Goal: Task Accomplishment & Management: Complete application form

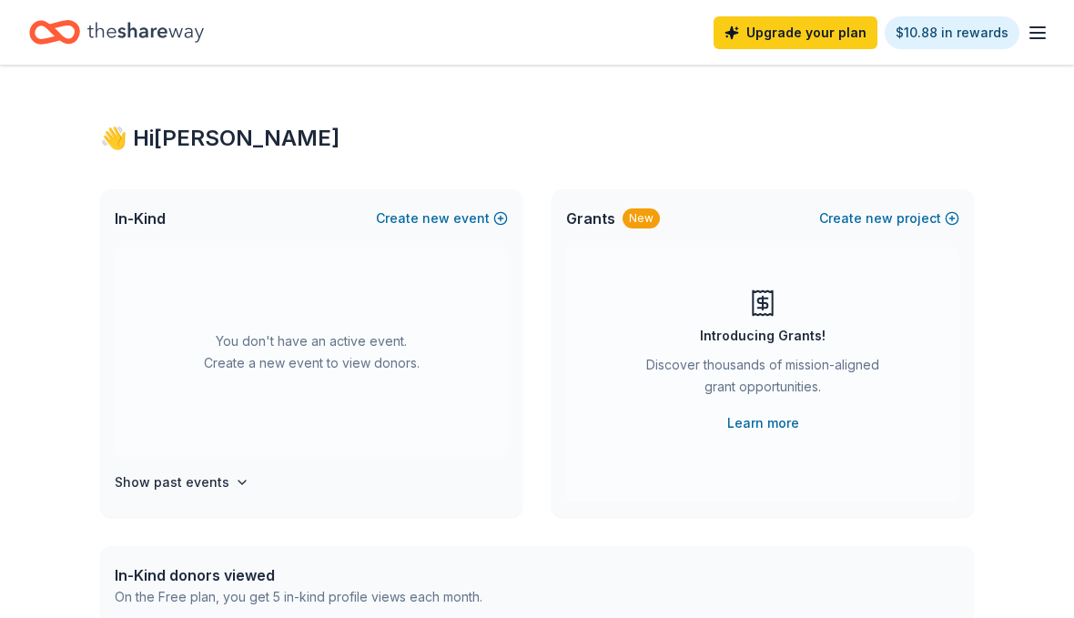
click at [415, 209] on button "Create new event" at bounding box center [442, 219] width 132 height 22
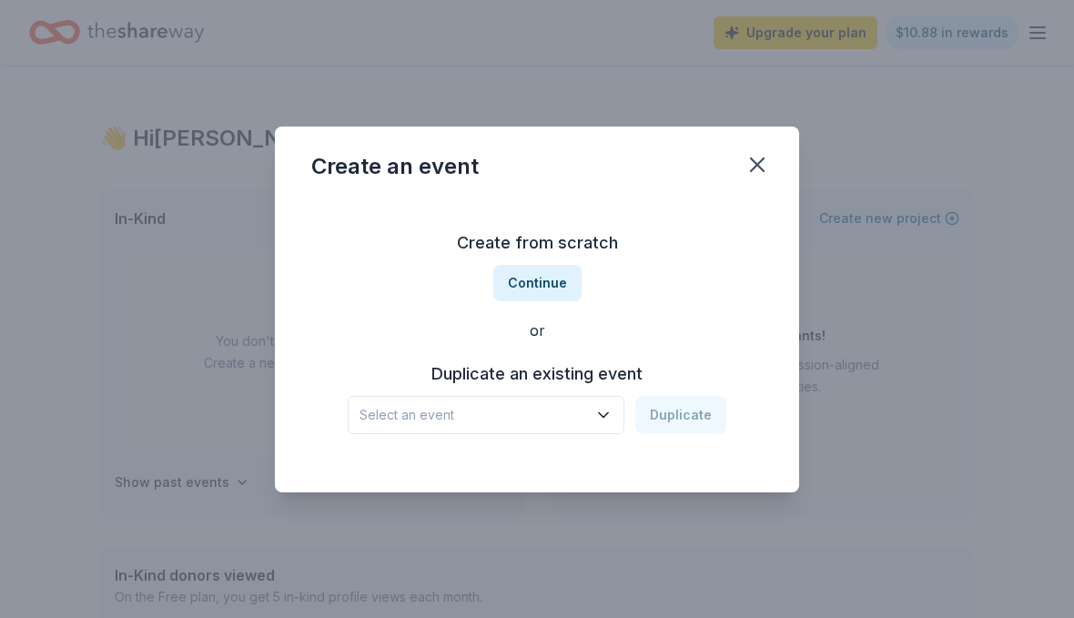
click at [578, 490] on div "Create from scratch Continue or Duplicate an existing event Select an event Dup…" at bounding box center [537, 345] width 524 height 293
click at [595, 506] on div "Create an event Create from scratch Continue or Duplicate an existing event Sel…" at bounding box center [537, 309] width 1074 height 618
click at [593, 490] on div "Create from scratch Continue or Duplicate an existing event Select an event Dup…" at bounding box center [537, 345] width 524 height 293
click at [605, 490] on div "Create from scratch Continue or Duplicate an existing event Select an event Dup…" at bounding box center [537, 345] width 524 height 293
click at [478, 459] on div "Create from scratch Continue or Duplicate an existing event Select an event Dup…" at bounding box center [537, 331] width 452 height 264
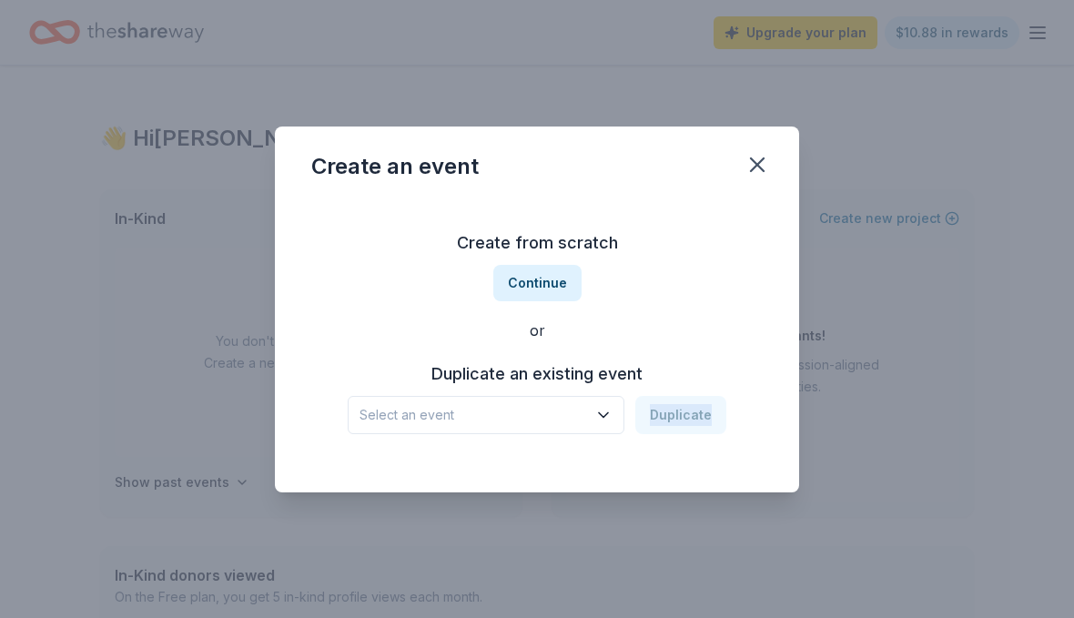
click at [410, 484] on div "Create from scratch Continue or Duplicate an existing event Select an event Dup…" at bounding box center [537, 345] width 524 height 293
click at [333, 445] on div "Create from scratch Continue or Duplicate an existing event Select an event Dup…" at bounding box center [537, 331] width 452 height 264
click at [750, 249] on h3 "Create from scratch" at bounding box center [537, 243] width 452 height 29
click at [759, 249] on h3 "Create from scratch" at bounding box center [537, 243] width 452 height 29
click at [757, 249] on h3 "Create from scratch" at bounding box center [537, 243] width 452 height 29
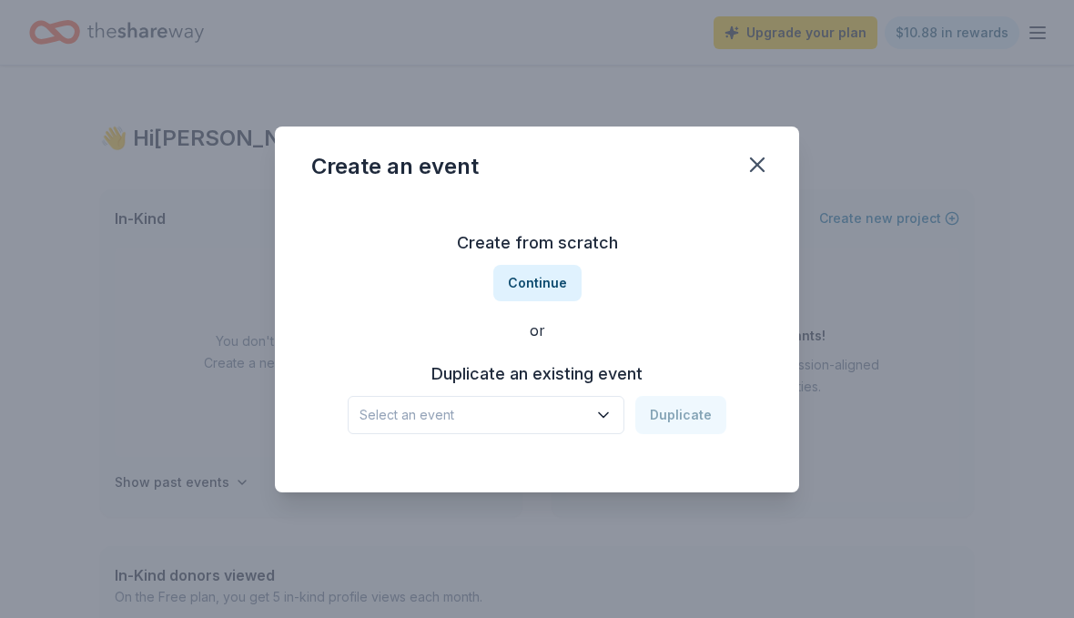
click at [757, 244] on h3 "Create from scratch" at bounding box center [537, 243] width 452 height 29
click at [761, 249] on h3 "Create from scratch" at bounding box center [537, 243] width 452 height 29
click at [767, 236] on div "Create from scratch Continue or Duplicate an existing event Select an event Dup…" at bounding box center [537, 345] width 524 height 293
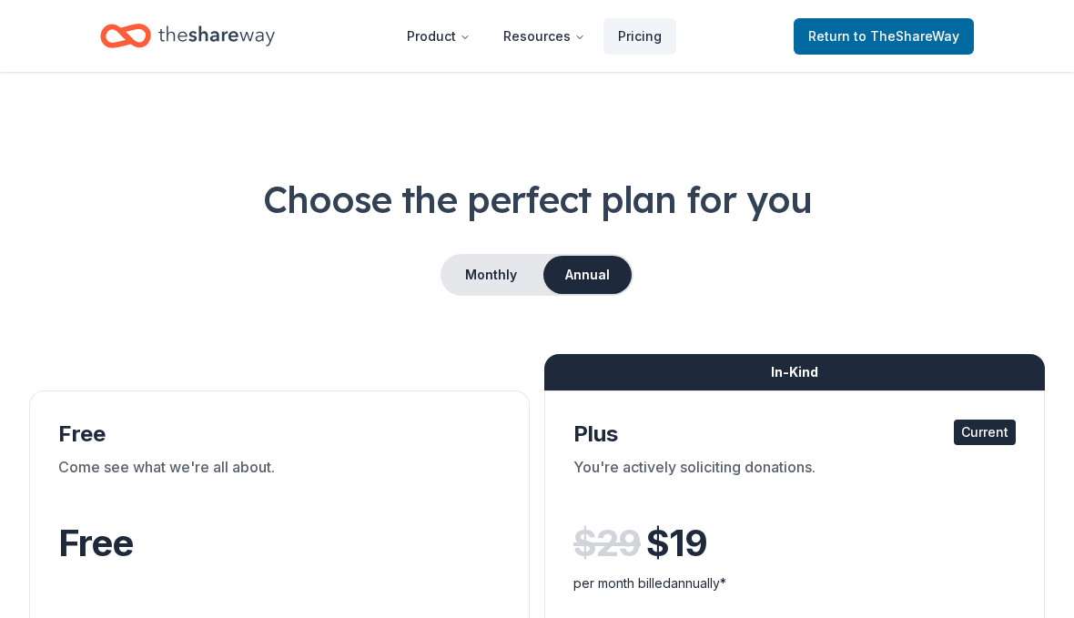
click at [843, 37] on span "Return to TheShareWay" at bounding box center [884, 36] width 151 height 22
click at [890, 24] on link "Return to TheShareWay" at bounding box center [884, 36] width 180 height 36
click at [878, 42] on span "to TheShareWay" at bounding box center [907, 35] width 106 height 15
click at [911, 33] on span "to TheShareWay" at bounding box center [907, 35] width 106 height 15
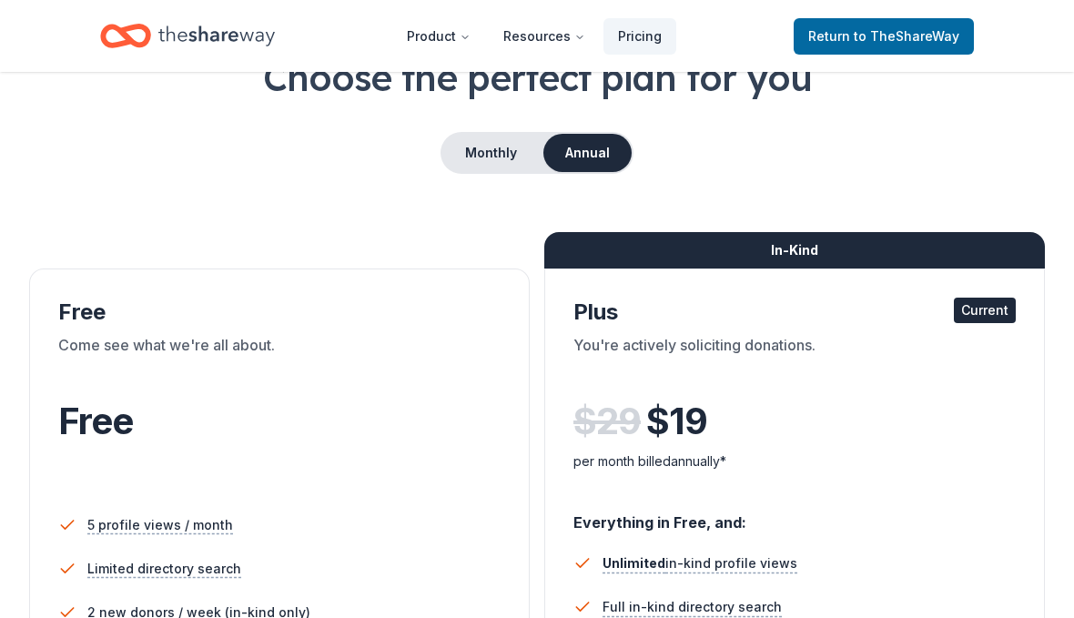
scroll to position [206, 0]
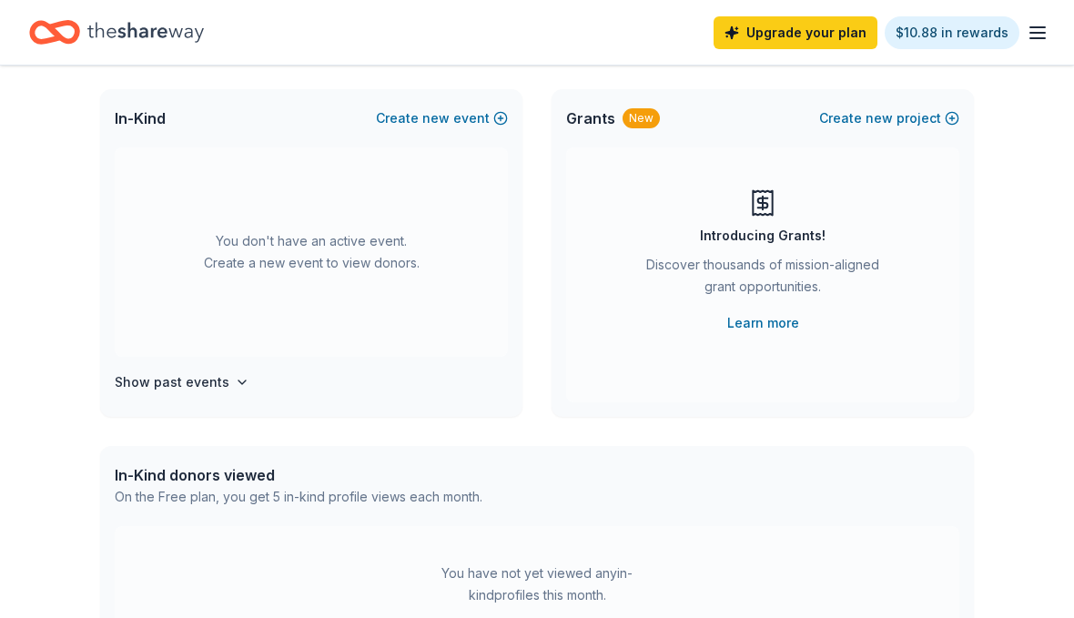
scroll to position [101, 0]
click at [130, 381] on h4 "Show past events" at bounding box center [172, 382] width 115 height 22
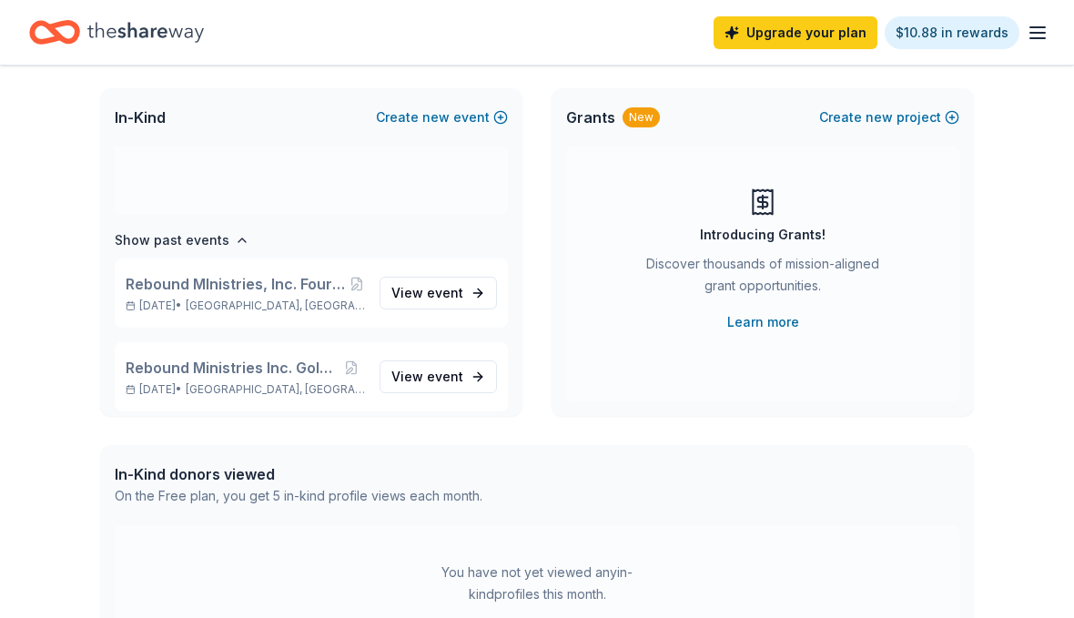
scroll to position [151, 0]
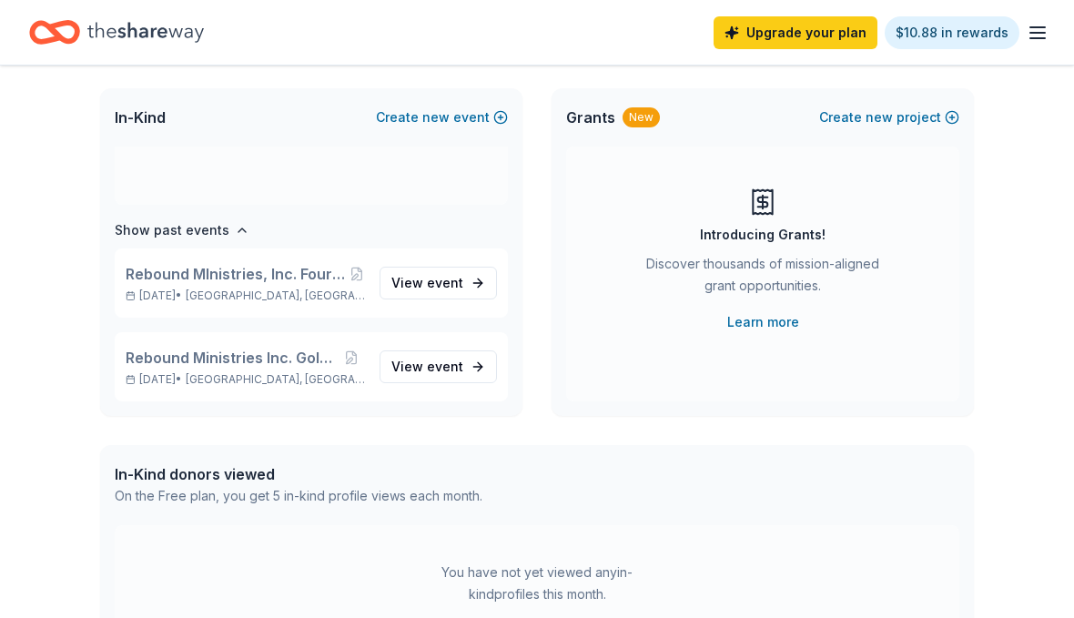
click at [411, 277] on span "View event" at bounding box center [428, 283] width 72 height 22
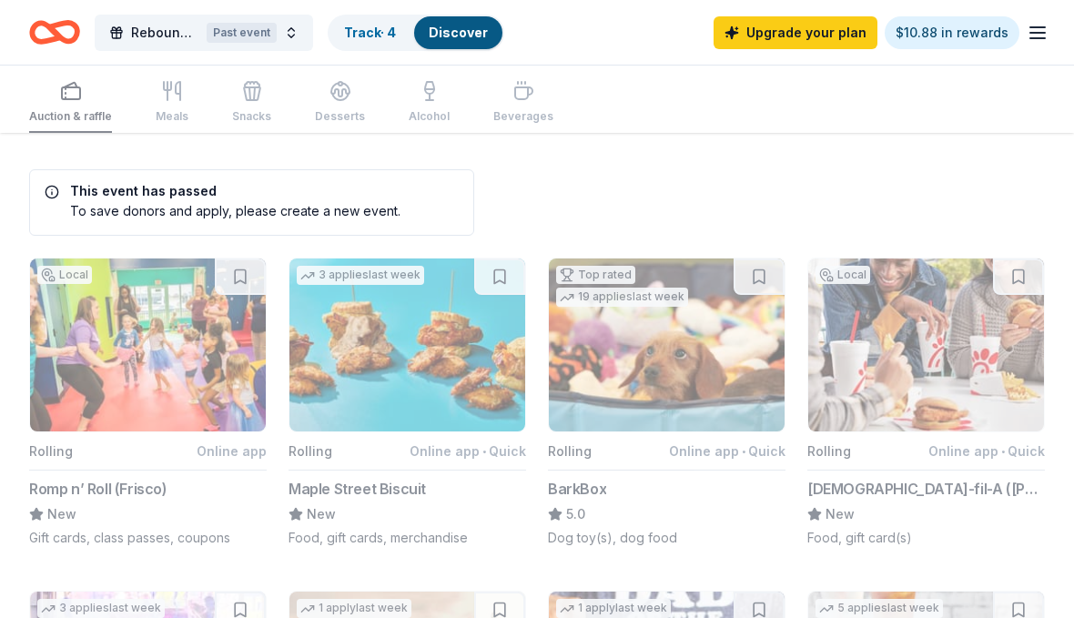
click at [277, 42] on button "Rebound MInistries, Inc. Fourth Annual Golf Tournament & Auction Past event" at bounding box center [204, 33] width 219 height 36
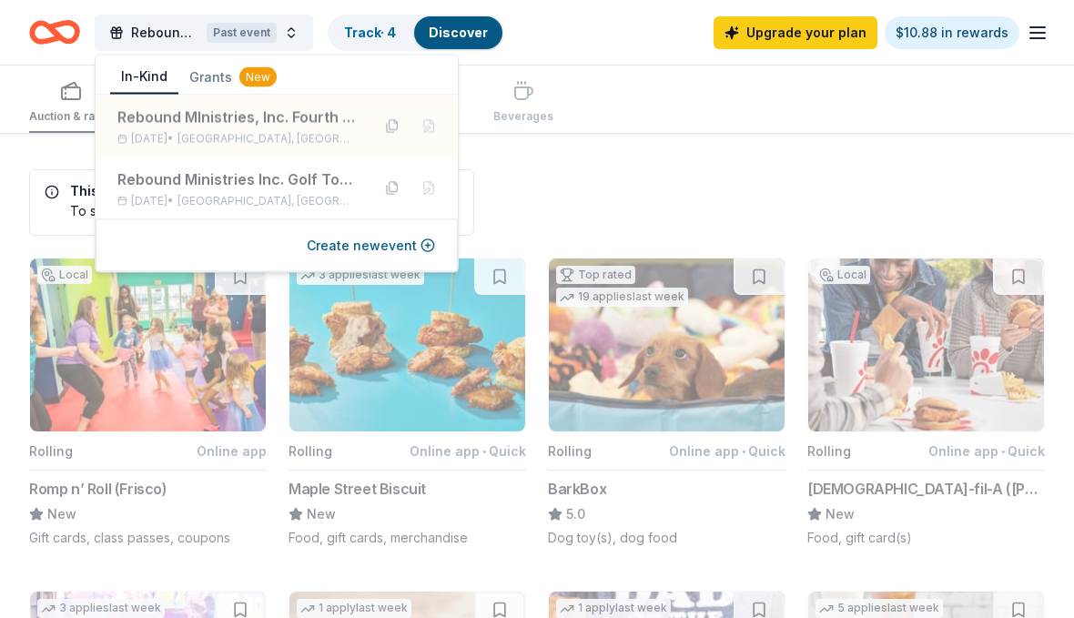
click at [328, 244] on button "Create new event" at bounding box center [371, 246] width 128 height 22
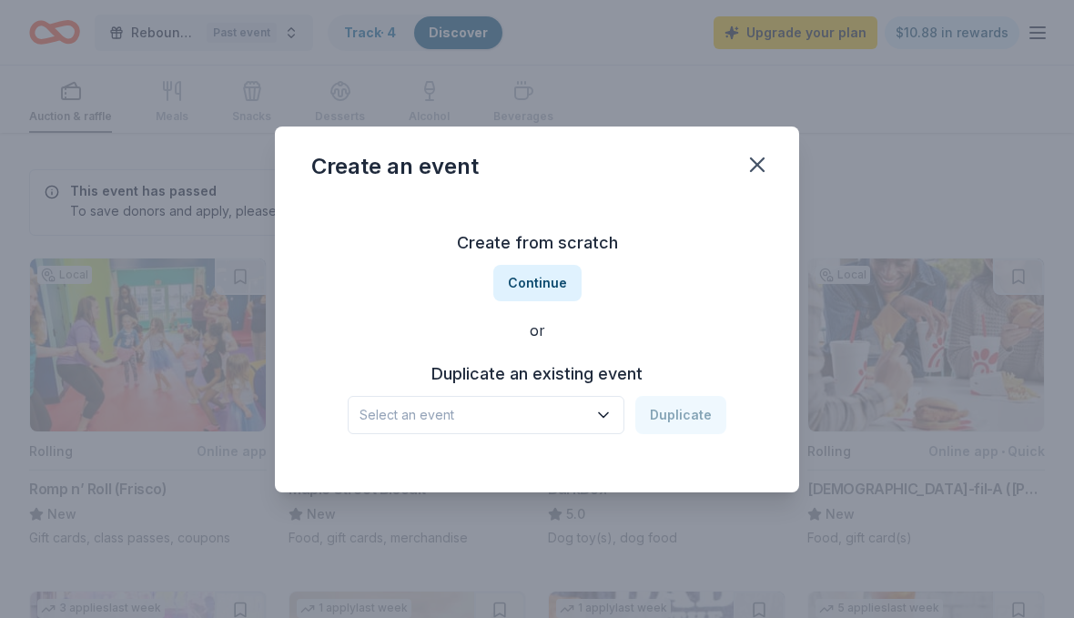
click at [443, 426] on span "Select an event" at bounding box center [474, 415] width 228 height 22
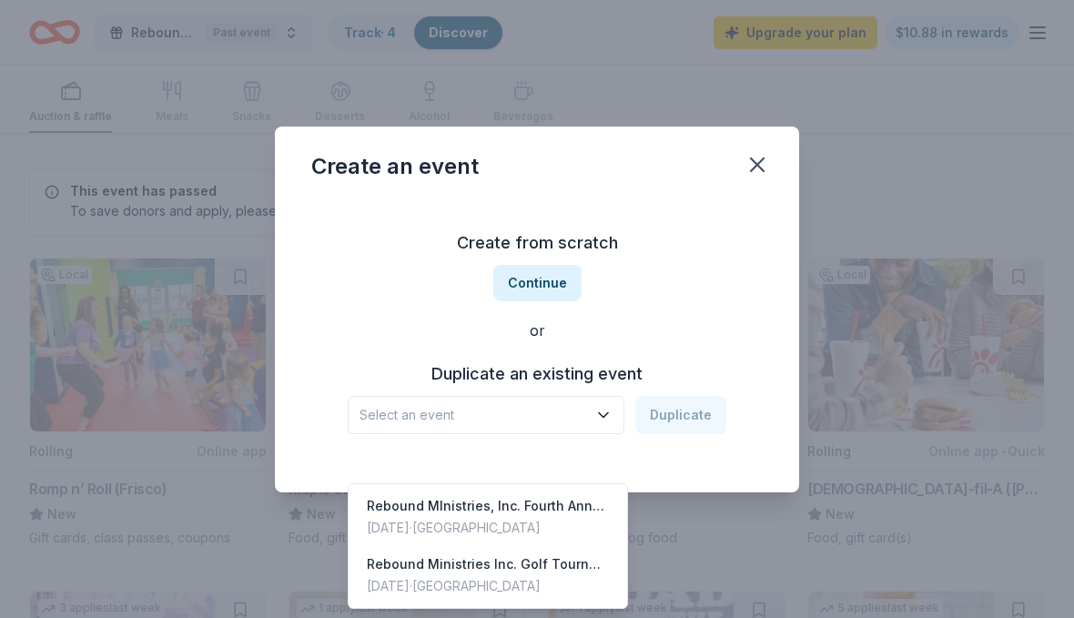
click at [403, 507] on div "Rebound MInistries, Inc. Fourth Annual Golf Tournament & Auction" at bounding box center [488, 506] width 242 height 22
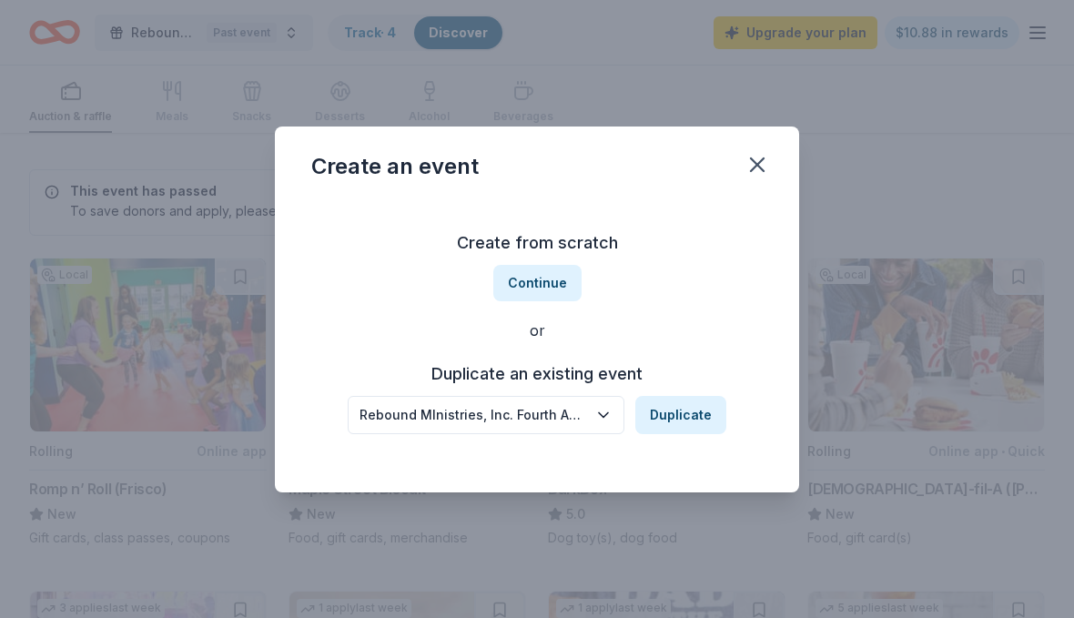
click at [682, 434] on button "Duplicate" at bounding box center [681, 415] width 91 height 38
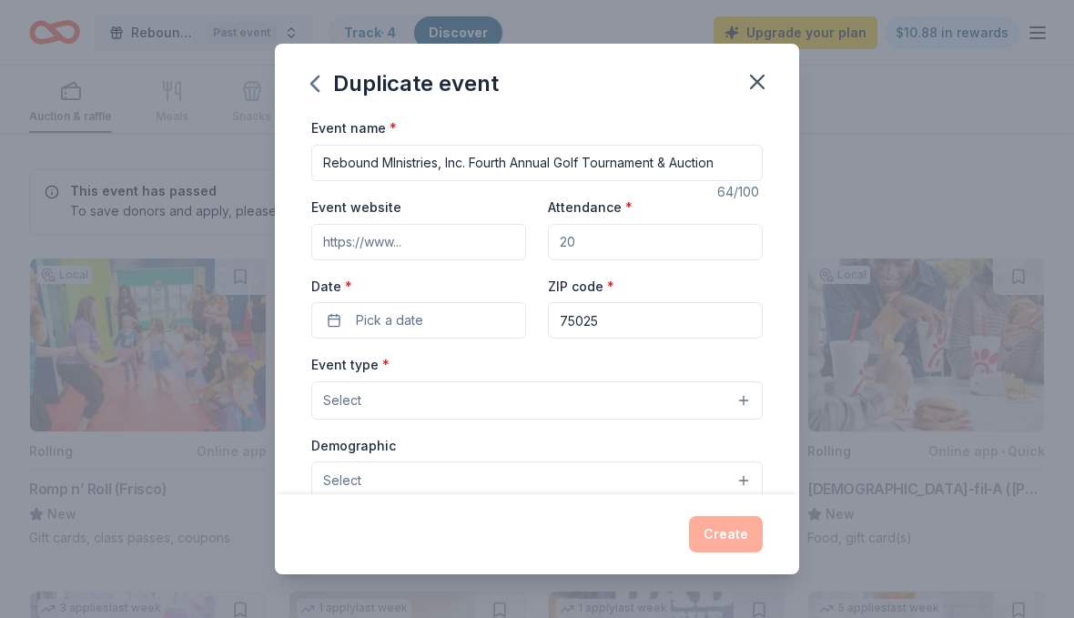
click at [374, 320] on span "Pick a date" at bounding box center [389, 321] width 67 height 22
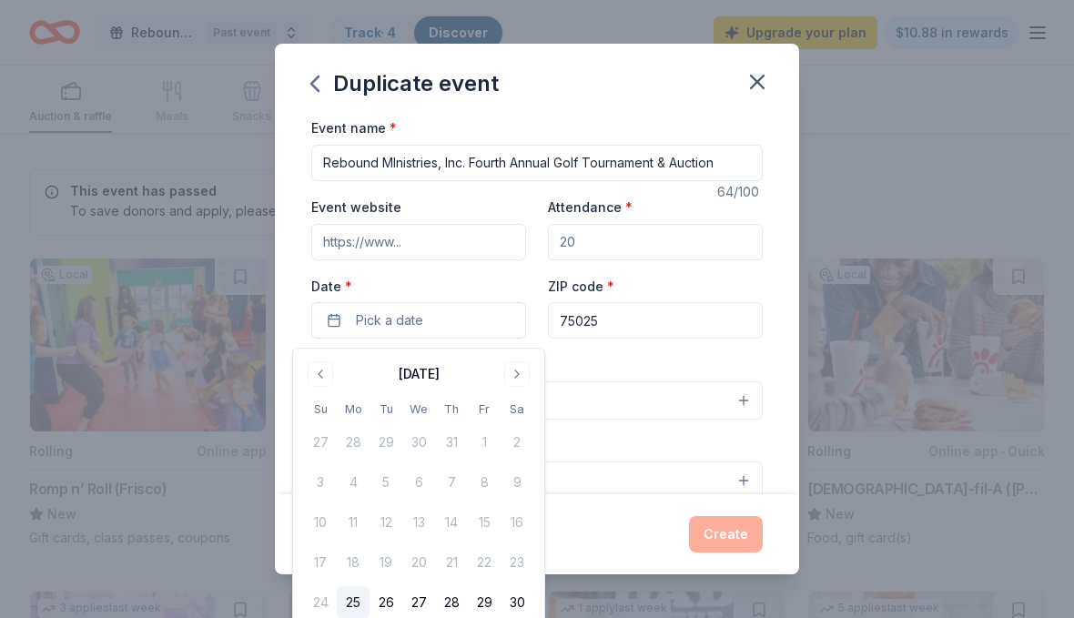
click at [518, 366] on button "Go to next month" at bounding box center [516, 373] width 25 height 25
click at [513, 365] on button "Go to next month" at bounding box center [516, 373] width 25 height 25
click at [484, 557] on button "24" at bounding box center [484, 562] width 33 height 33
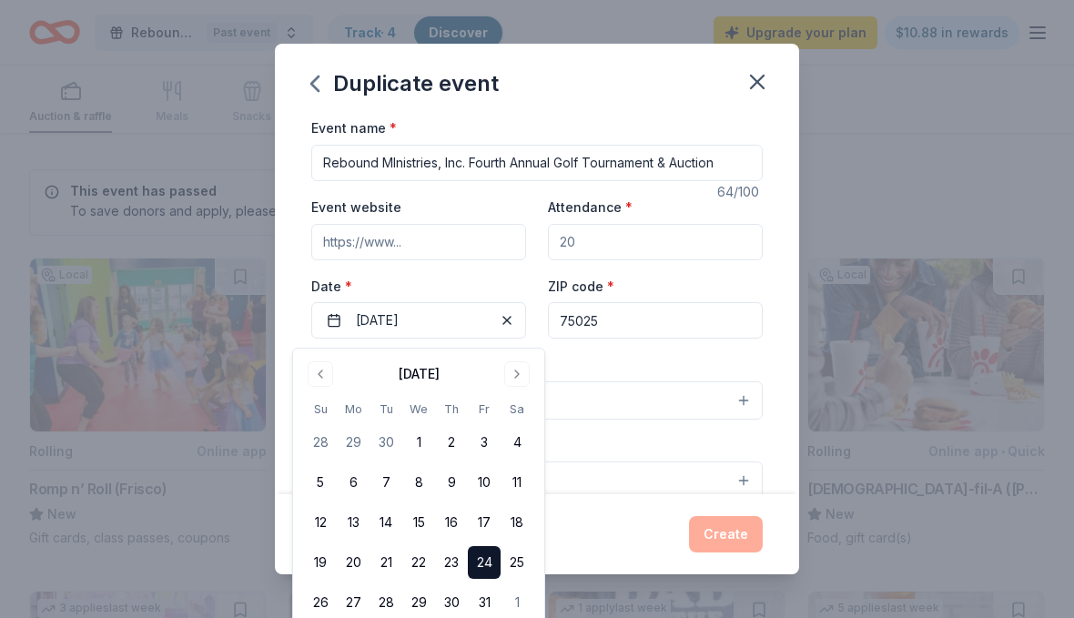
click at [382, 277] on div "Event website Attendance * Date * 10/24/2025 ZIP code * 75025" at bounding box center [537, 267] width 452 height 143
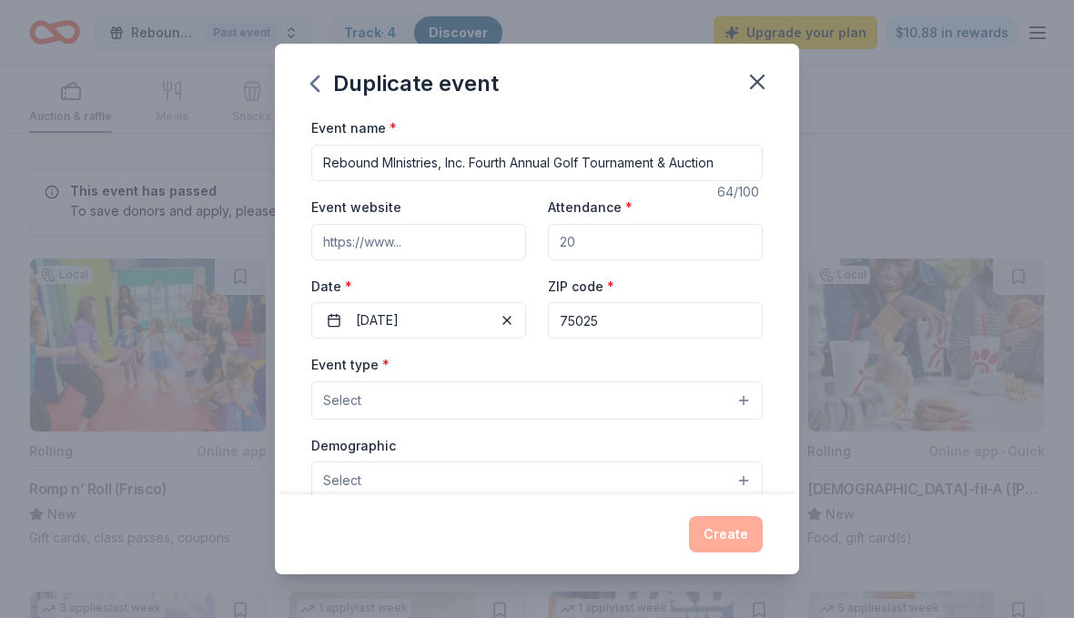
click at [361, 236] on input "Event website" at bounding box center [418, 242] width 215 height 36
click at [400, 246] on input "Event website" at bounding box center [418, 242] width 215 height 36
click at [754, 257] on input "Attendance *" at bounding box center [655, 242] width 215 height 36
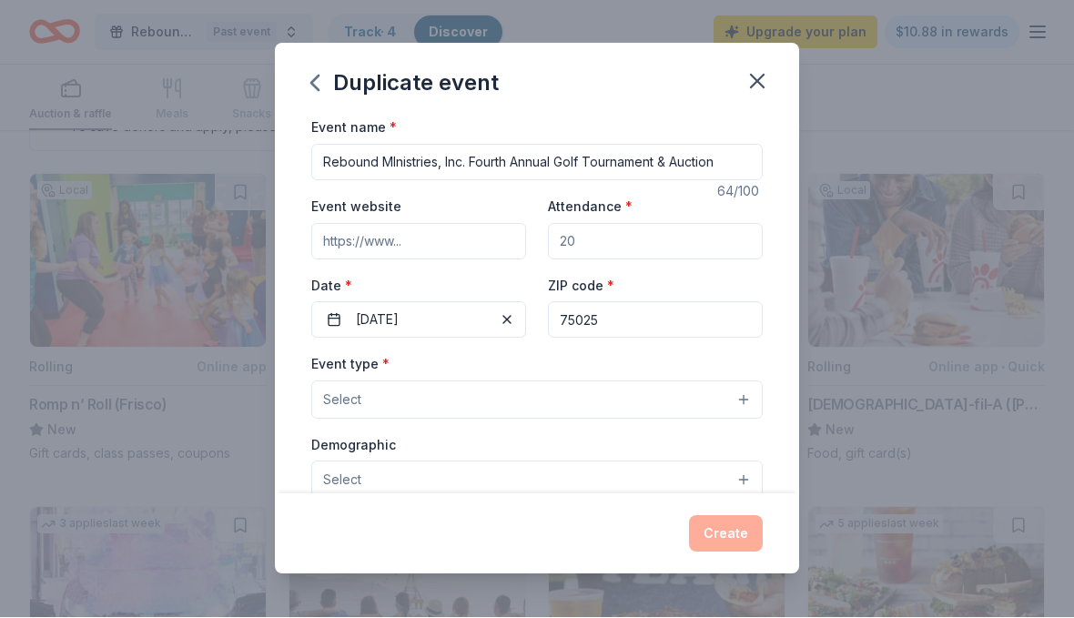
scroll to position [85, 0]
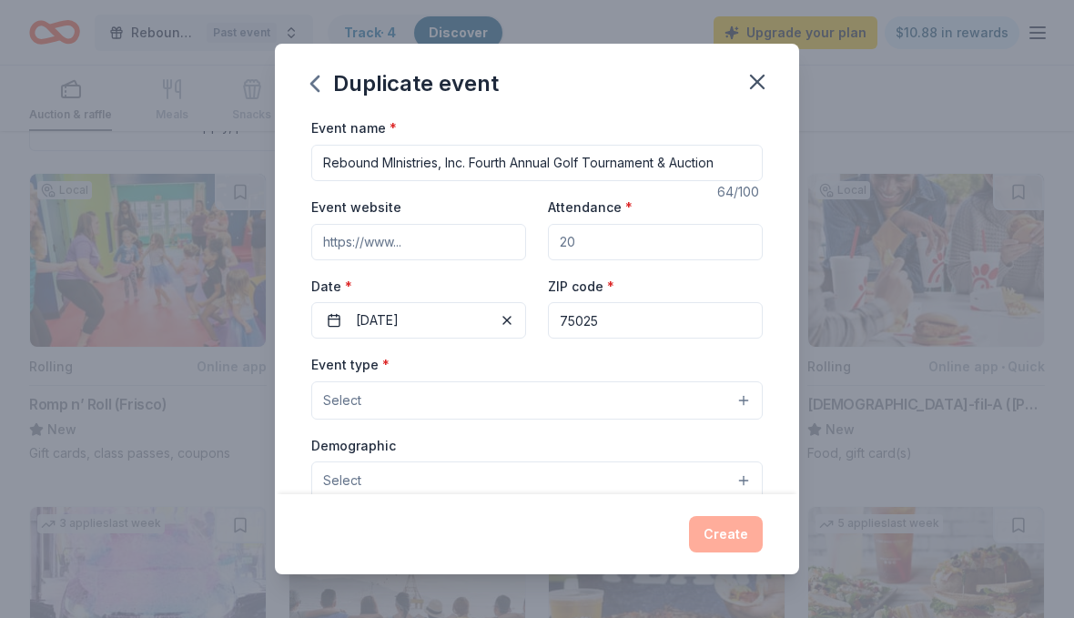
click at [355, 240] on input "Event website" at bounding box center [418, 242] width 215 height 36
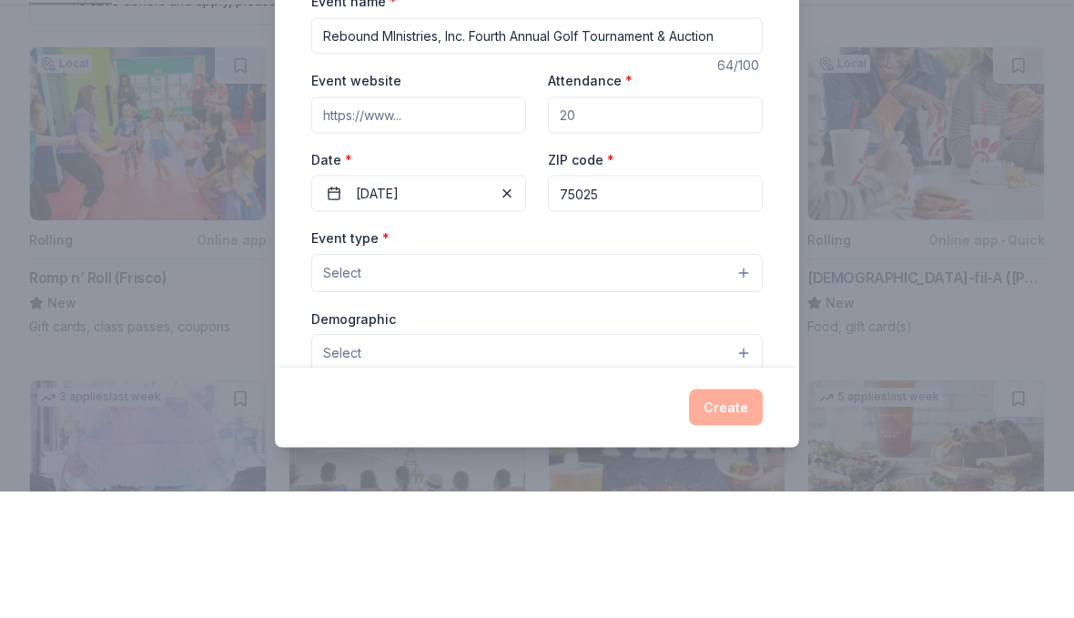
click at [413, 224] on input "Event website" at bounding box center [418, 242] width 215 height 36
paste input "[URL][DOMAIN_NAME]"
type input "[URL][DOMAIN_NAME]"
click at [588, 224] on input "Attendance *" at bounding box center [655, 242] width 215 height 36
click at [722, 224] on input "Attendance *" at bounding box center [655, 242] width 215 height 36
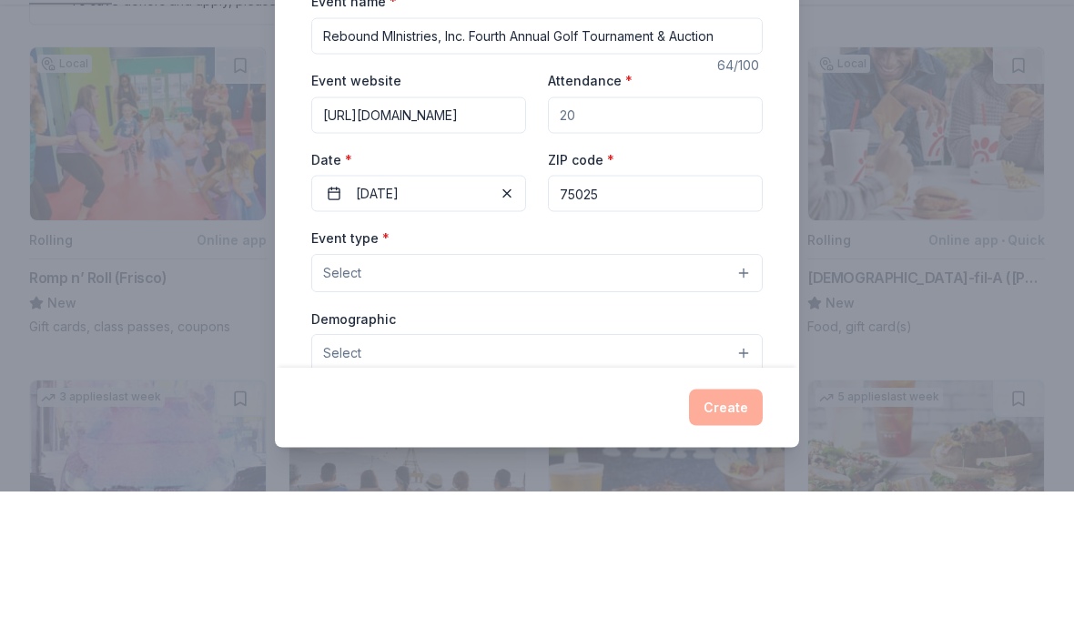
click at [723, 224] on input "Attendance *" at bounding box center [655, 242] width 215 height 36
click at [722, 224] on input "Attendance *" at bounding box center [655, 242] width 215 height 36
click at [687, 224] on input "Attendance *" at bounding box center [655, 242] width 215 height 36
click at [741, 224] on input "Attendance *" at bounding box center [655, 242] width 215 height 36
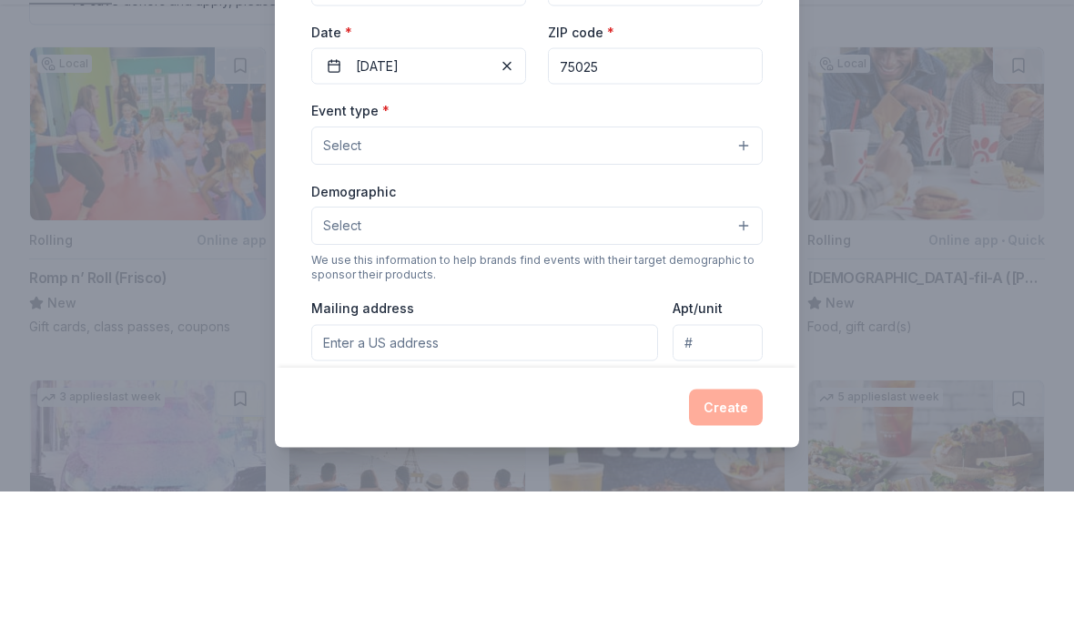
scroll to position [128, 0]
type input "100"
click at [737, 253] on button "Select" at bounding box center [537, 272] width 452 height 38
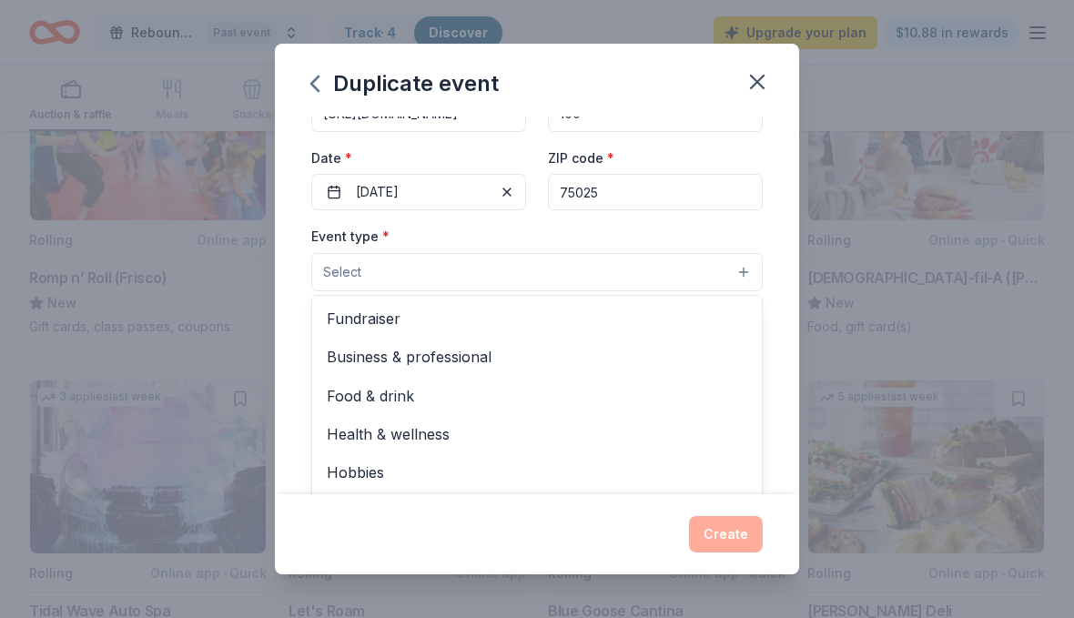
scroll to position [0, 0]
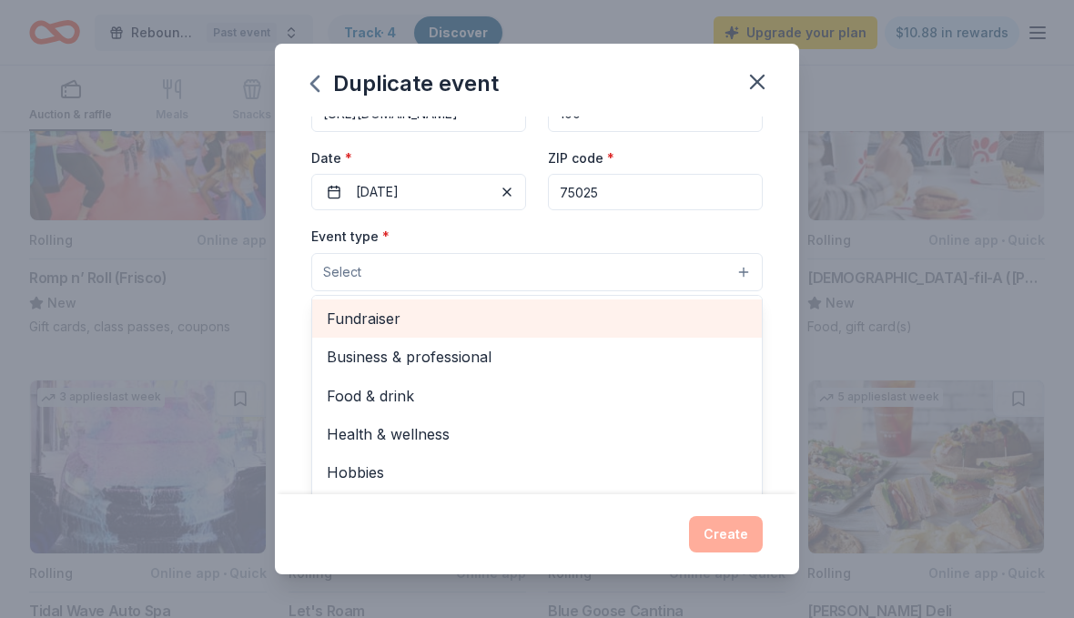
click at [410, 322] on span "Fundraiser" at bounding box center [537, 319] width 421 height 24
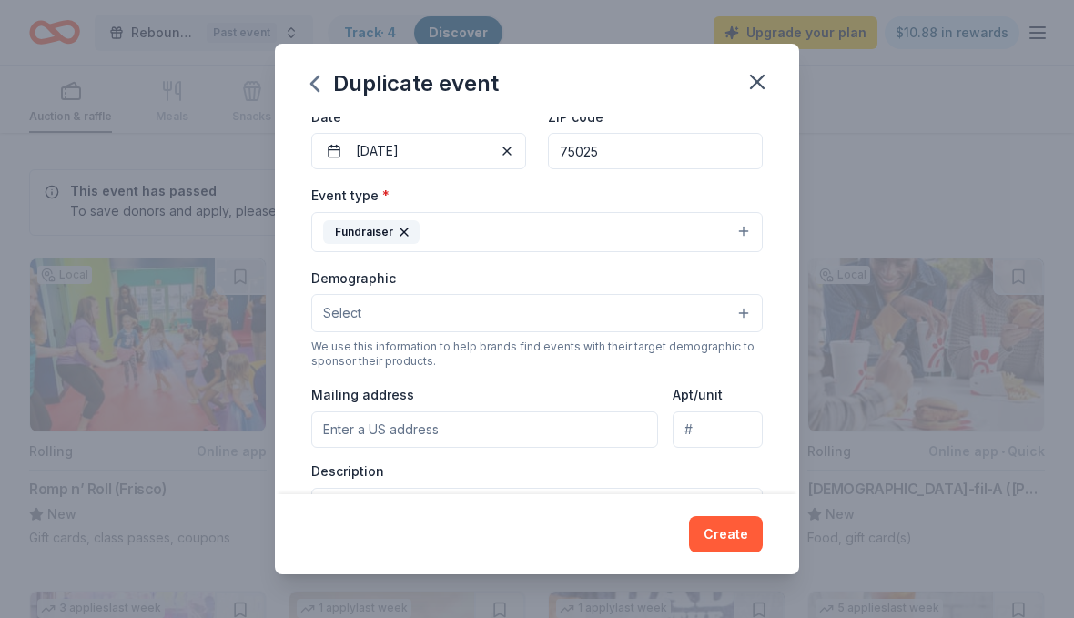
scroll to position [183, 0]
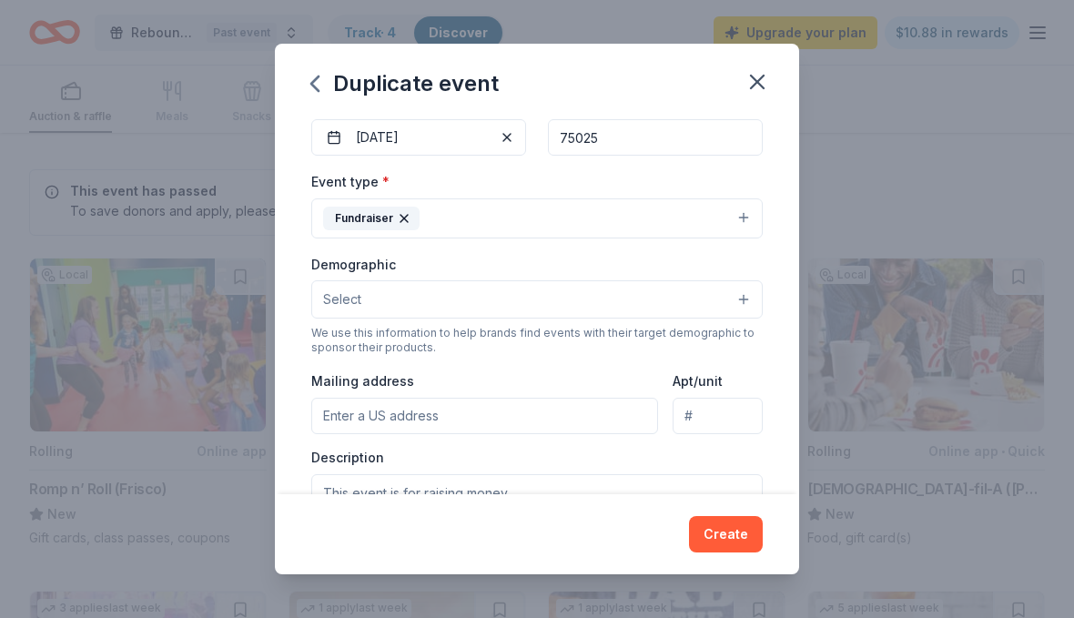
click at [323, 293] on span "Select" at bounding box center [342, 300] width 38 height 22
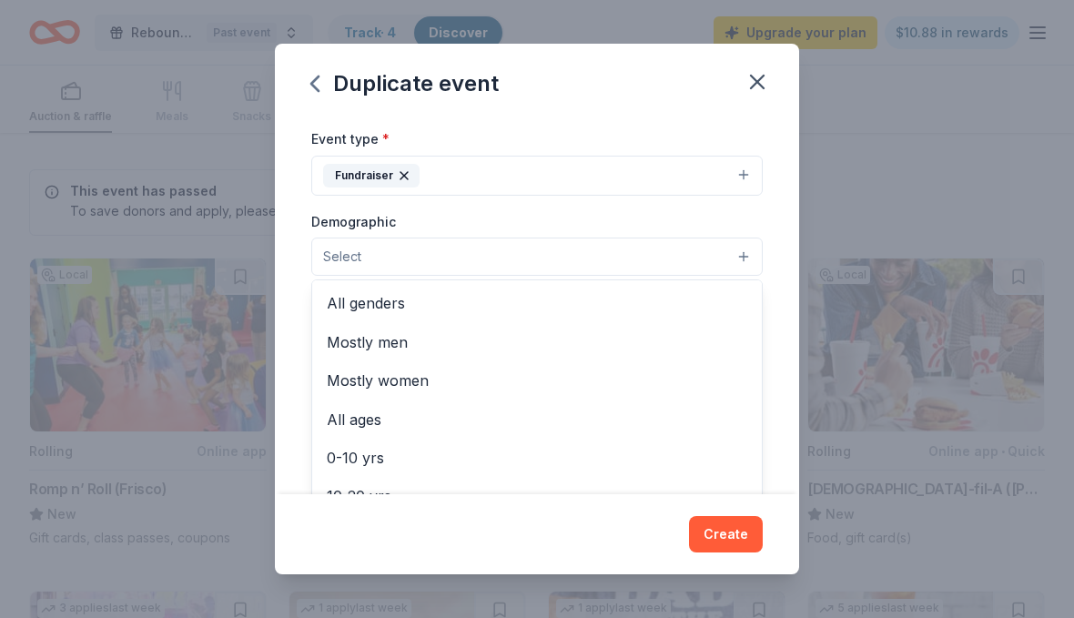
scroll to position [233, 0]
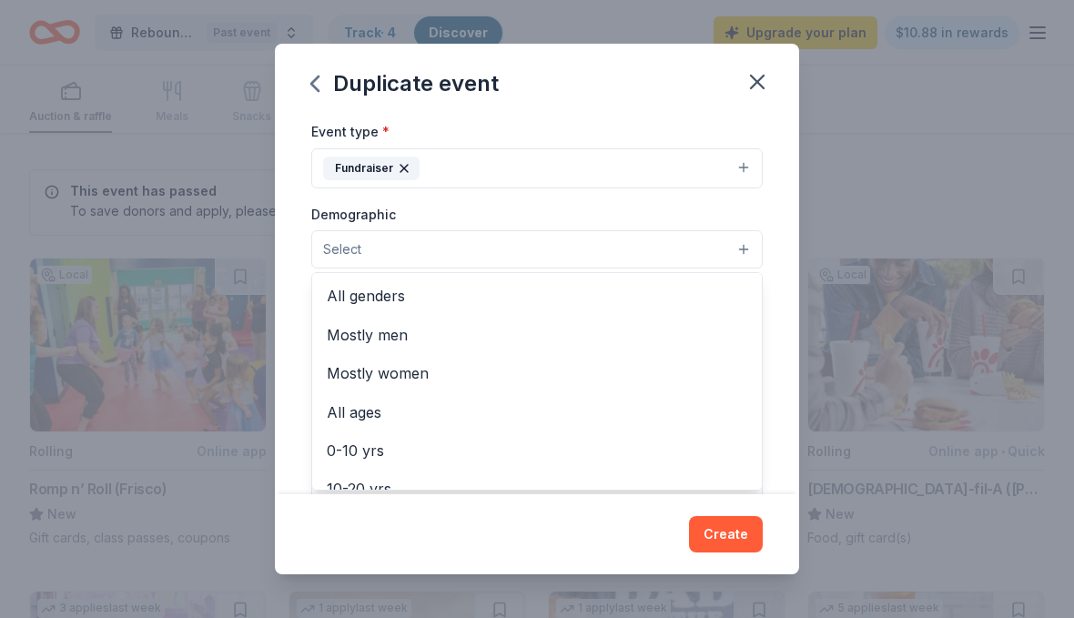
click at [361, 253] on button "Select" at bounding box center [537, 249] width 452 height 38
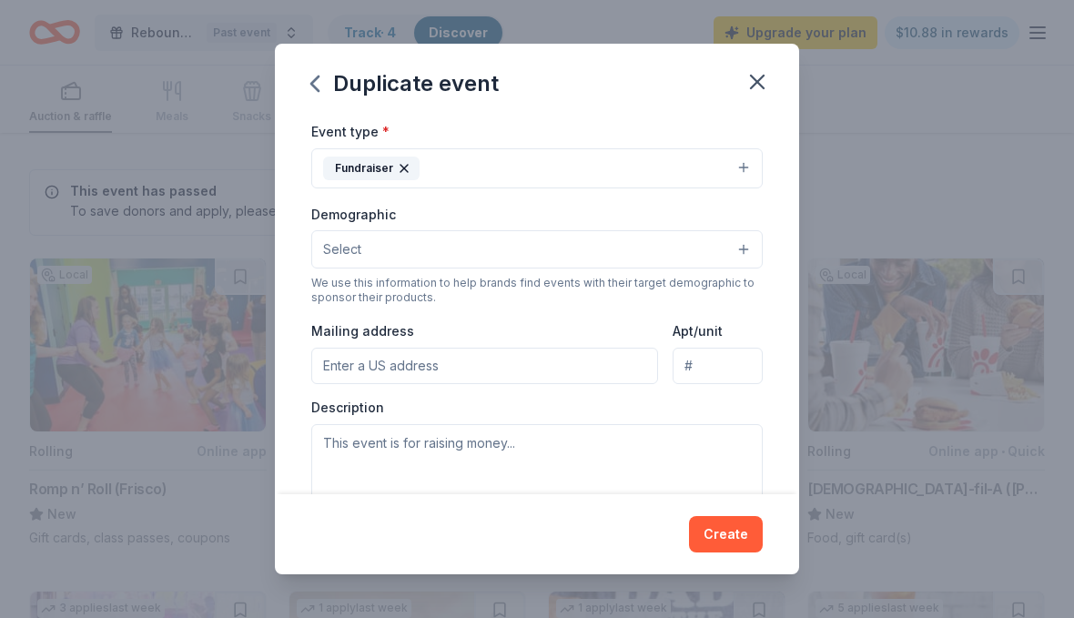
click at [341, 245] on span "Select" at bounding box center [342, 250] width 38 height 22
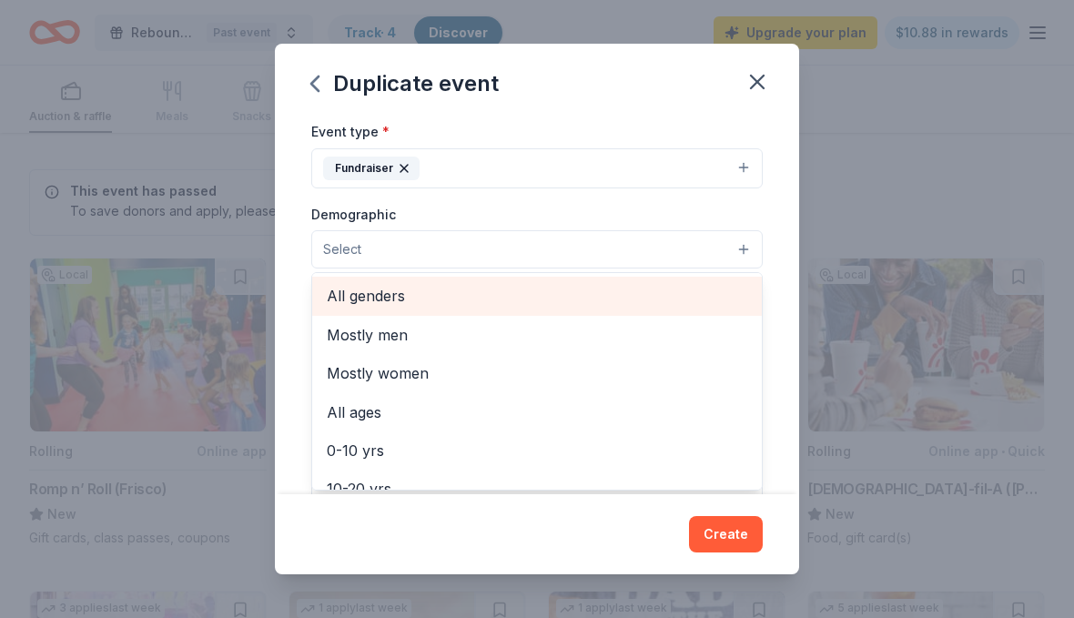
click at [343, 293] on span "All genders" at bounding box center [537, 296] width 421 height 24
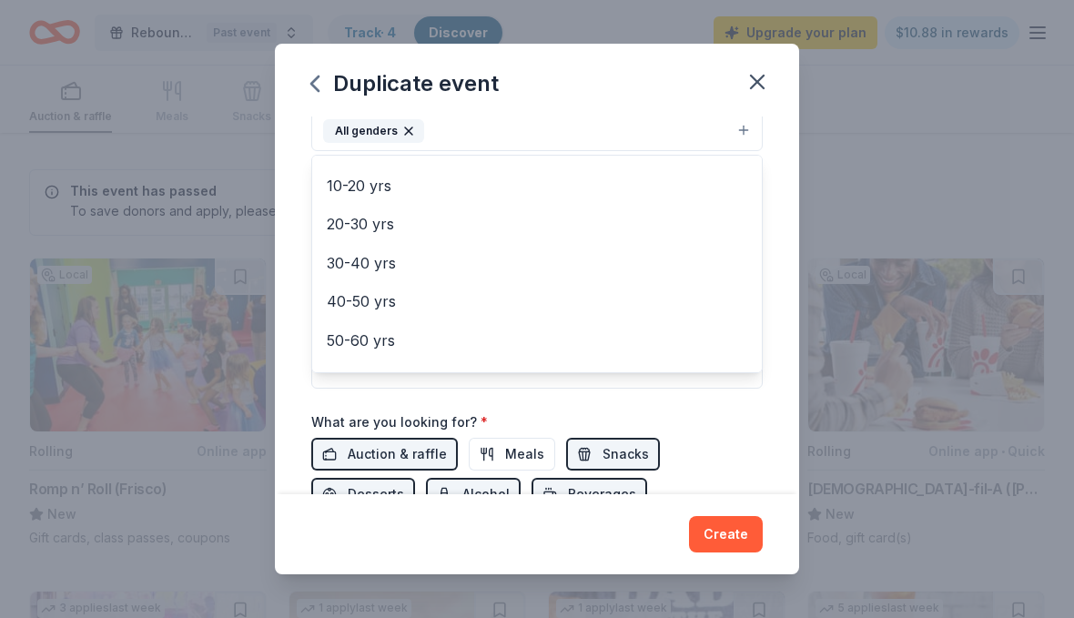
scroll to position [145, 0]
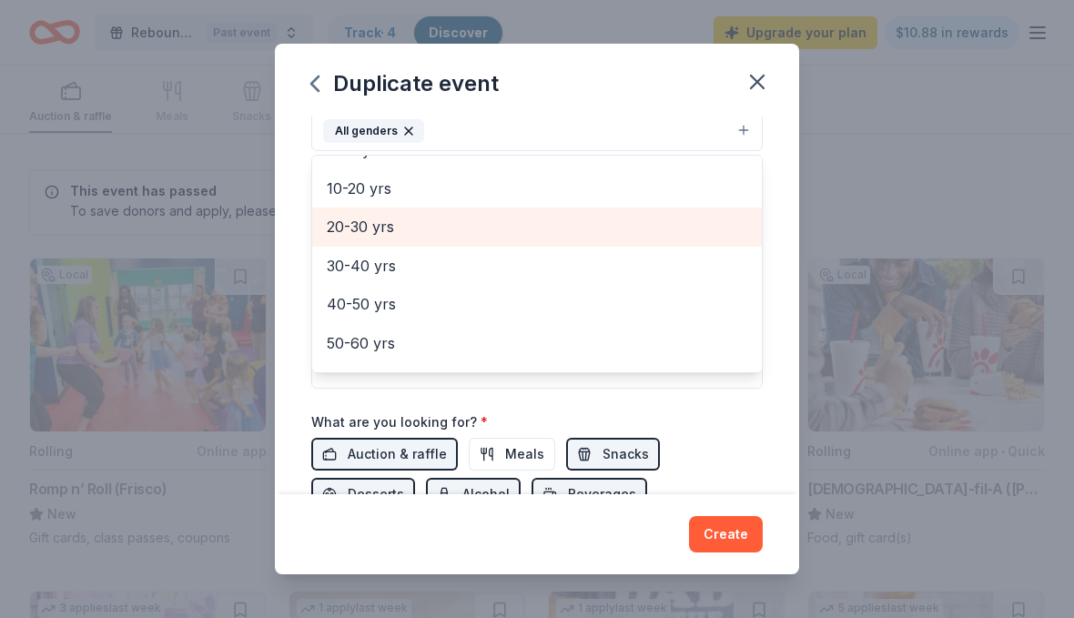
click at [344, 233] on span "20-30 yrs" at bounding box center [537, 227] width 421 height 24
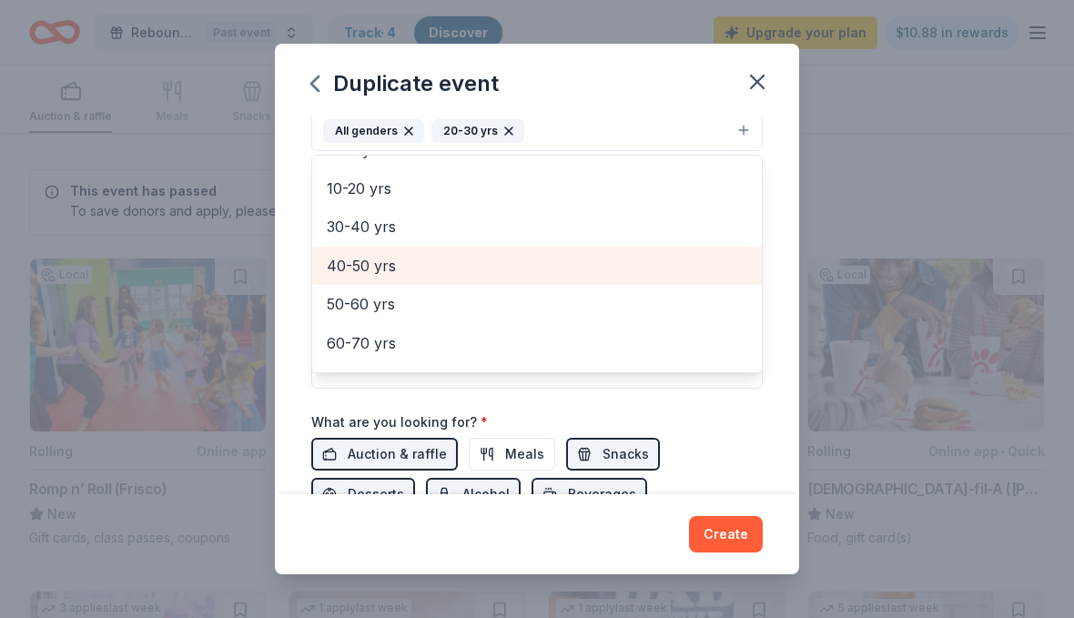
click at [333, 270] on span "40-50 yrs" at bounding box center [537, 266] width 421 height 24
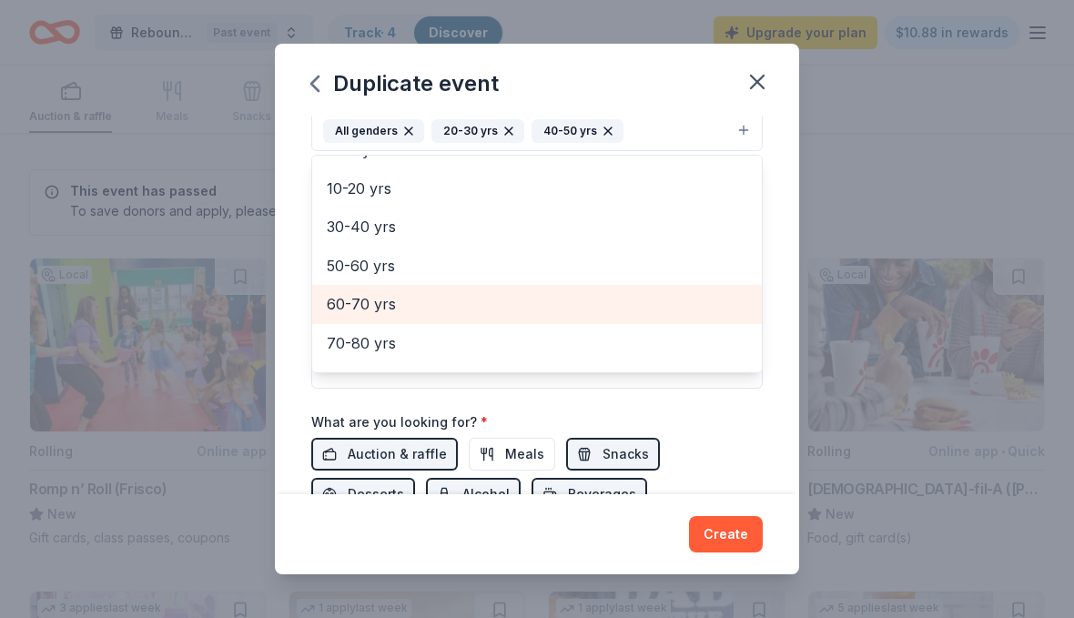
click at [331, 297] on span "60-70 yrs" at bounding box center [537, 304] width 421 height 24
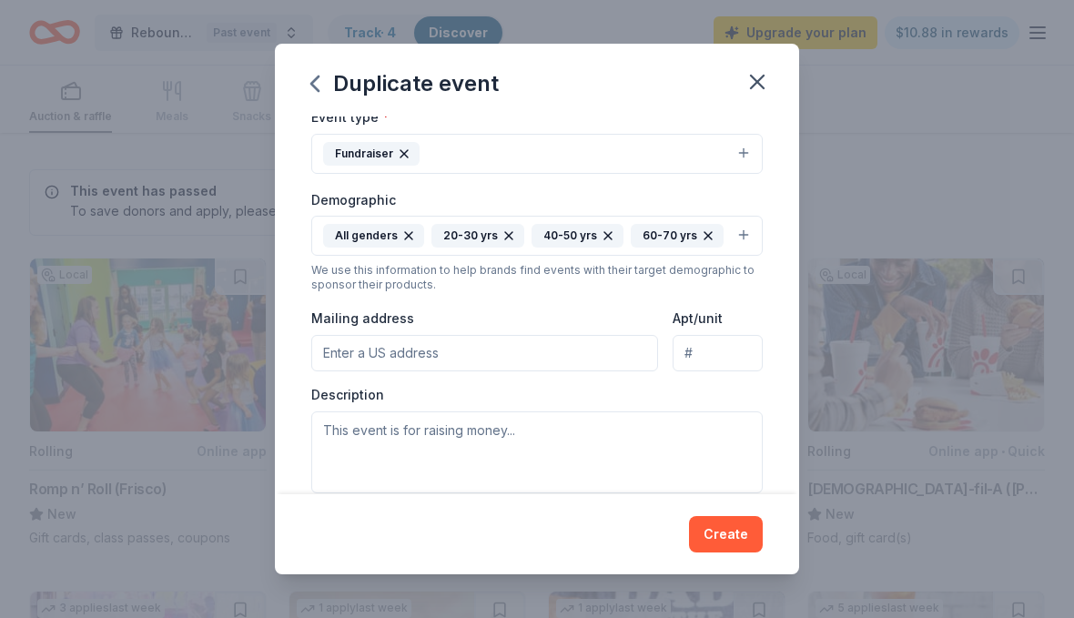
scroll to position [247, 0]
click at [357, 245] on div "All genders" at bounding box center [373, 237] width 101 height 24
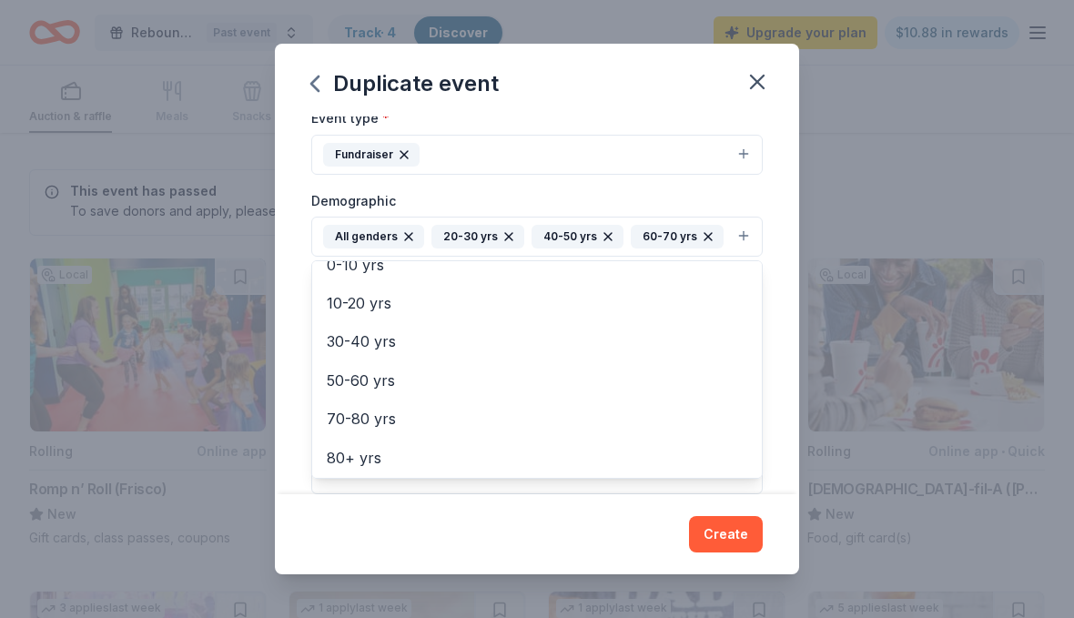
scroll to position [135, 0]
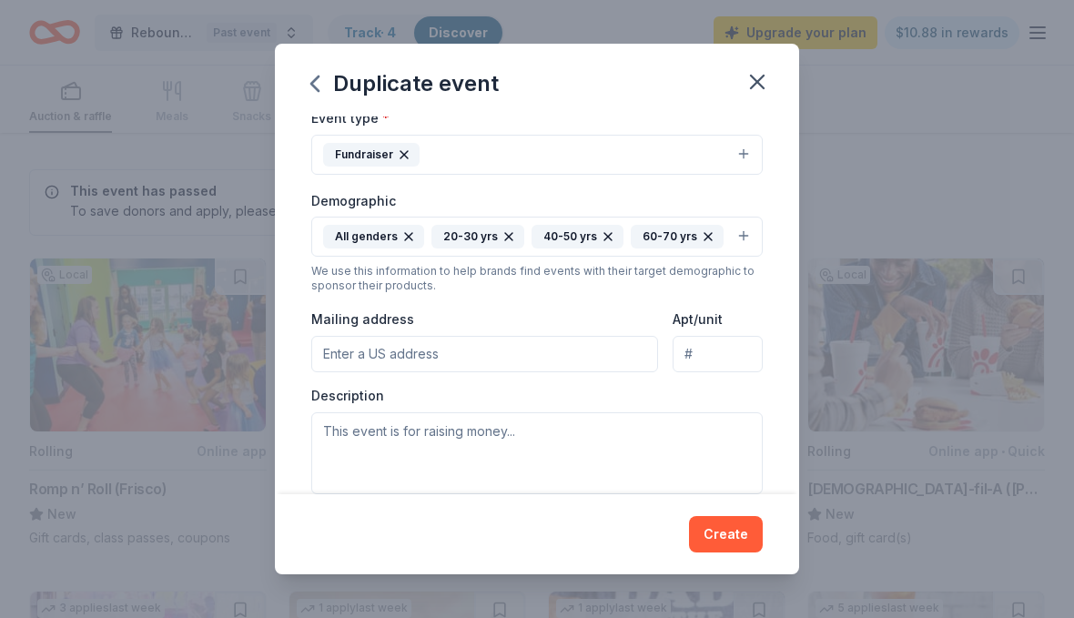
click at [432, 233] on div "20-30 yrs" at bounding box center [478, 237] width 93 height 24
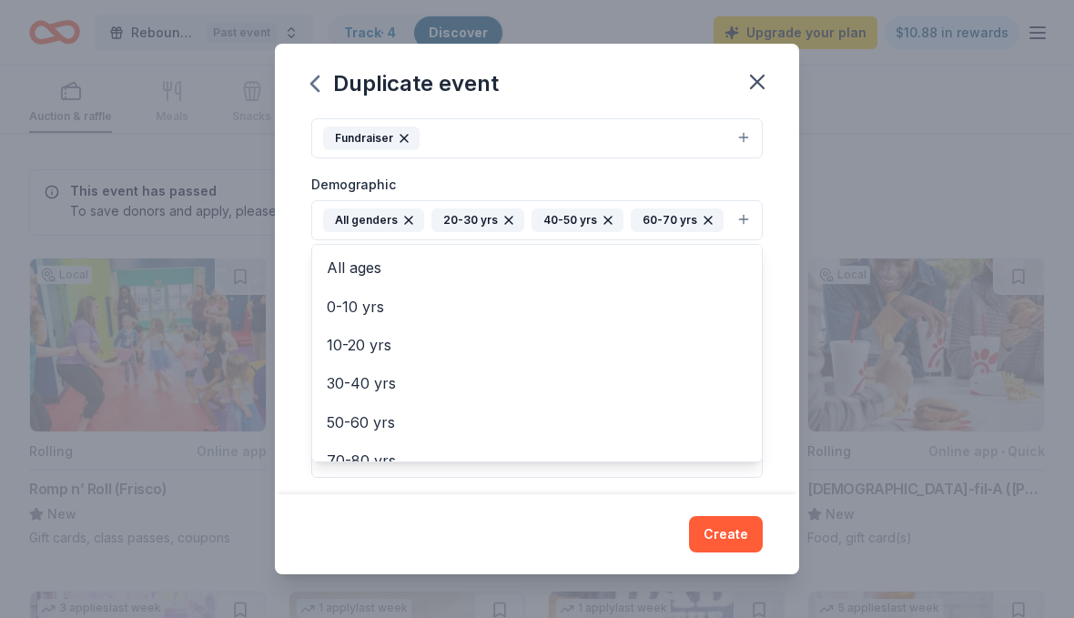
scroll to position [274, 0]
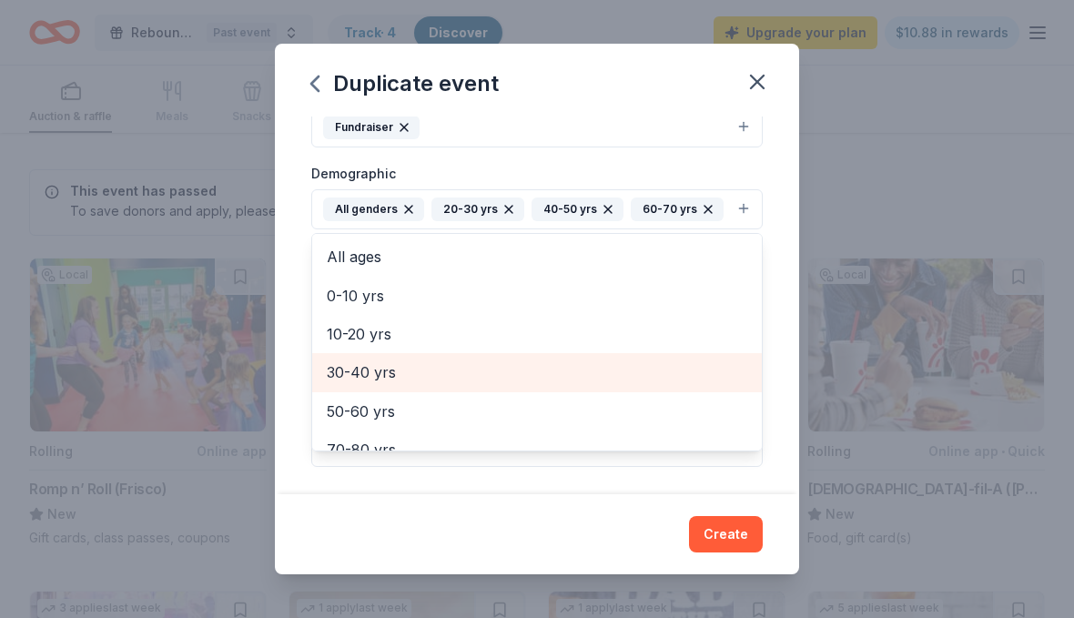
click at [343, 364] on span "30-40 yrs" at bounding box center [537, 373] width 421 height 24
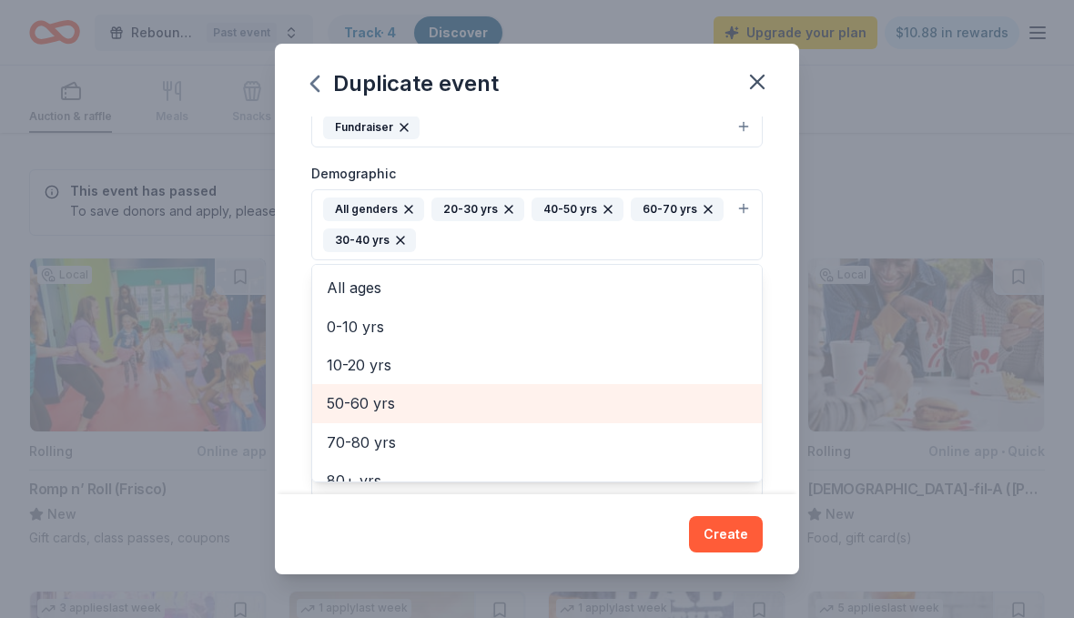
click at [362, 393] on span "50-60 yrs" at bounding box center [537, 404] width 421 height 24
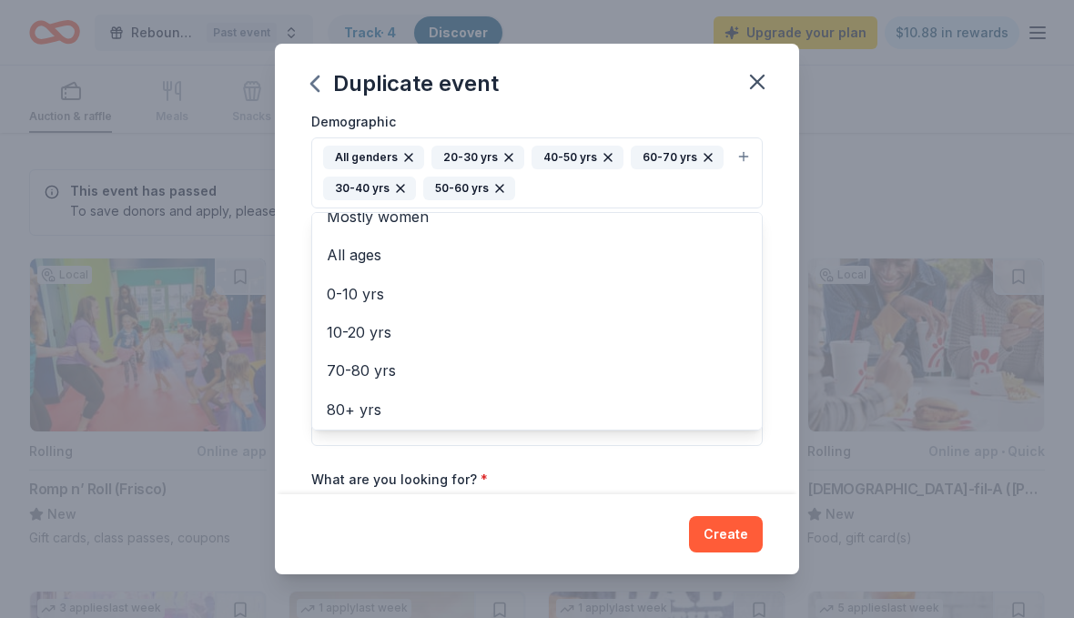
scroll to position [331, 0]
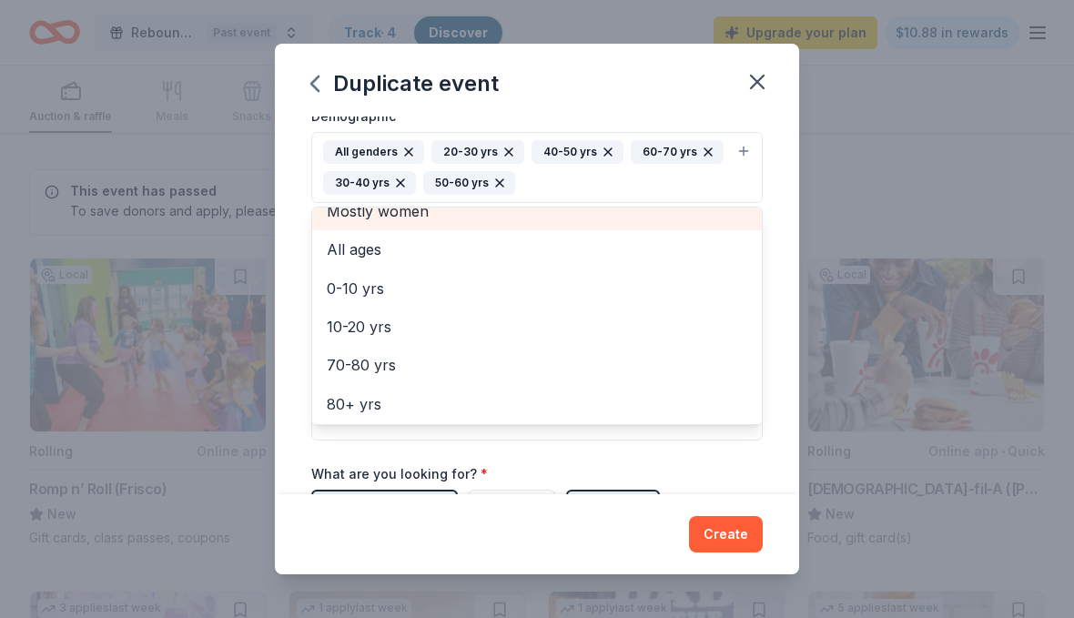
click at [356, 214] on span "Mostly women" at bounding box center [537, 211] width 421 height 24
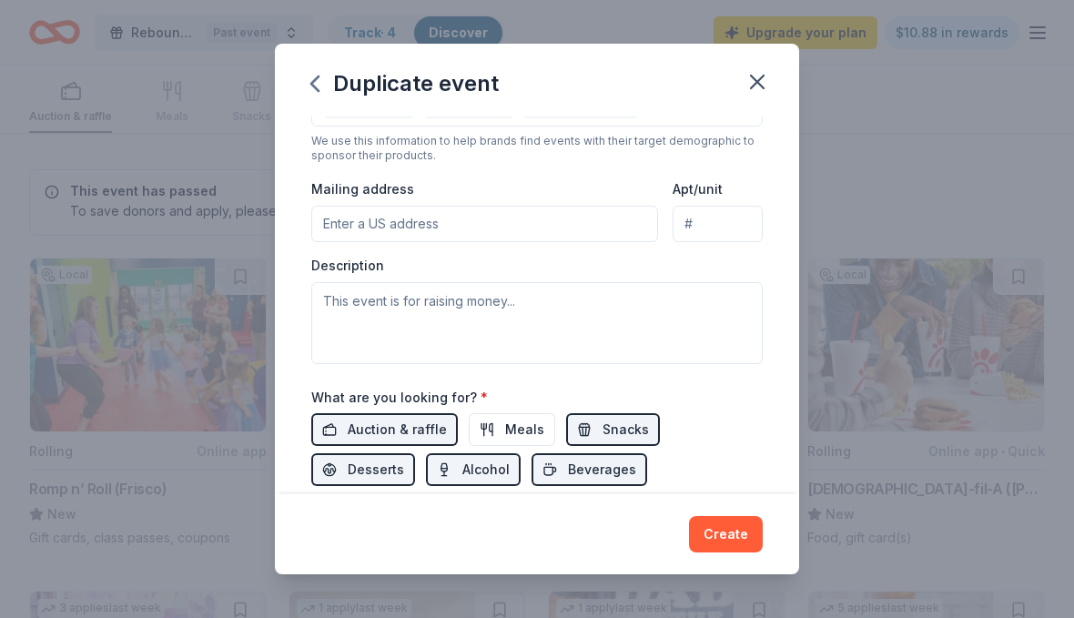
scroll to position [407, 0]
click at [306, 224] on div "Event name * Rebound MInistries, Inc. Fourth Annual Golf Tournament & Auction 6…" at bounding box center [537, 305] width 524 height 377
click at [330, 221] on input "Mailing address" at bounding box center [484, 225] width 347 height 36
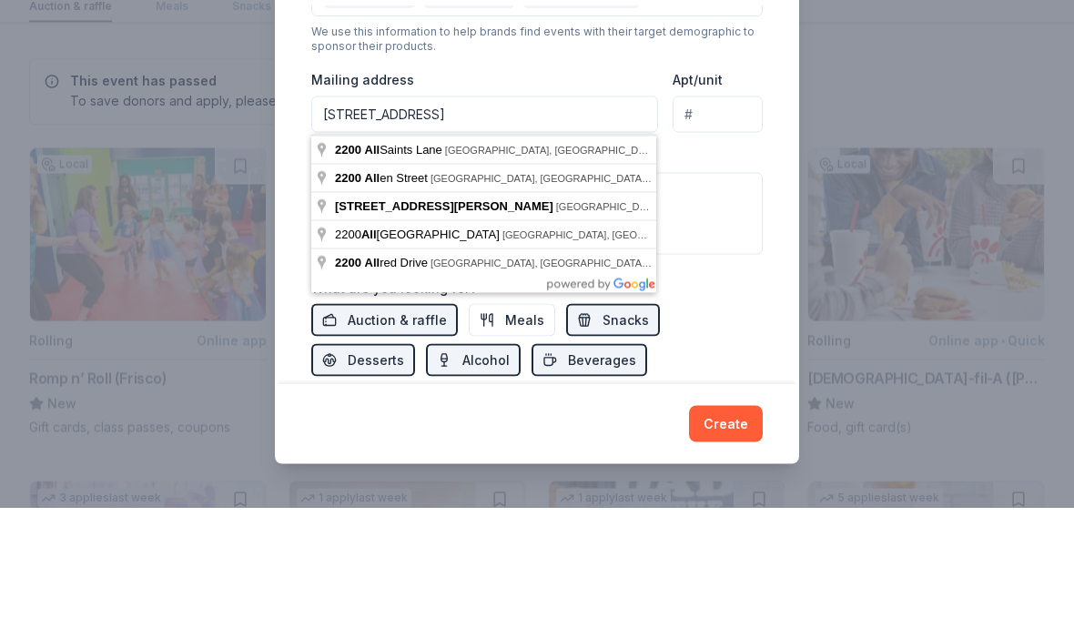
type input "[STREET_ADDRESS]"
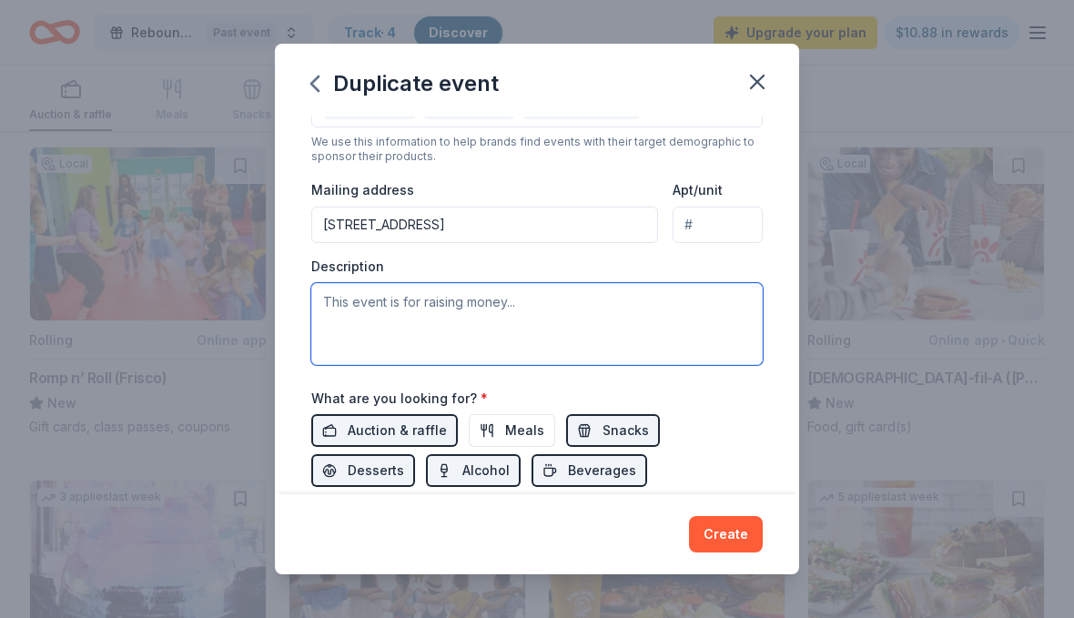
click at [540, 310] on textarea at bounding box center [537, 324] width 452 height 82
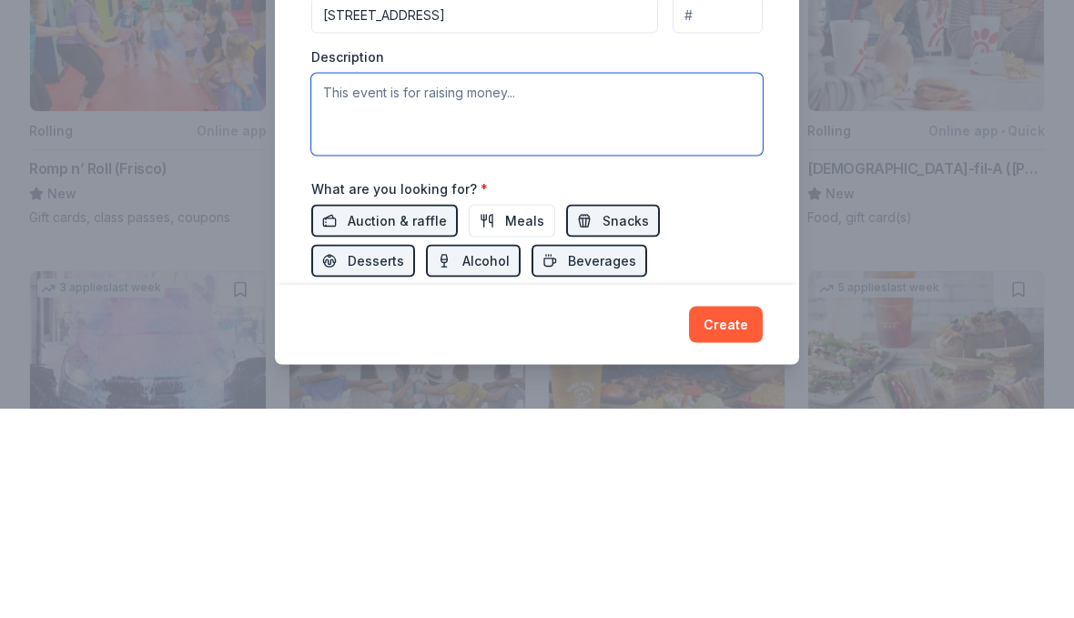
click at [564, 283] on textarea at bounding box center [537, 324] width 452 height 82
click at [563, 283] on textarea at bounding box center [537, 324] width 452 height 82
click at [548, 283] on textarea at bounding box center [537, 324] width 452 height 82
click at [527, 283] on textarea at bounding box center [537, 324] width 452 height 82
click at [526, 283] on textarea at bounding box center [537, 324] width 452 height 82
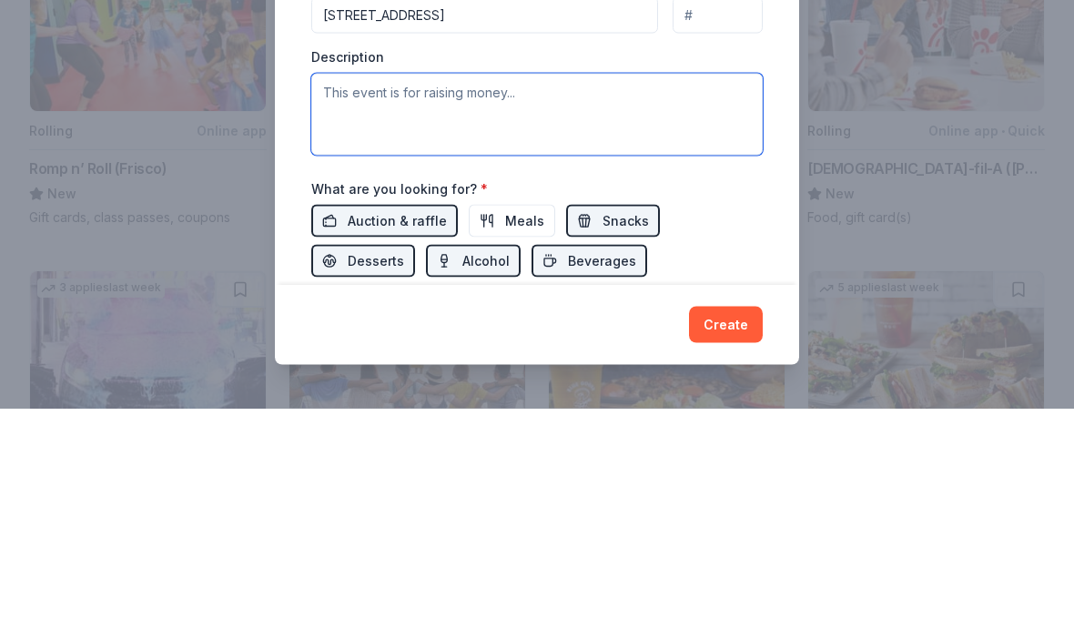
click at [515, 283] on textarea at bounding box center [537, 324] width 452 height 82
click at [513, 283] on textarea at bounding box center [537, 324] width 452 height 82
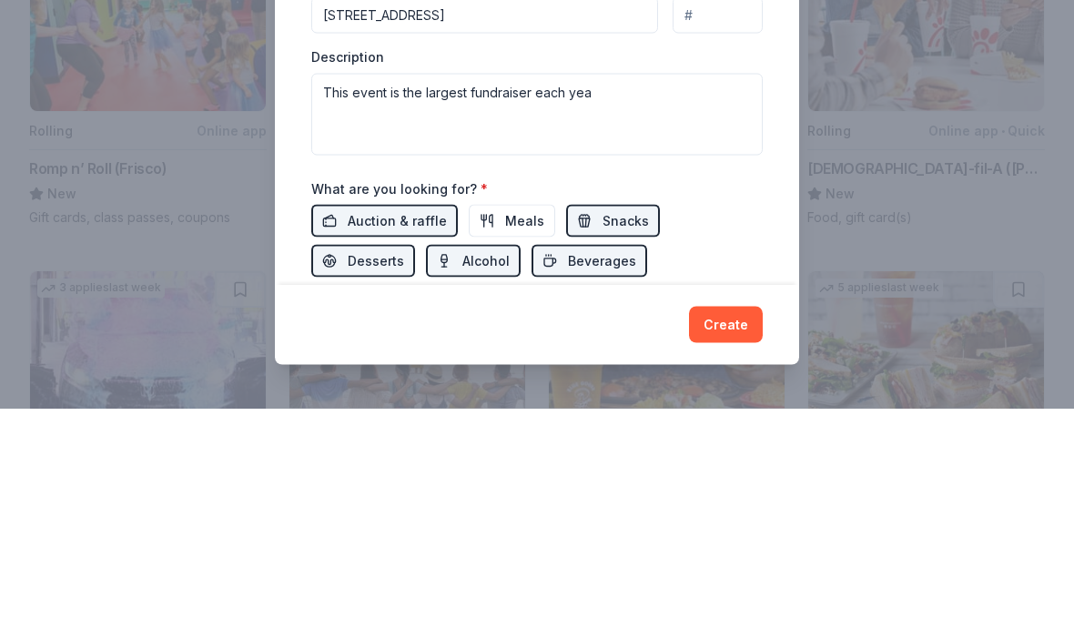
scroll to position [320, 0]
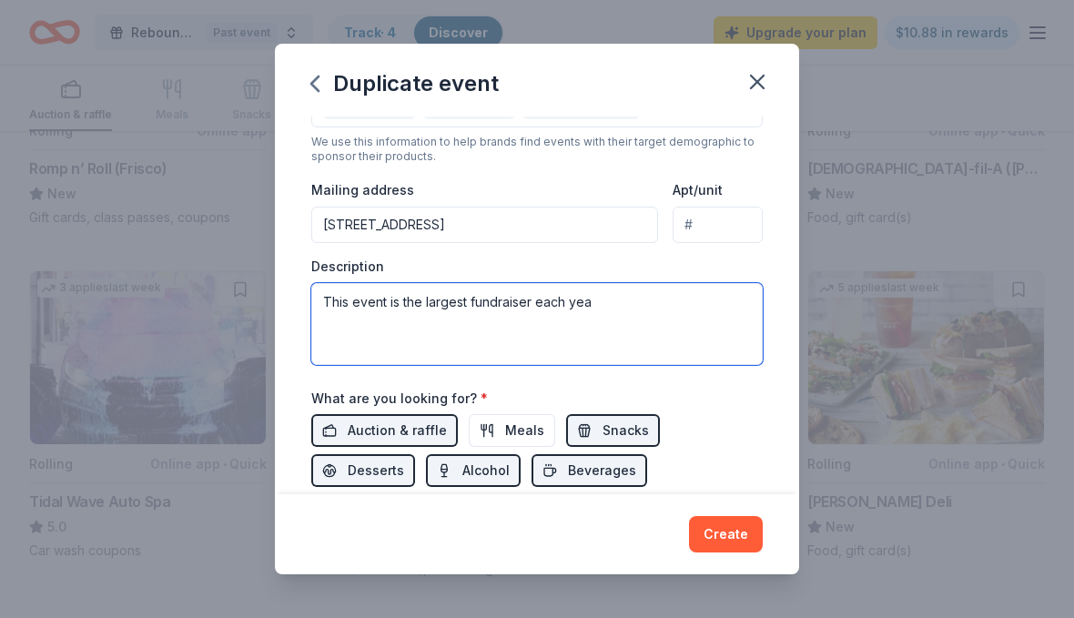
click at [605, 306] on textarea "This event is the largest fundraiser each yea" at bounding box center [537, 324] width 452 height 82
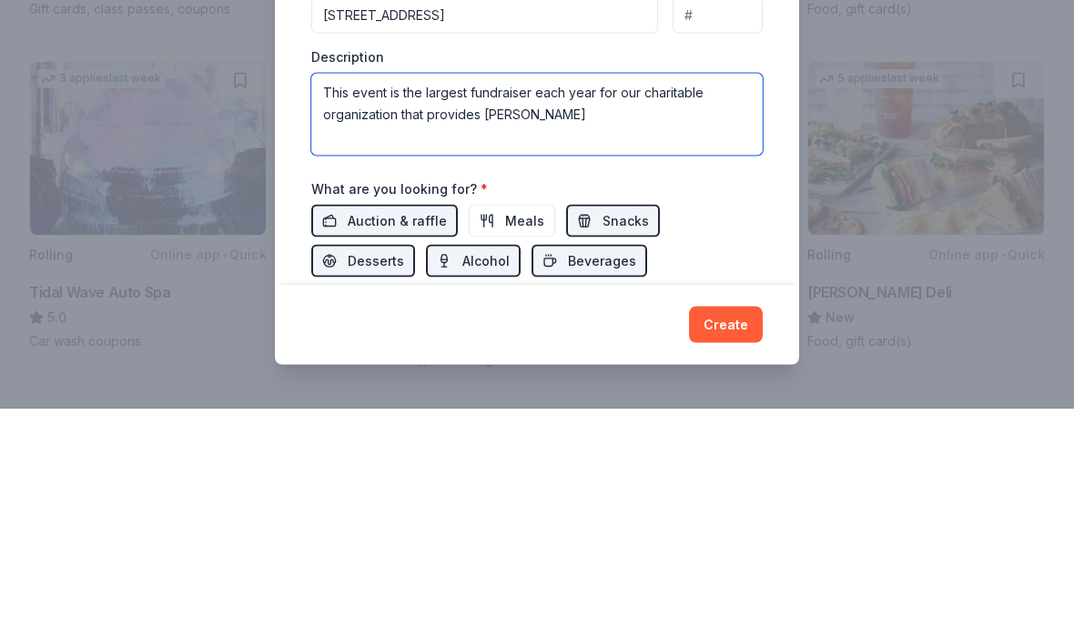
click at [483, 283] on textarea "This event is the largest fundraiser each year for our charitable organization …" at bounding box center [537, 324] width 452 height 82
click at [534, 283] on textarea "This event is the largest fundraiser each year for our charitable organization …" at bounding box center [537, 324] width 452 height 82
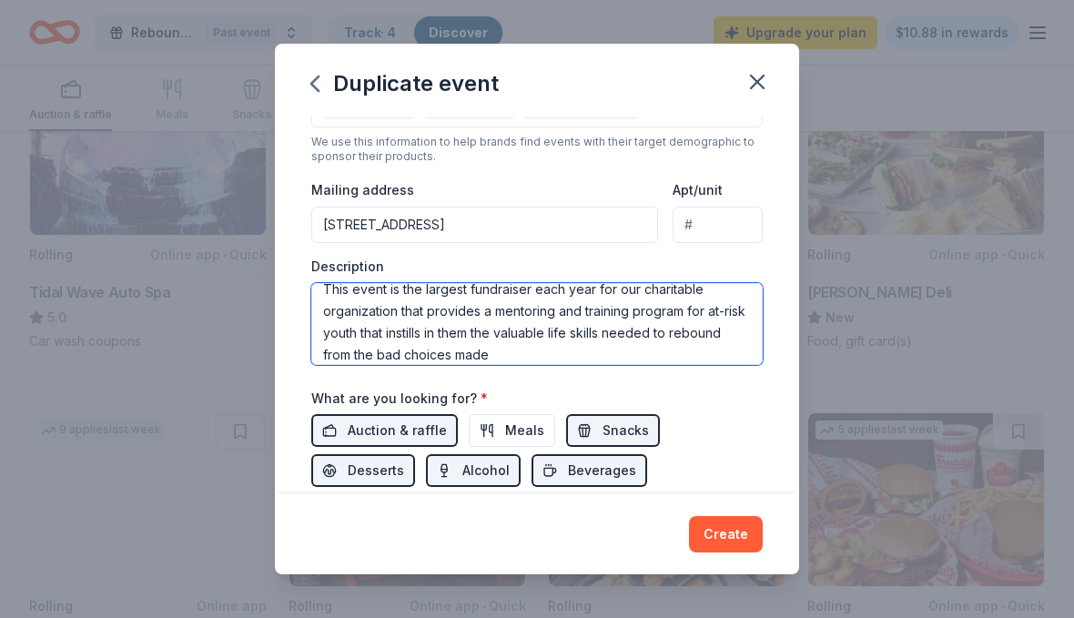
scroll to position [15, 0]
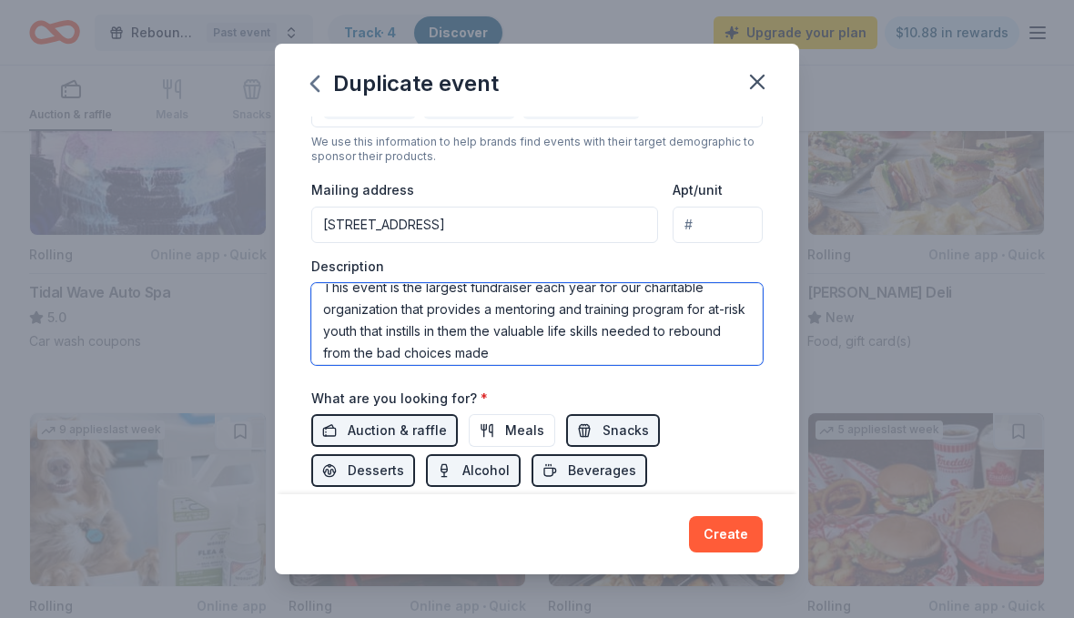
click at [565, 359] on textarea "This event is the largest fundraiser each year for our charitable organization …" at bounding box center [537, 324] width 452 height 82
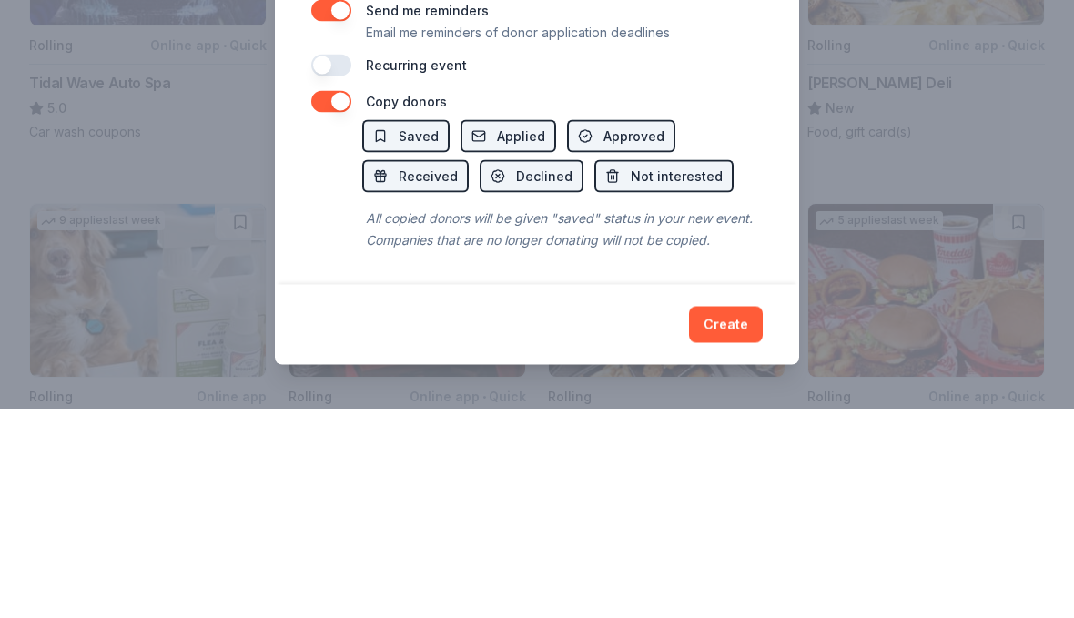
scroll to position [739, 0]
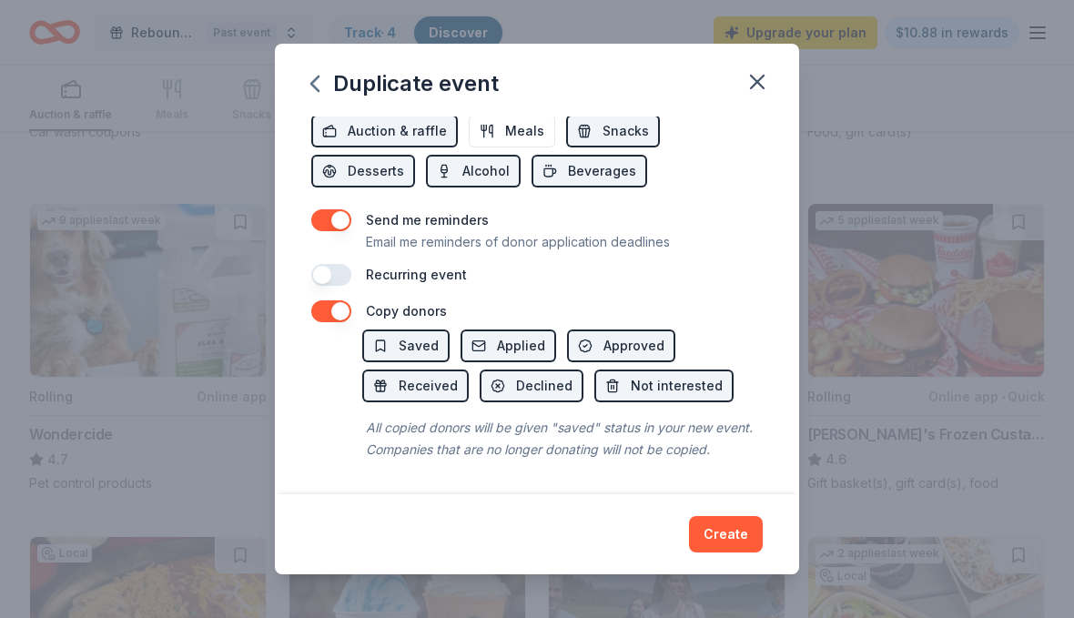
type textarea "This event is the largest fundraiser each year for our charitable organization …"
click at [738, 532] on button "Create" at bounding box center [726, 534] width 74 height 36
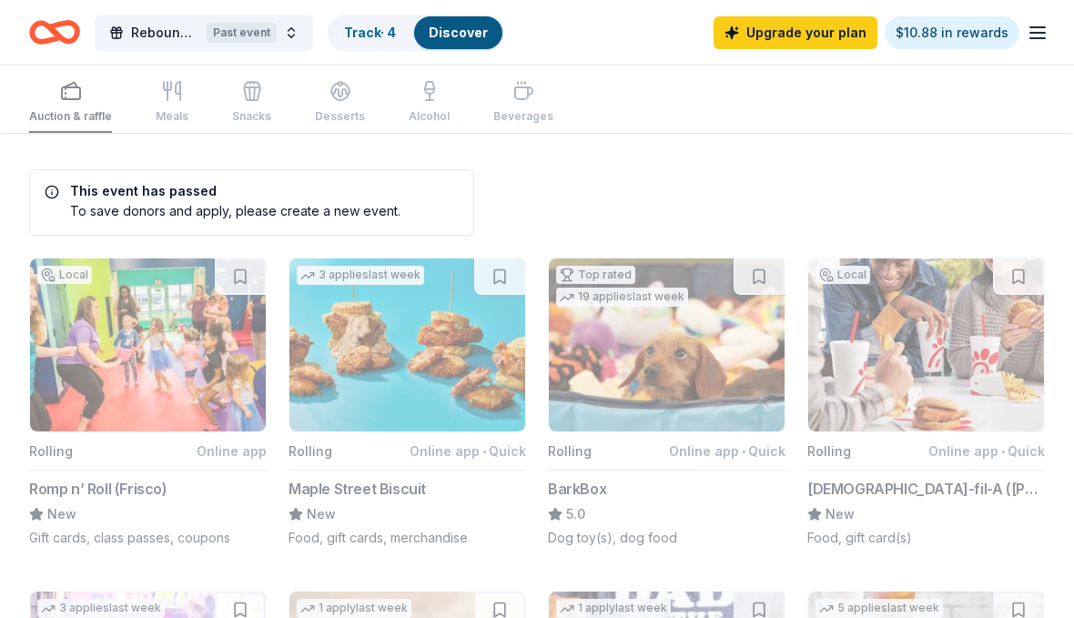
scroll to position [0, 0]
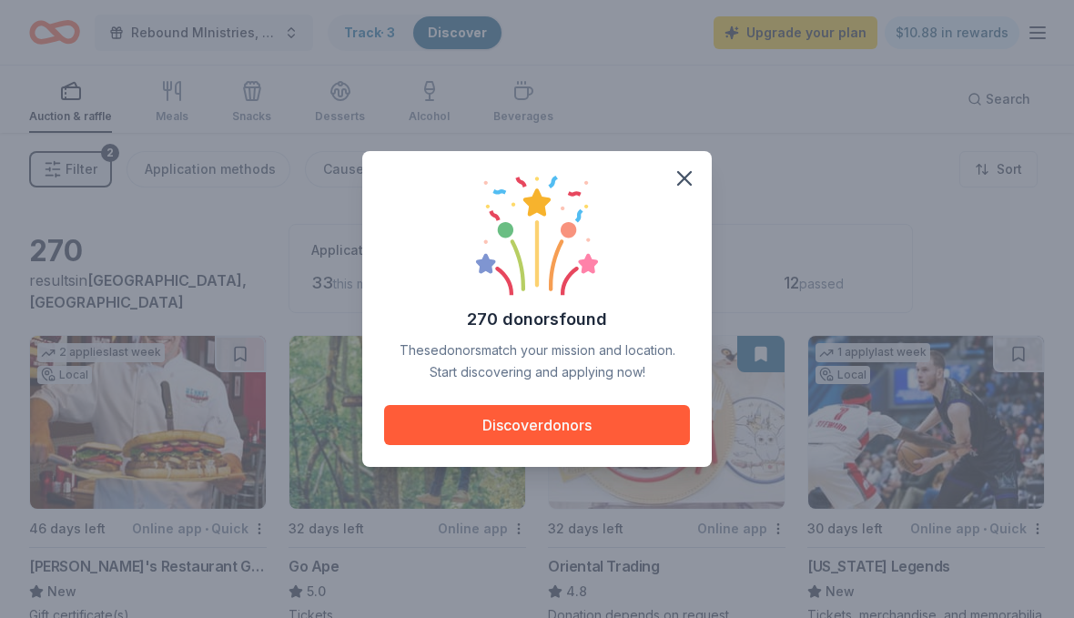
click at [671, 423] on button "Discover donors" at bounding box center [537, 425] width 306 height 40
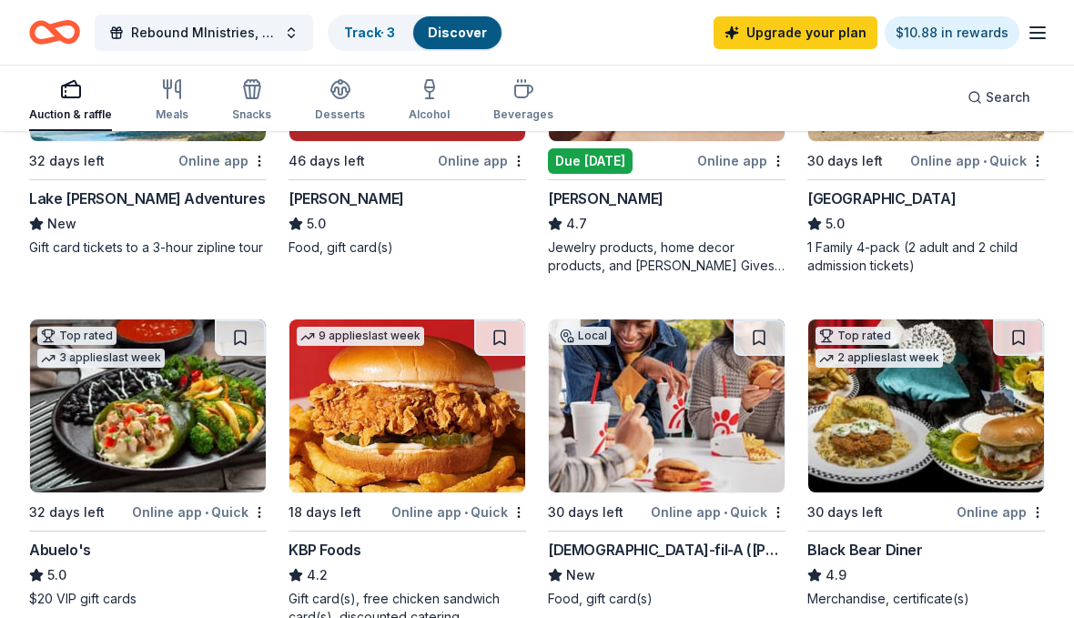
scroll to position [1404, 0]
click at [950, 40] on link "$10.88 in rewards" at bounding box center [952, 32] width 135 height 33
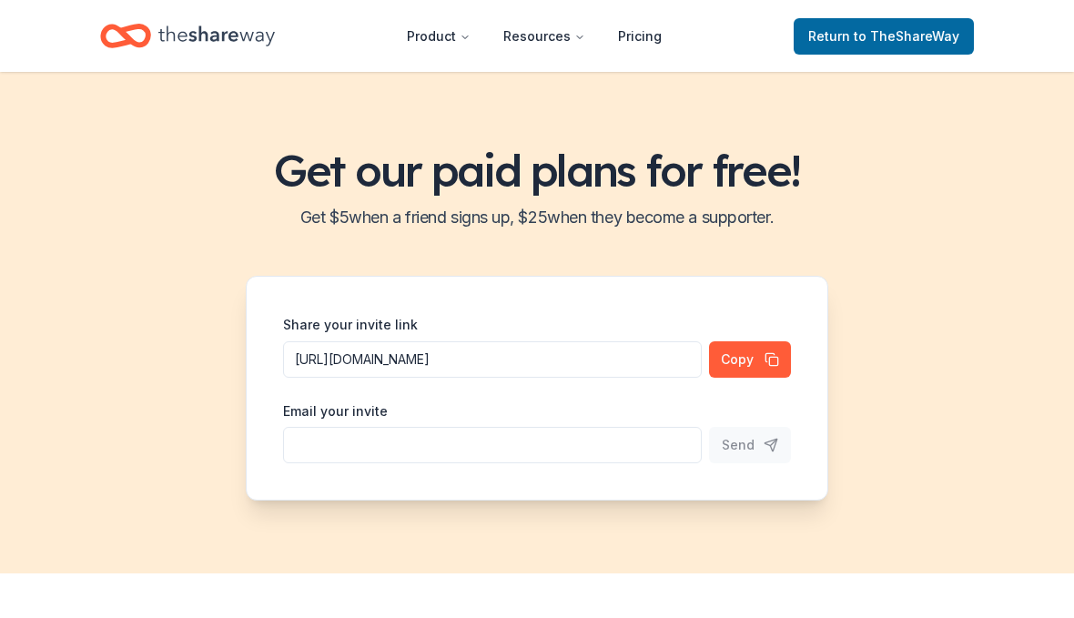
click at [916, 38] on span "to TheShareWay" at bounding box center [907, 35] width 106 height 15
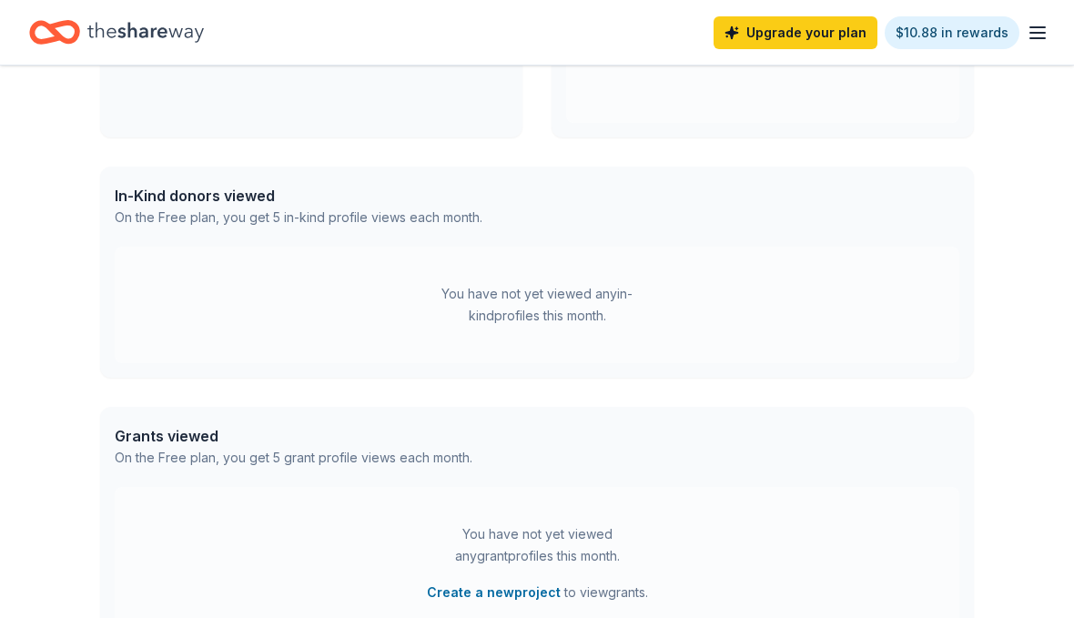
scroll to position [382, 0]
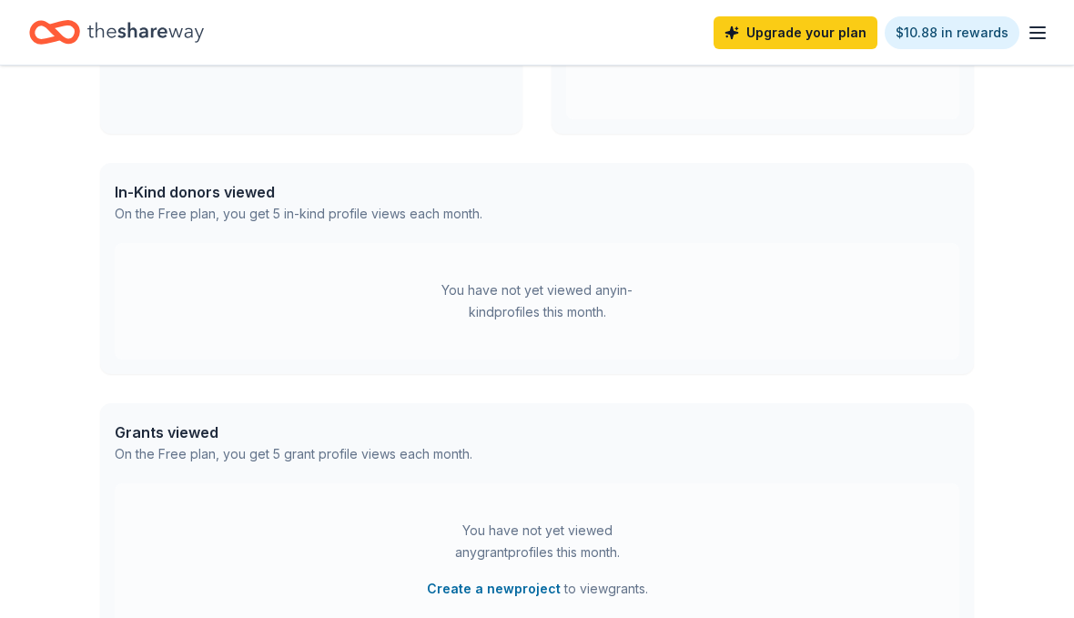
click at [963, 320] on div "In-Kind donors viewed On the Free plan, you get 5 in-kind profile views each mo…" at bounding box center [537, 269] width 874 height 211
click at [962, 320] on div "In-Kind donors viewed On the Free plan, you get 5 in-kind profile views each mo…" at bounding box center [537, 269] width 874 height 211
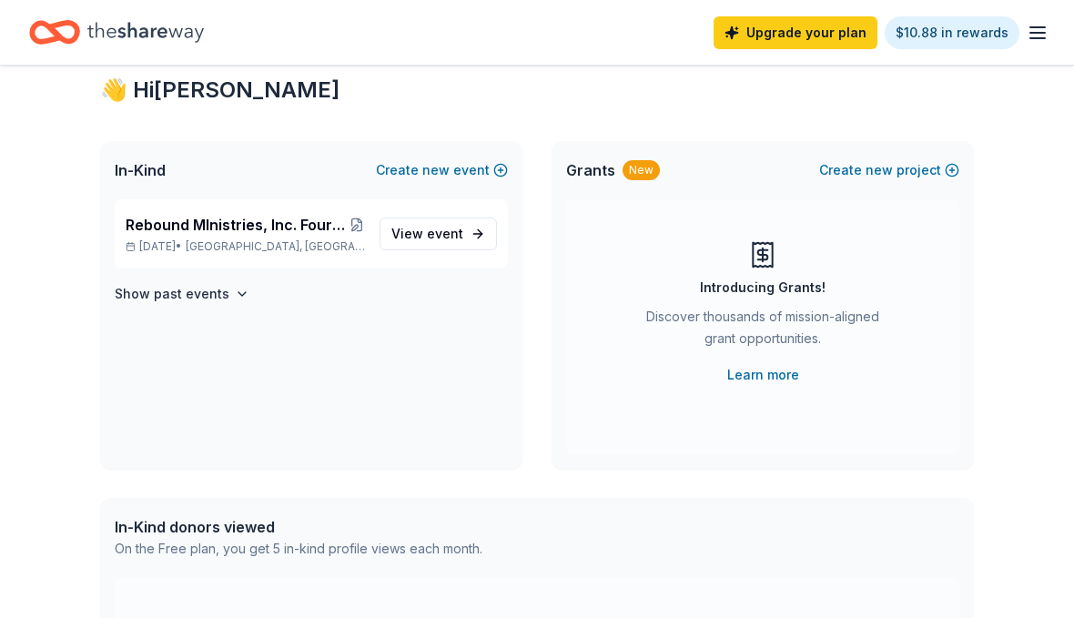
scroll to position [0, 0]
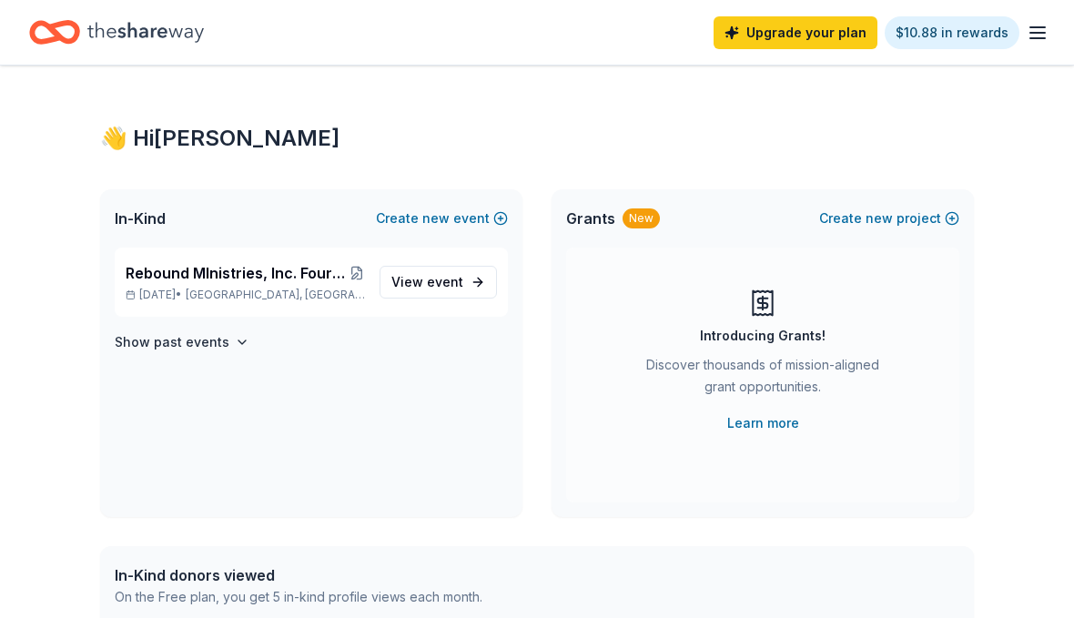
click at [831, 39] on link "Upgrade your plan" at bounding box center [796, 32] width 164 height 33
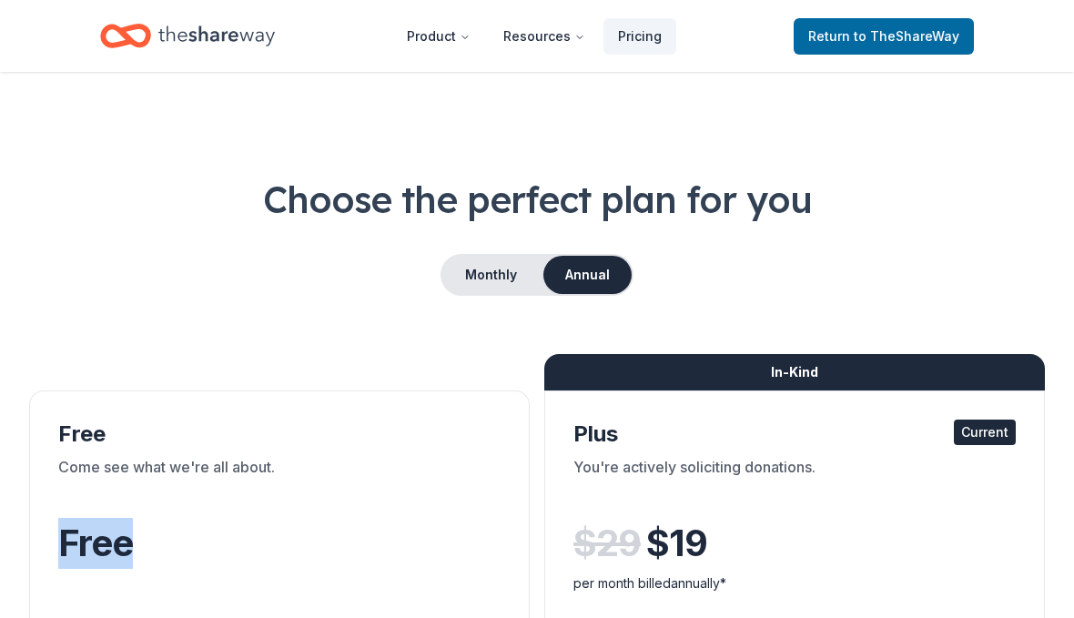
click at [200, 47] on icon "Home" at bounding box center [216, 35] width 117 height 37
click at [202, 21] on icon "Home" at bounding box center [216, 35] width 117 height 37
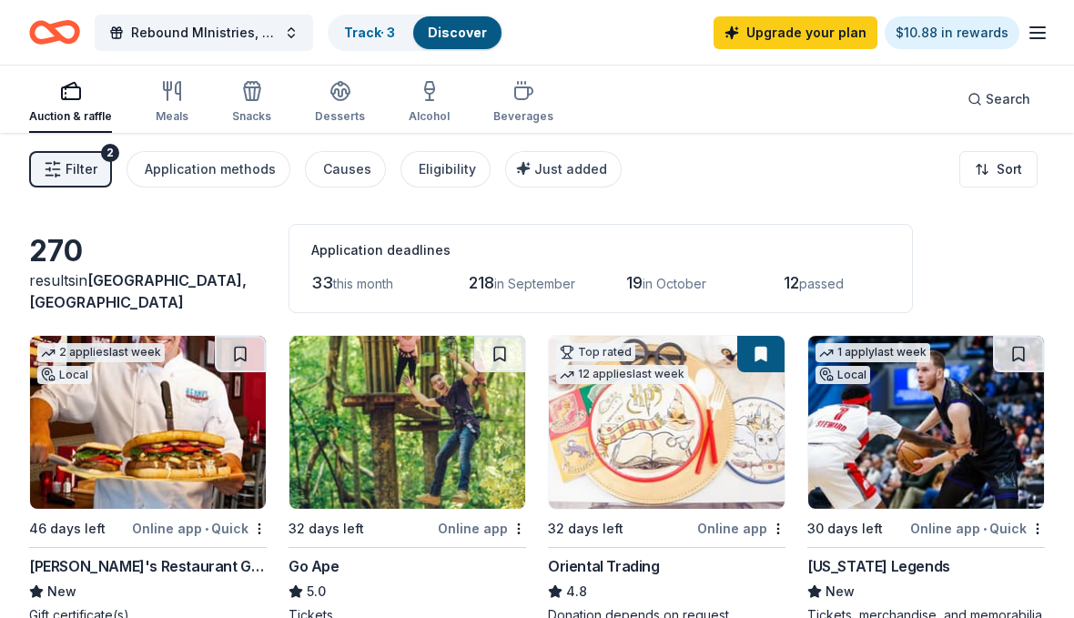
click at [248, 24] on span "Rebound MInistries, Inc. Fourth Annual Golf Tournament & Auction" at bounding box center [204, 33] width 146 height 22
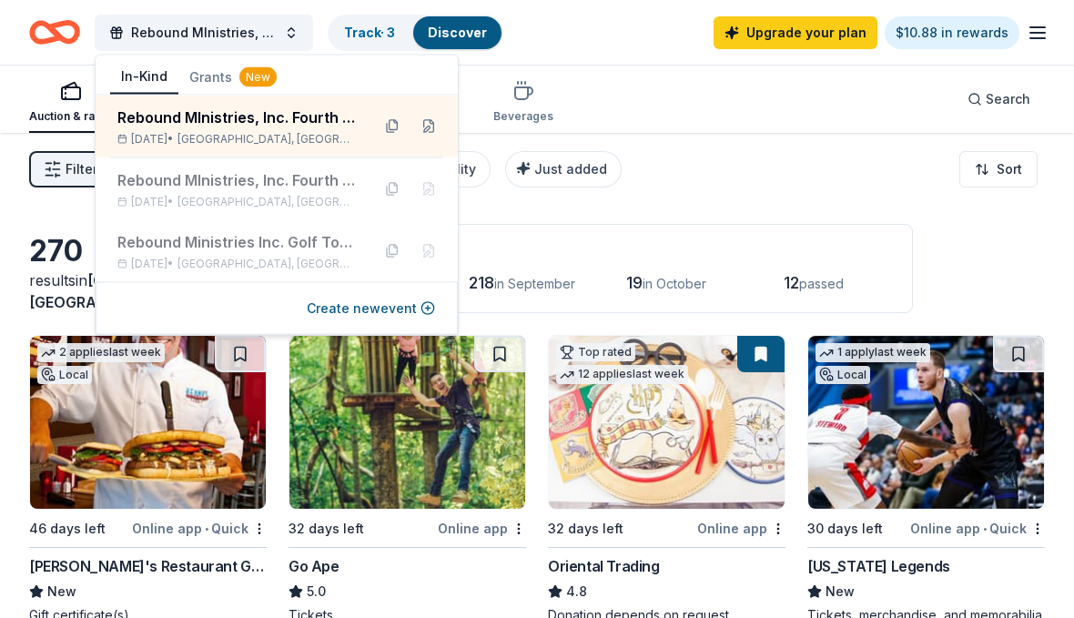
click at [436, 118] on button at bounding box center [428, 126] width 29 height 29
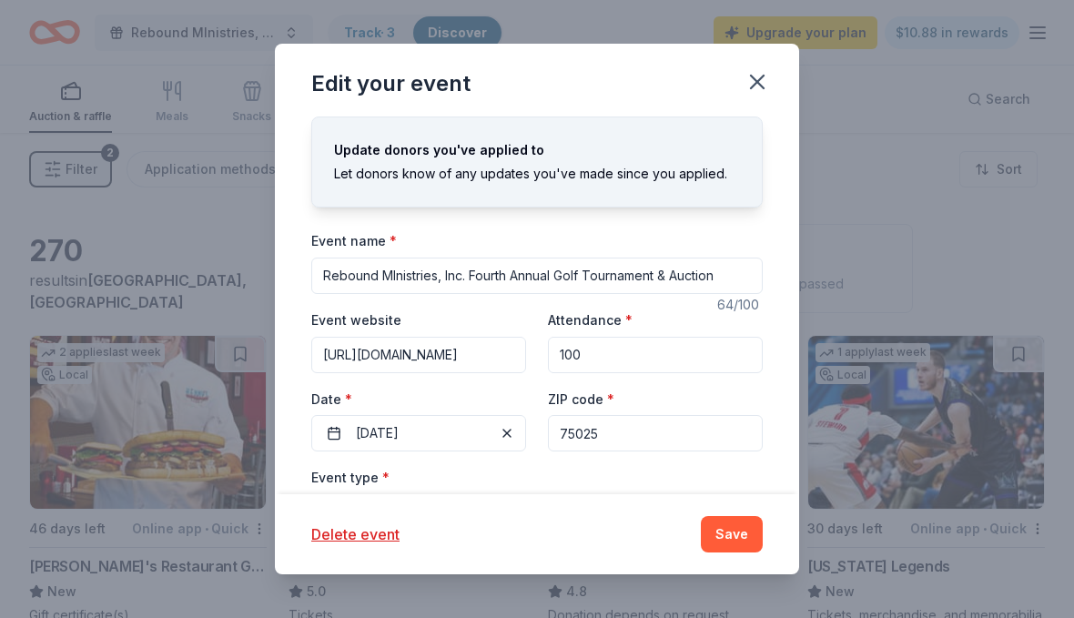
click at [501, 271] on input "Rebound MInistries, Inc. Fourth Annual Golf Tournament & Auction" at bounding box center [537, 276] width 452 height 36
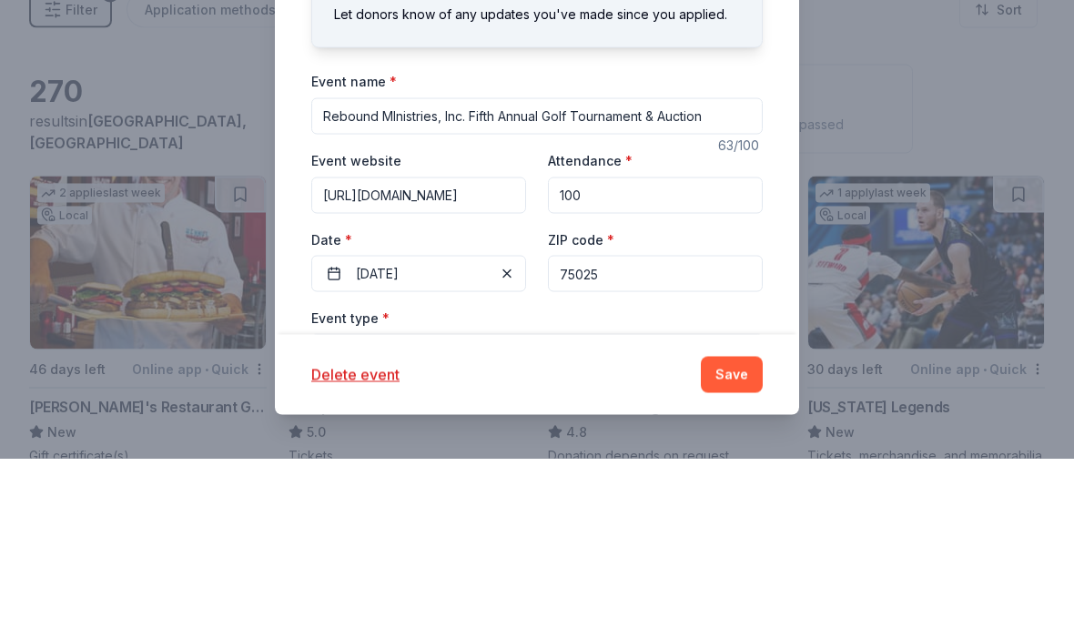
click at [546, 258] on input "Rebound MInistries, Inc. Fifth Annual Golf Tournament & Auction" at bounding box center [537, 276] width 452 height 36
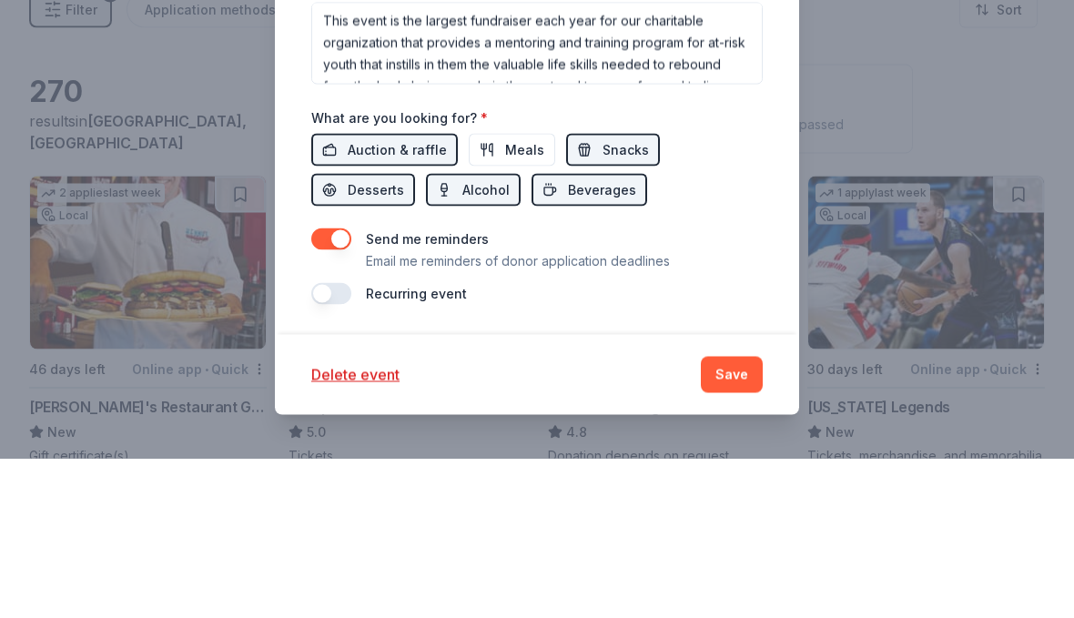
scroll to position [160, 0]
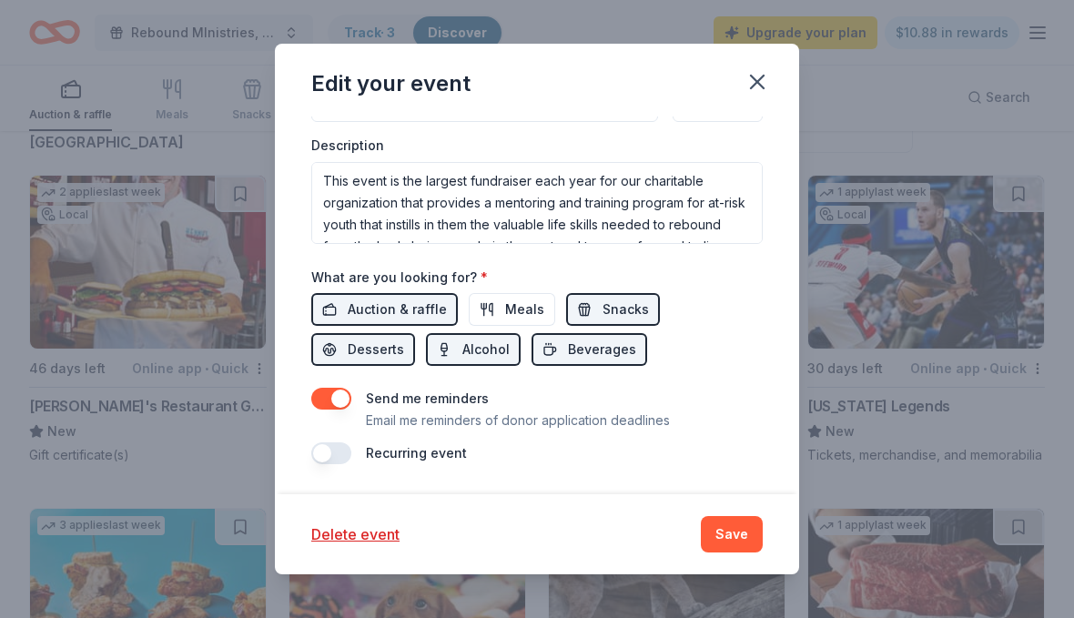
type input "Rebound MInistries, Inc. Fifth Anniversary Golf Tournament & Auction"
click at [738, 535] on button "Save" at bounding box center [732, 534] width 62 height 36
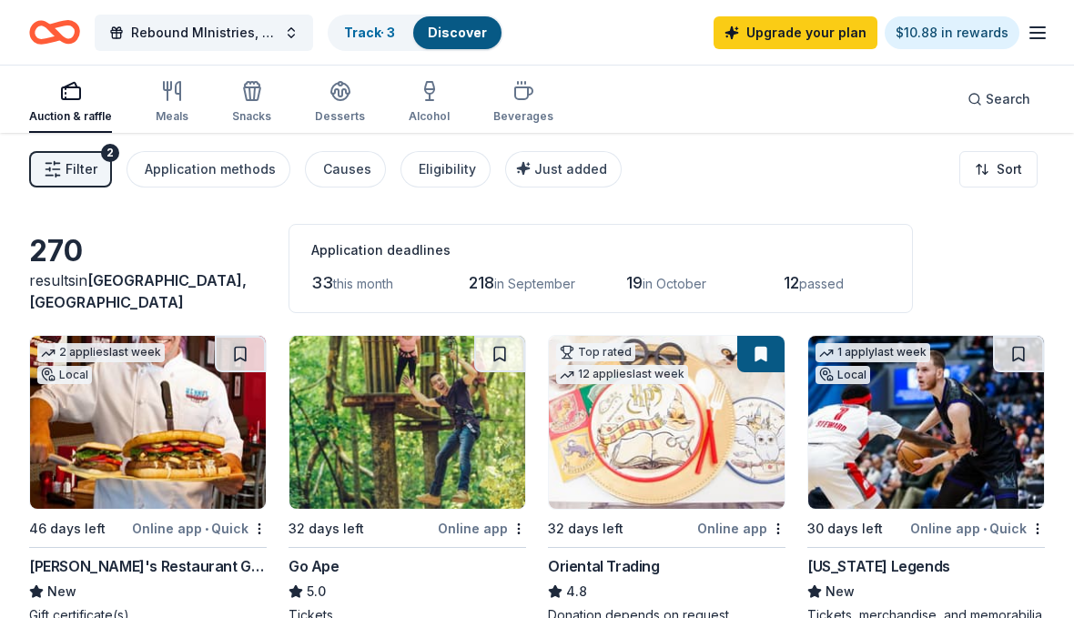
click at [253, 24] on span "Rebound MInistries, Inc. Fifth Anniversary Golf Tournament & Auction" at bounding box center [204, 33] width 146 height 22
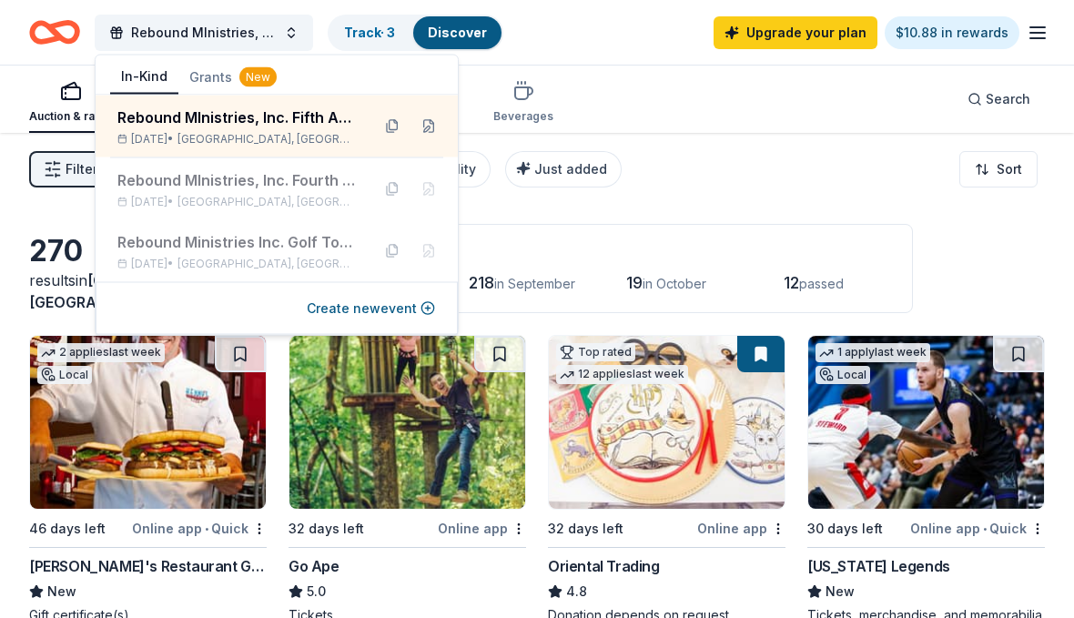
click at [216, 118] on div "Rebound MInistries, Inc. Fifth Anniversary Golf Tournament & Auction" at bounding box center [236, 118] width 239 height 22
click at [220, 121] on div "Rebound MInistries, Inc. Fifth Anniversary Golf Tournament & Auction" at bounding box center [236, 118] width 239 height 22
click at [249, 121] on div "Rebound MInistries, Inc. Fifth Anniversary Golf Tournament & Auction" at bounding box center [236, 118] width 239 height 22
click at [230, 128] on div "Rebound MInistries, Inc. Fifth Anniversary Golf Tournament & Auction [DATE] • […" at bounding box center [236, 127] width 239 height 40
click at [912, 115] on div "Auction & raffle Meals Snacks Desserts Alcohol Beverages Search" at bounding box center [537, 99] width 1016 height 67
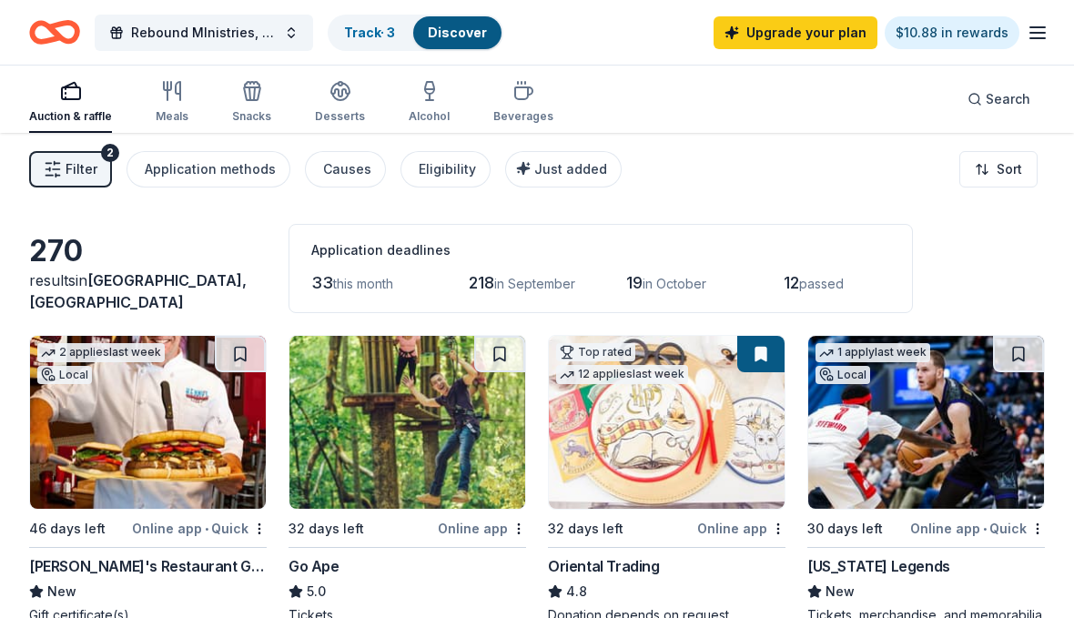
click at [1046, 29] on icon "button" at bounding box center [1038, 33] width 22 height 22
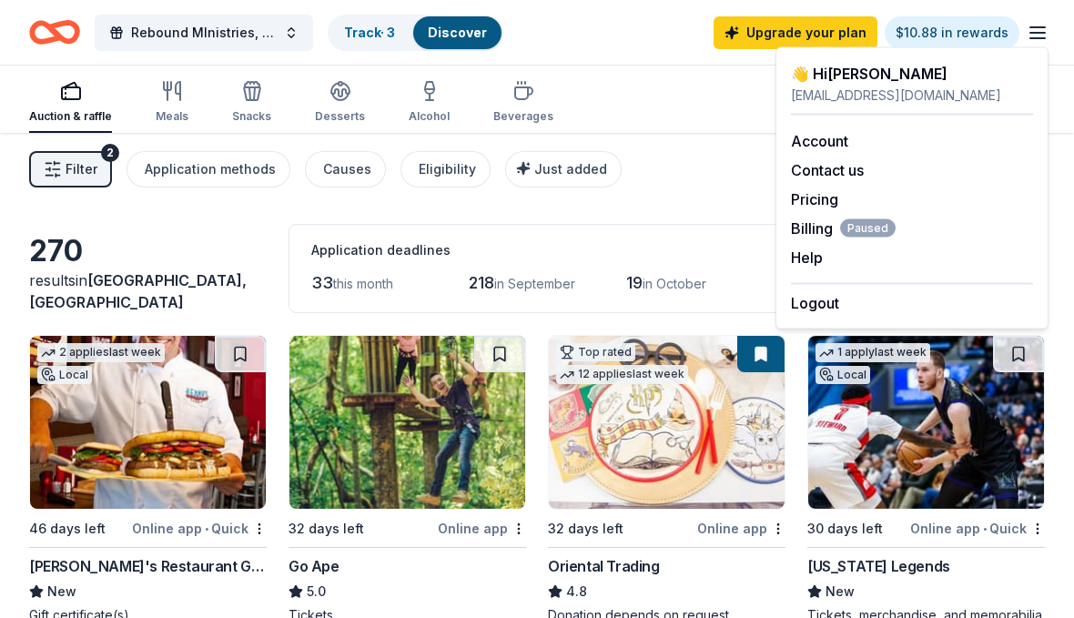
click at [854, 132] on div "Account" at bounding box center [912, 141] width 242 height 22
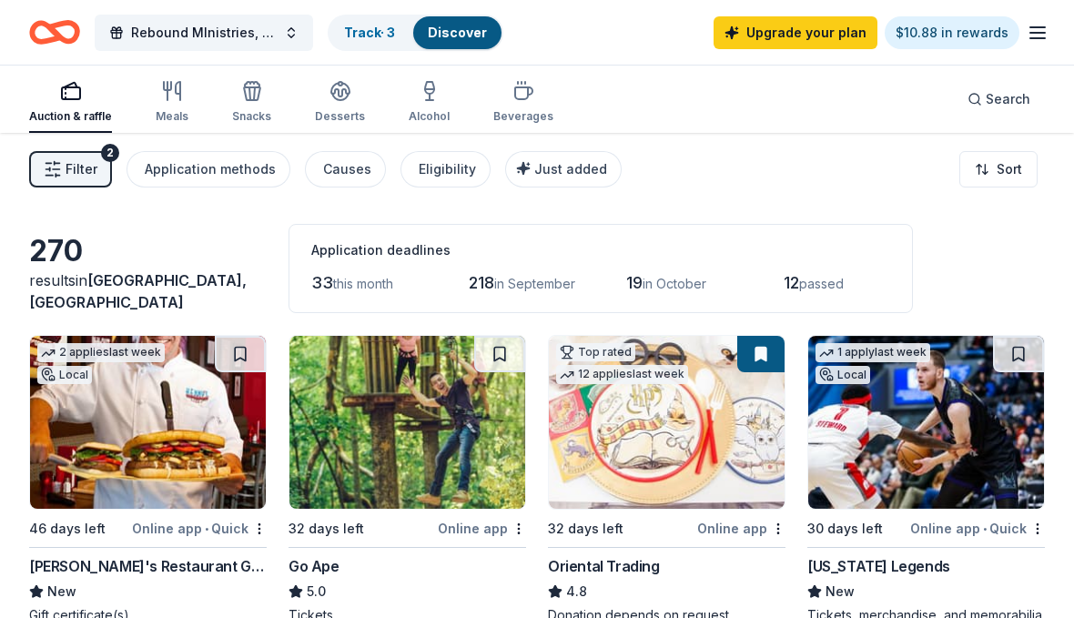
click at [1045, 33] on line "button" at bounding box center [1038, 33] width 15 height 0
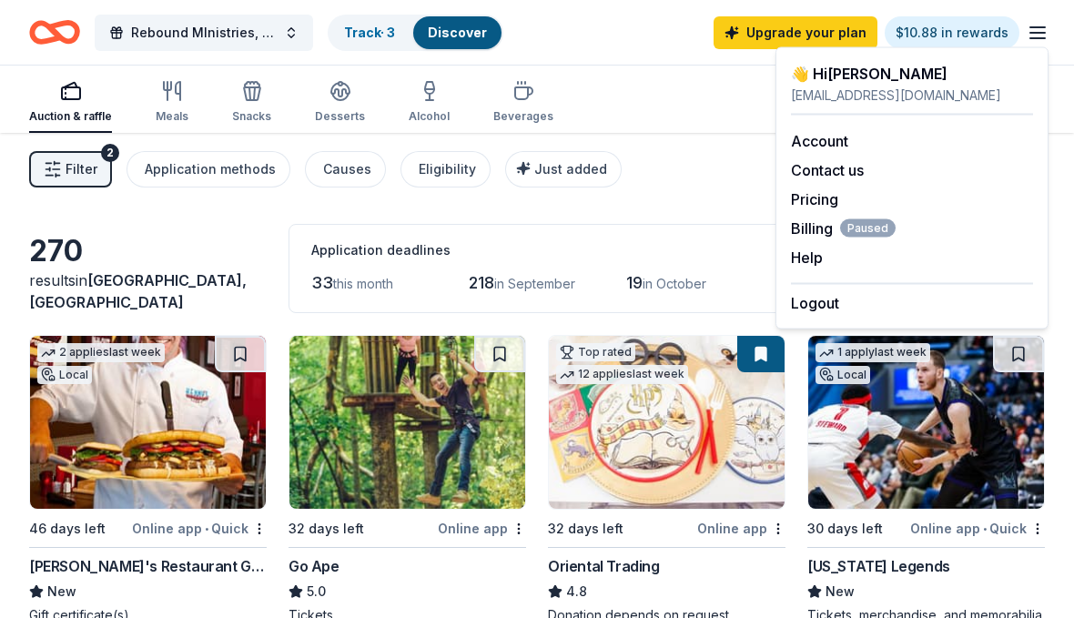
click at [849, 136] on link "Account" at bounding box center [819, 141] width 57 height 18
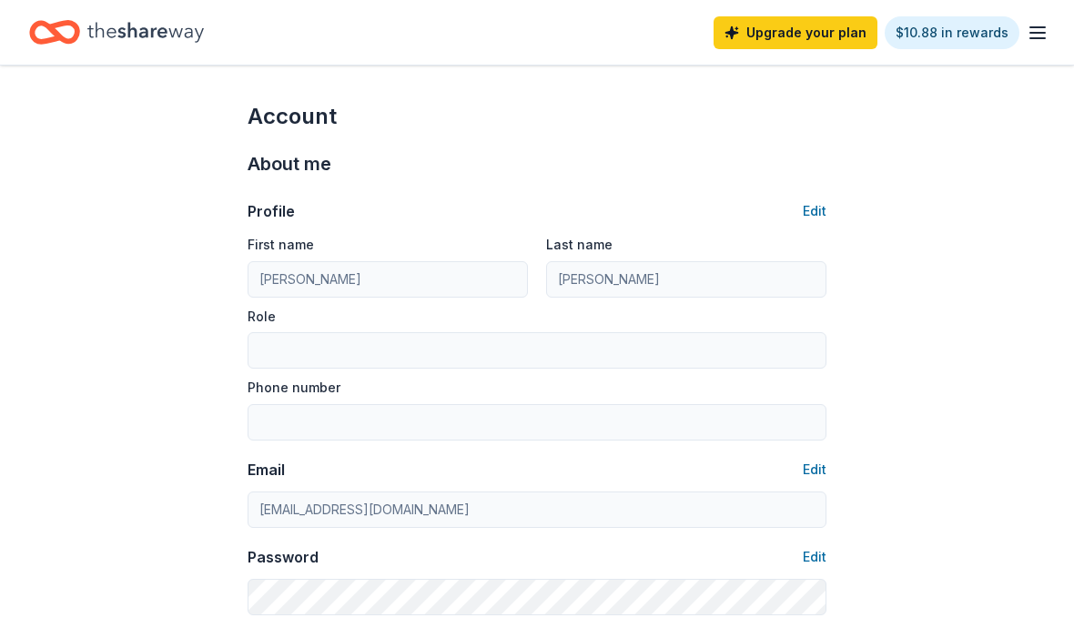
click at [819, 218] on button "Edit" at bounding box center [815, 211] width 24 height 22
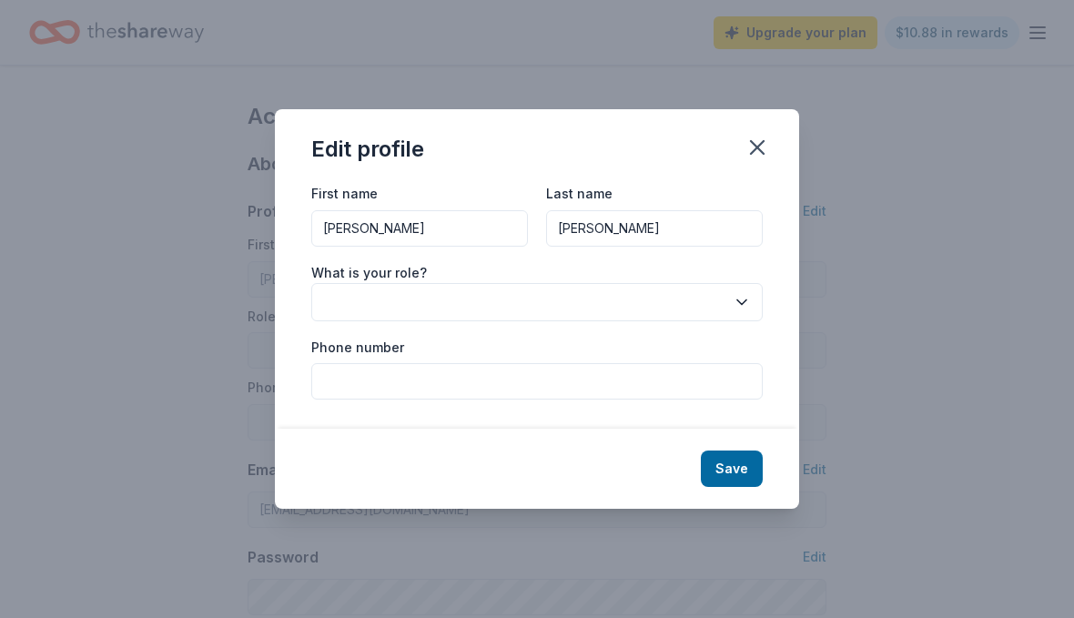
click at [595, 298] on button "button" at bounding box center [537, 302] width 452 height 38
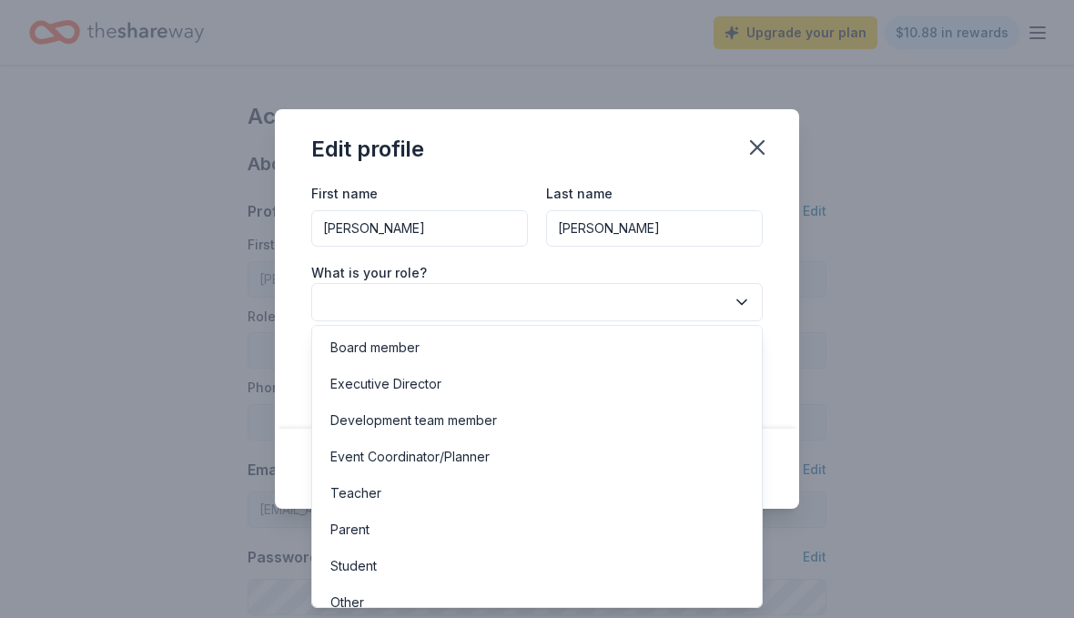
click at [755, 299] on button "button" at bounding box center [537, 302] width 452 height 38
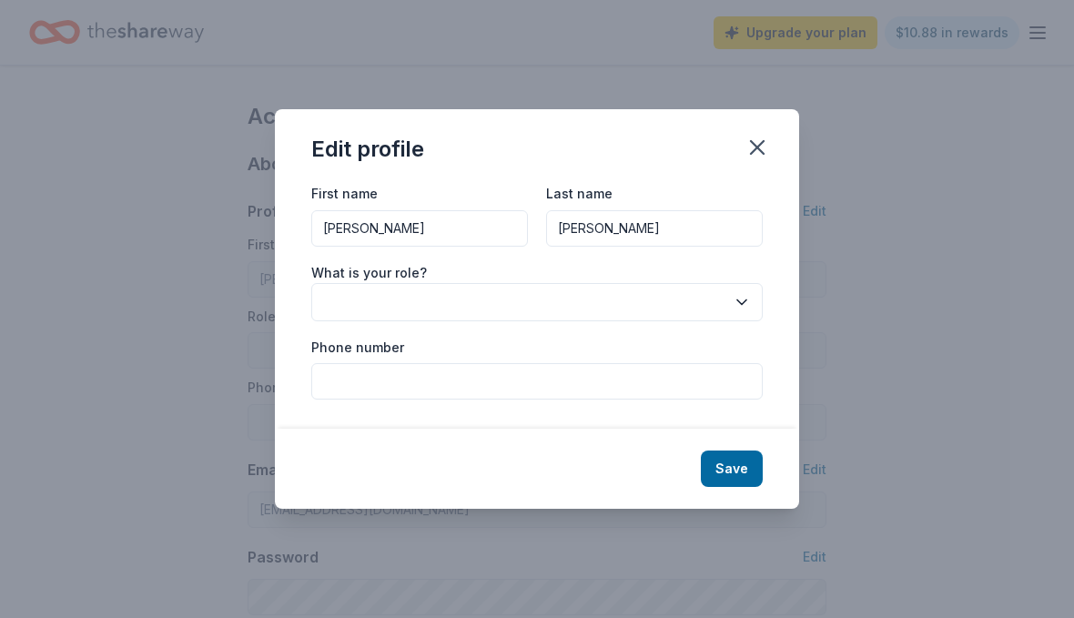
click at [759, 288] on button "button" at bounding box center [537, 302] width 452 height 38
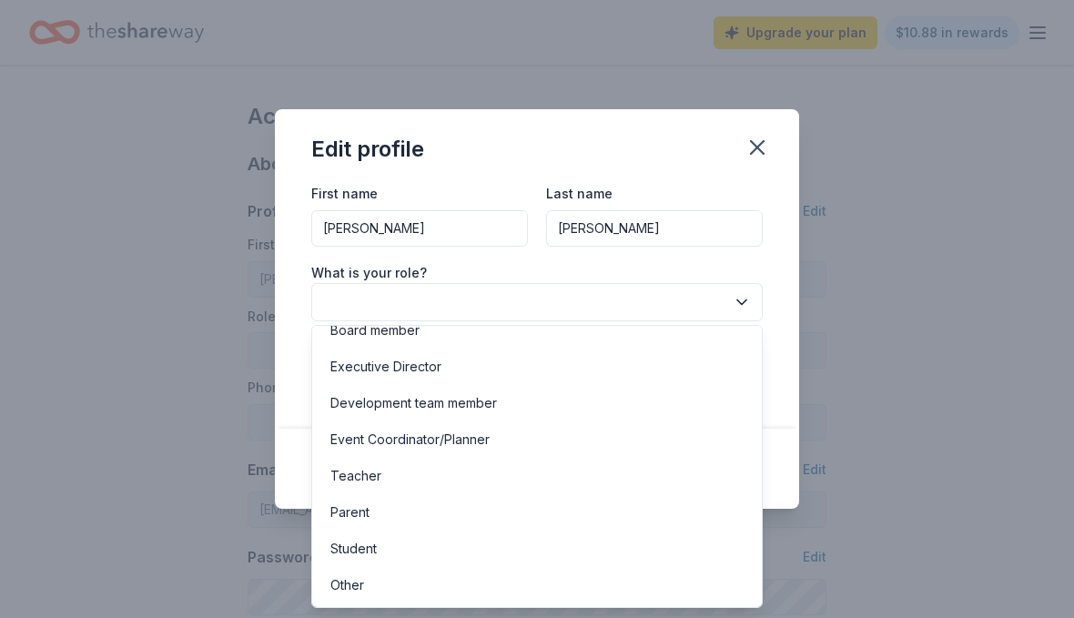
scroll to position [17, 0]
click at [473, 444] on div "Event Coordinator/Planner" at bounding box center [410, 440] width 159 height 22
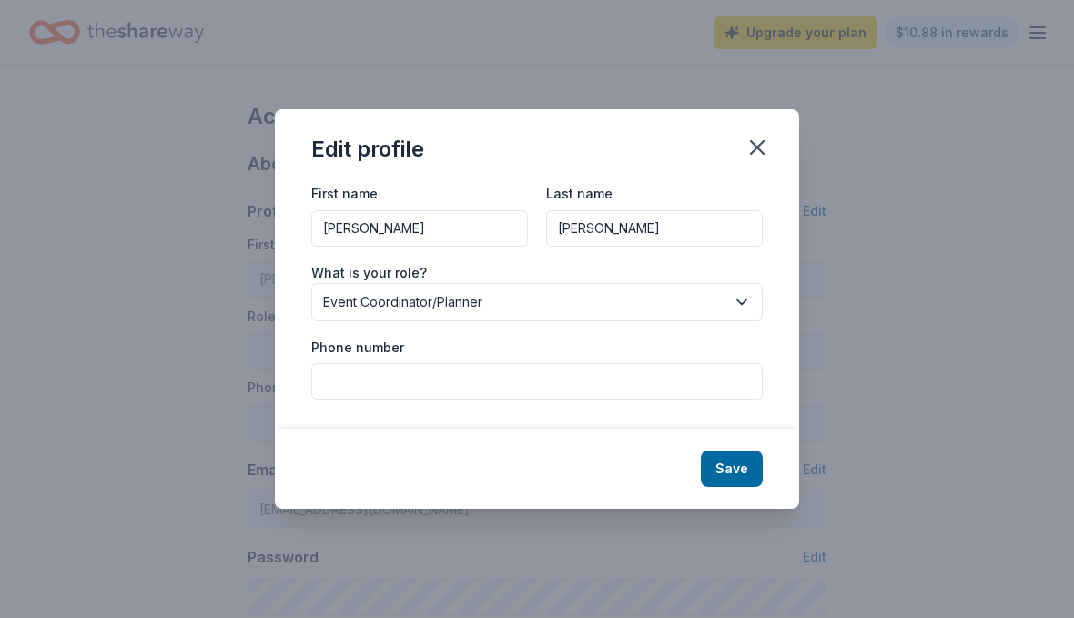
click at [610, 370] on input "Phone number" at bounding box center [537, 381] width 452 height 36
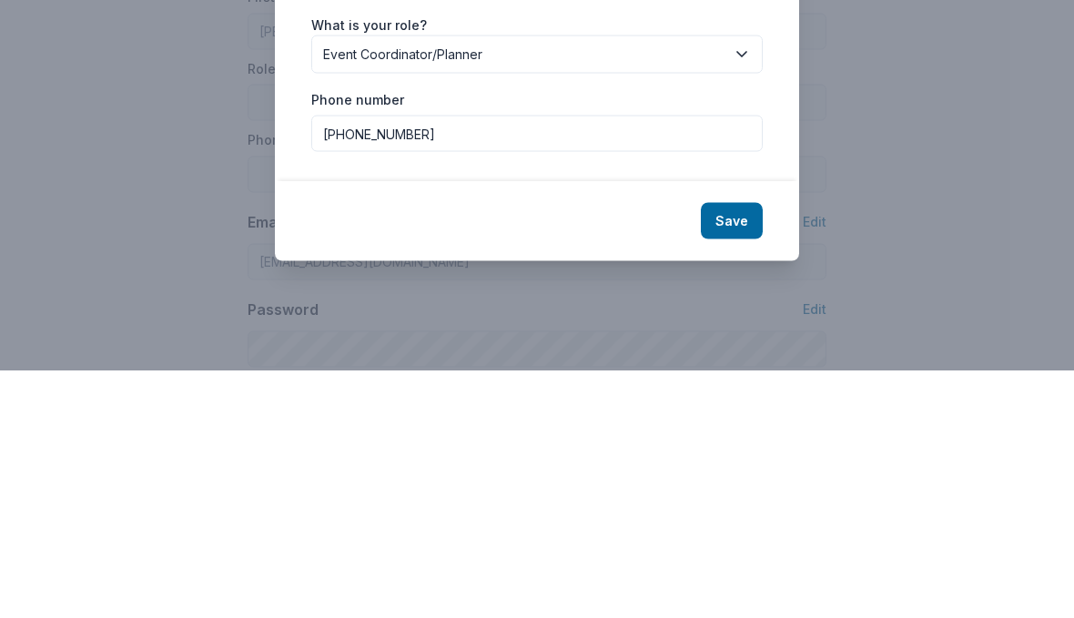
type input "[PHONE_NUMBER]"
click at [731, 451] on button "Save" at bounding box center [732, 469] width 62 height 36
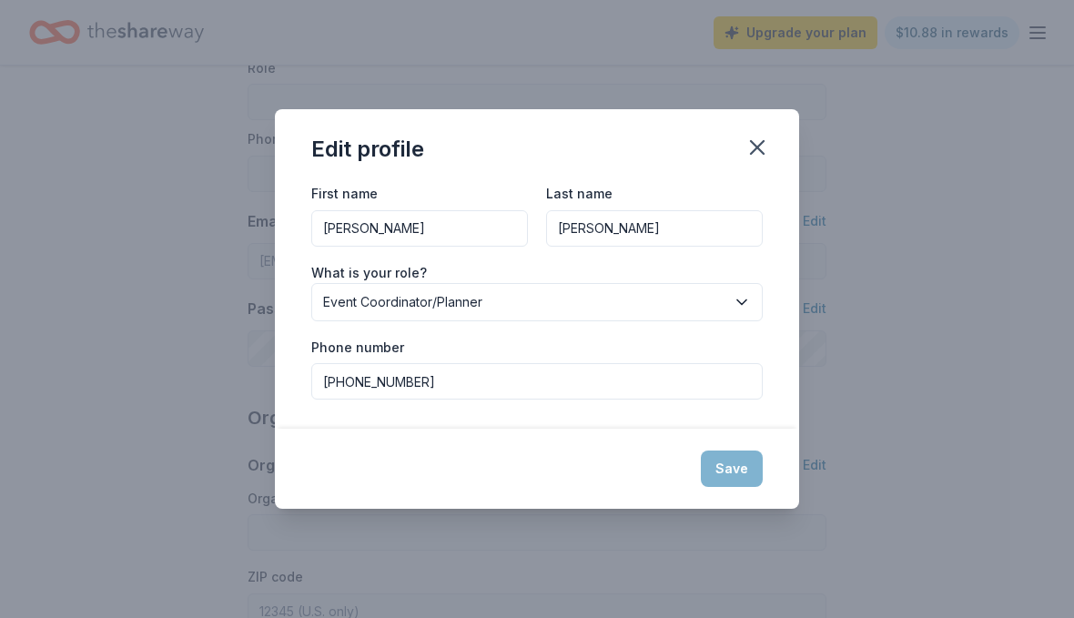
scroll to position [0, 0]
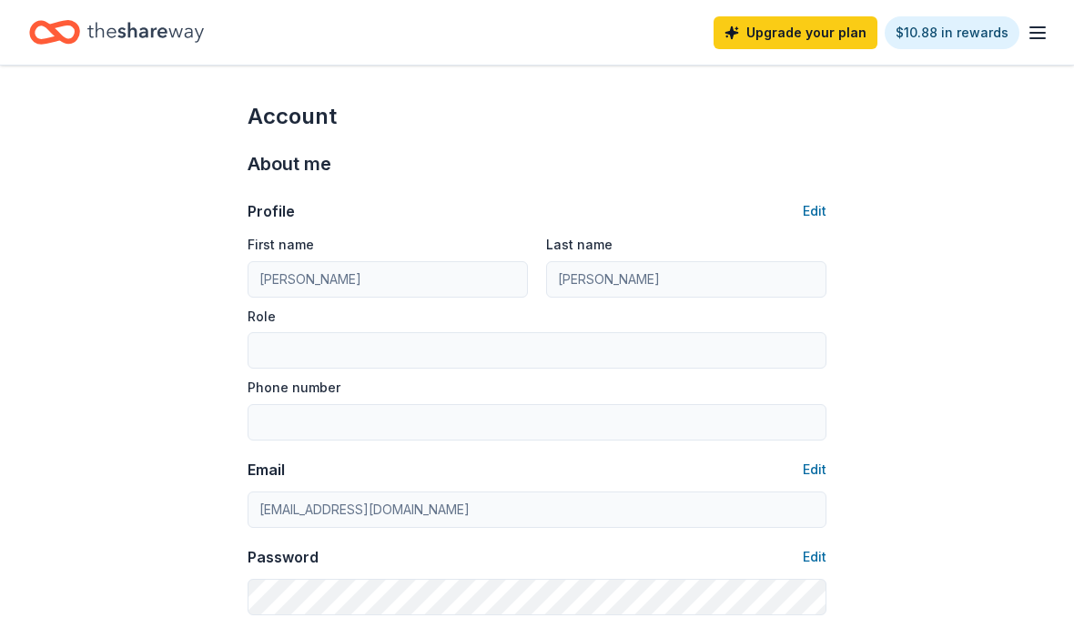
type input "Event Coordinator/Planner"
type input "[PHONE_NUMBER]"
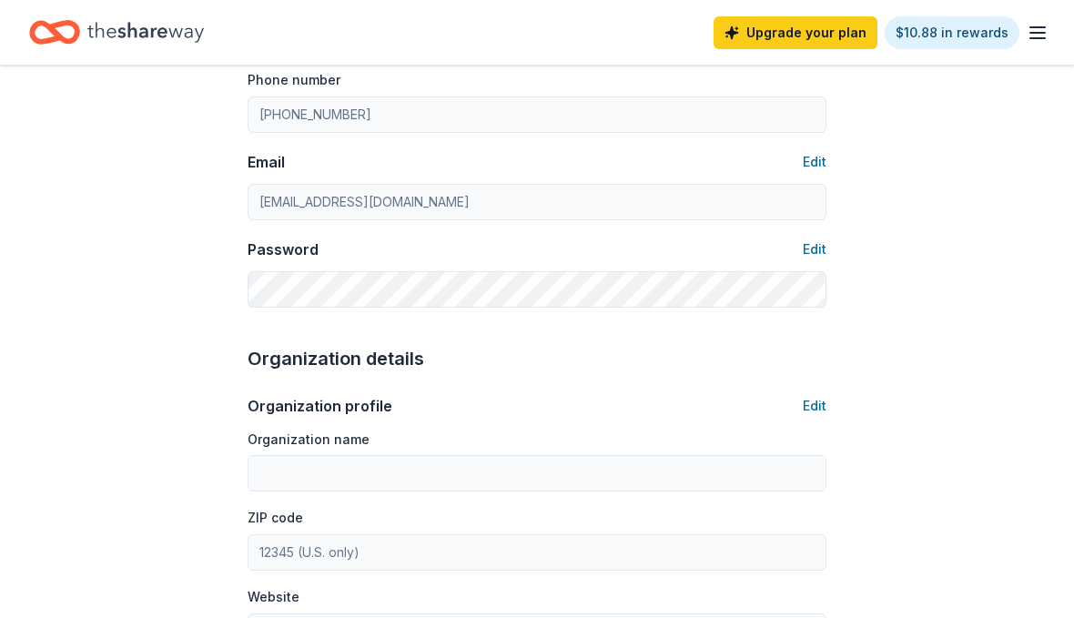
scroll to position [354, 0]
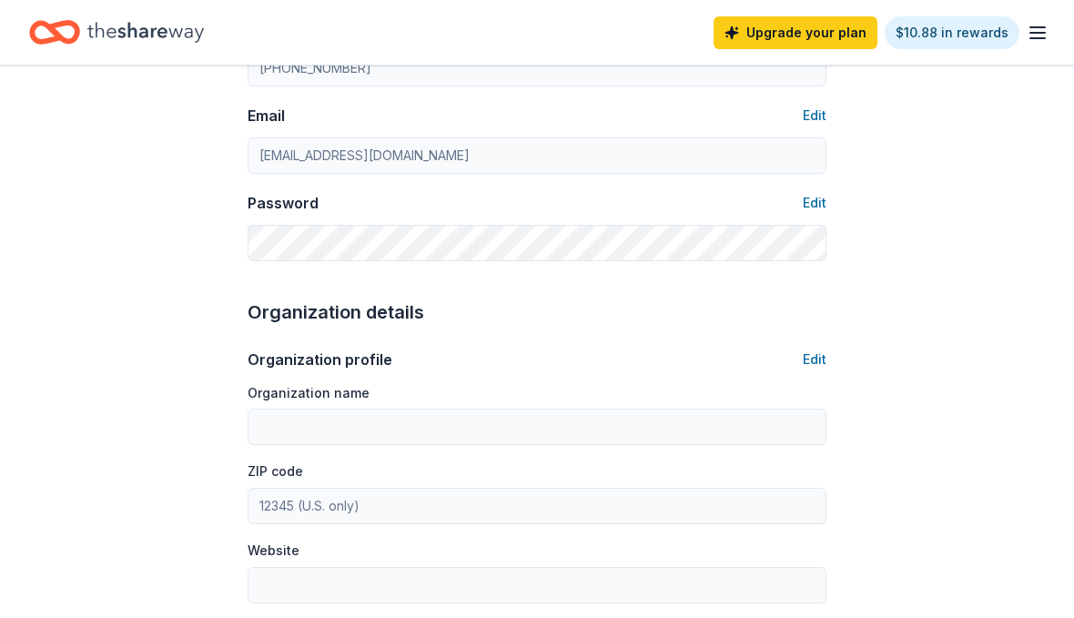
click at [820, 362] on button "Edit" at bounding box center [815, 360] width 24 height 22
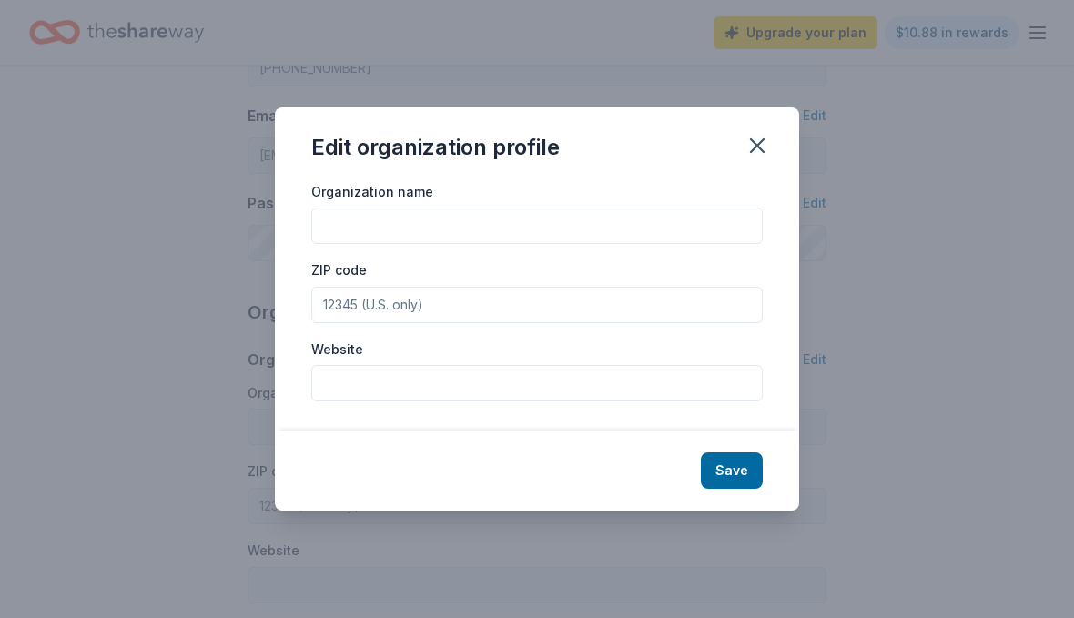
click at [623, 244] on input "Organization name" at bounding box center [537, 226] width 452 height 36
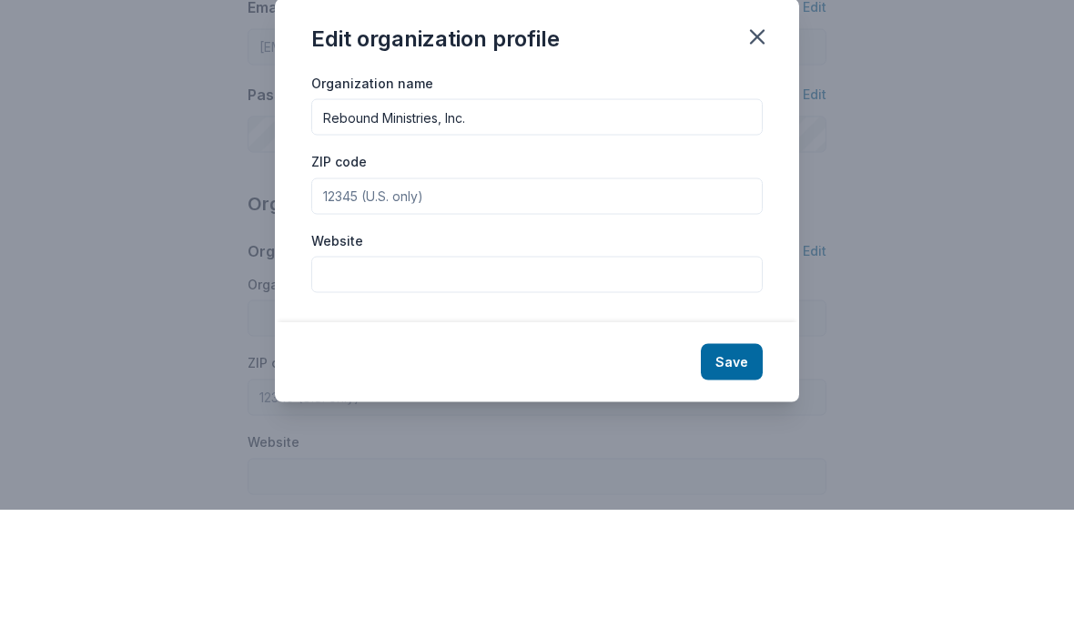
type input "Rebound Ministries, Inc."
click at [668, 287] on input "ZIP code" at bounding box center [537, 305] width 452 height 36
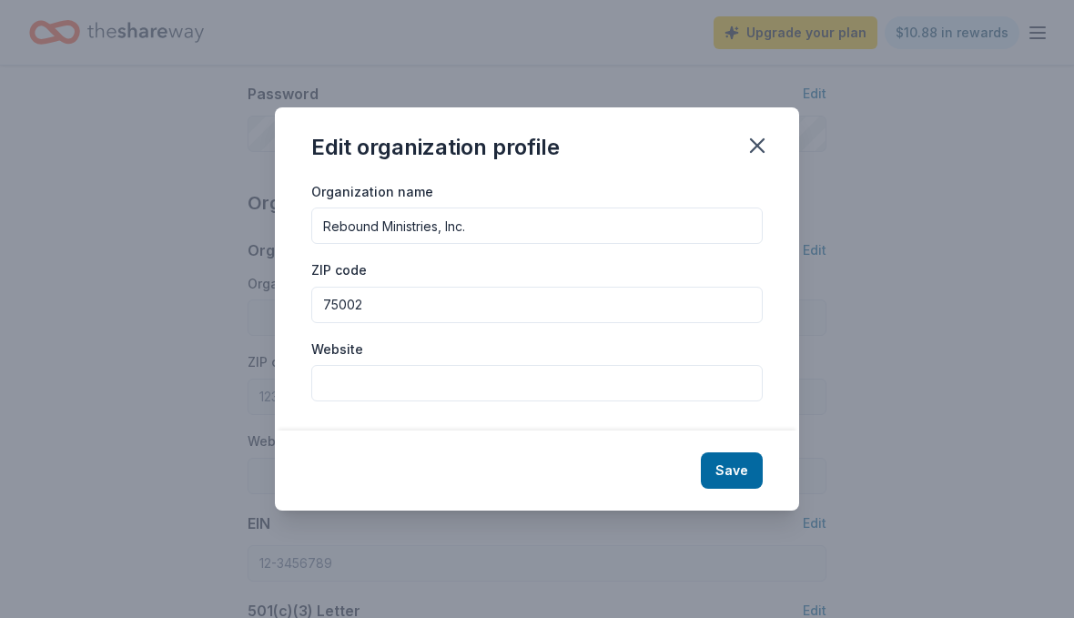
type input "75002"
click at [373, 402] on input "Website" at bounding box center [537, 383] width 452 height 36
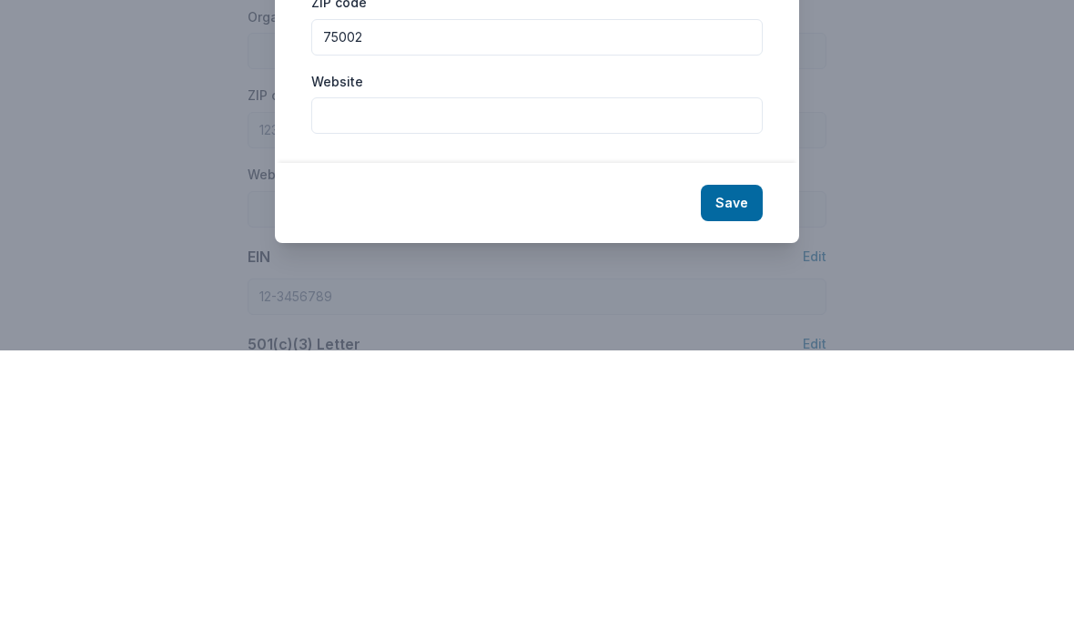
paste input "[URL][DOMAIN_NAME]"
type input "[URL][DOMAIN_NAME]"
click at [747, 453] on button "Save" at bounding box center [732, 471] width 62 height 36
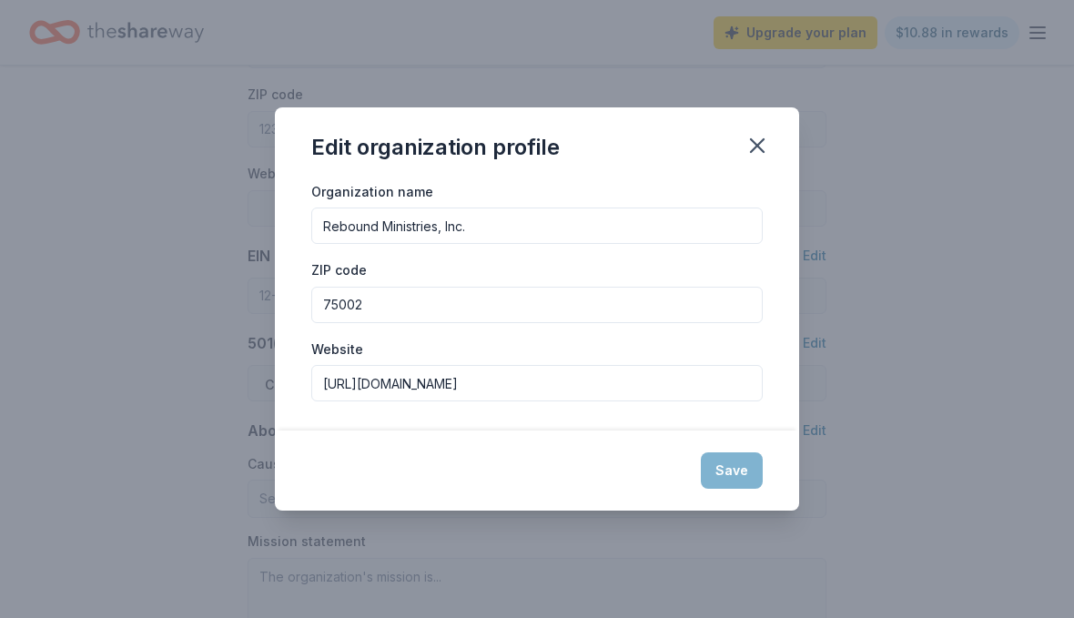
type input "Rebound Ministries, Inc."
type input "75002"
type input "[URL][DOMAIN_NAME]"
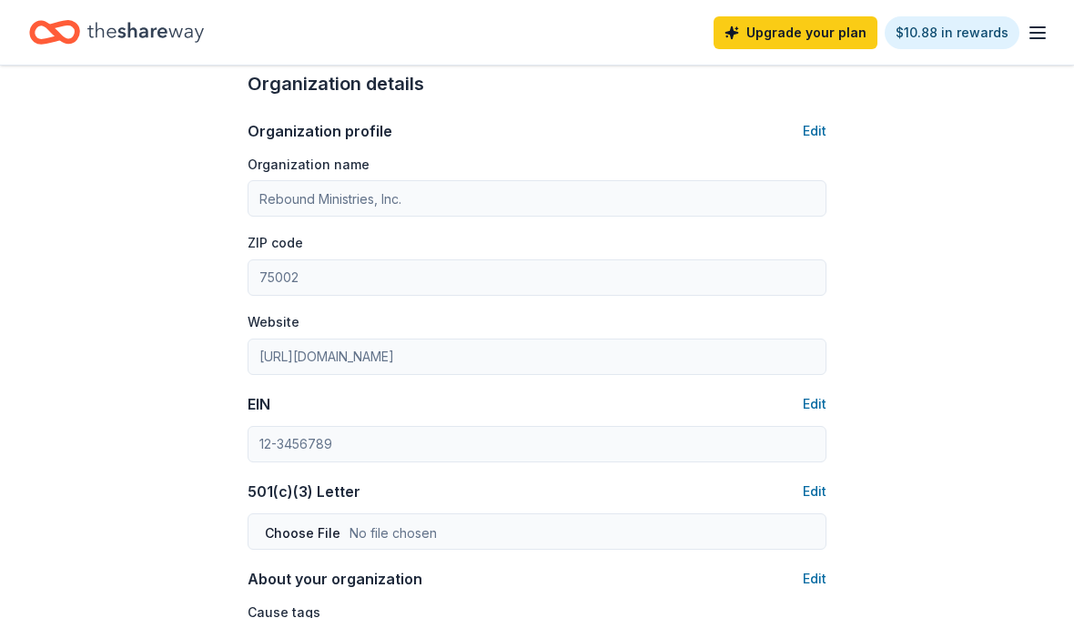
scroll to position [584, 0]
click at [823, 139] on button "Edit" at bounding box center [815, 130] width 24 height 22
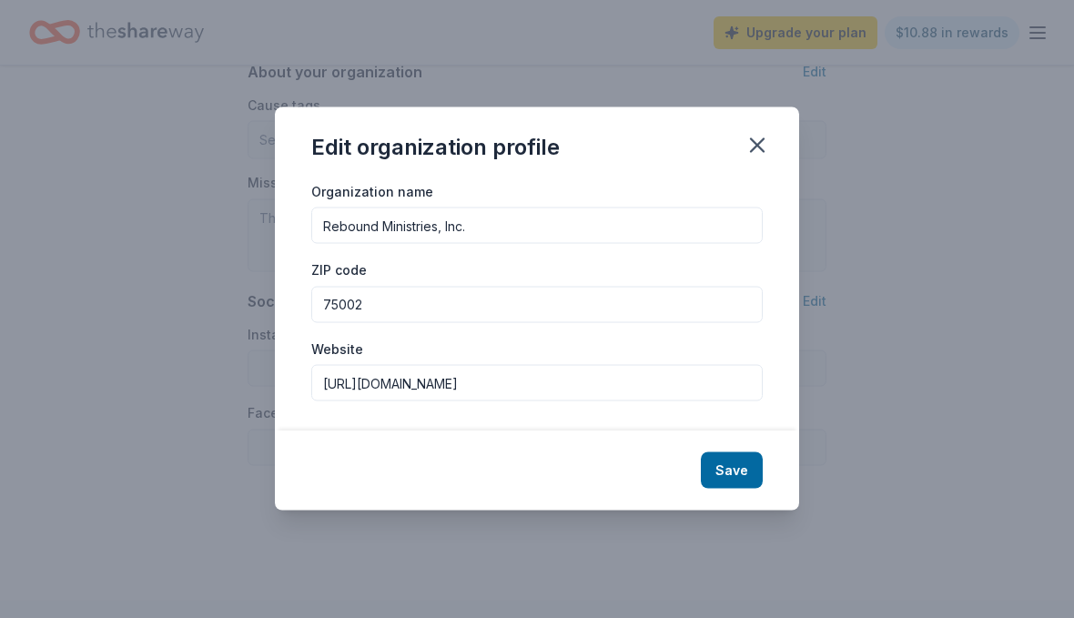
scroll to position [1123, 0]
click at [744, 489] on button "Save" at bounding box center [732, 471] width 62 height 36
click at [742, 491] on div "Save" at bounding box center [537, 471] width 524 height 80
click at [736, 502] on div "Save" at bounding box center [537, 471] width 524 height 80
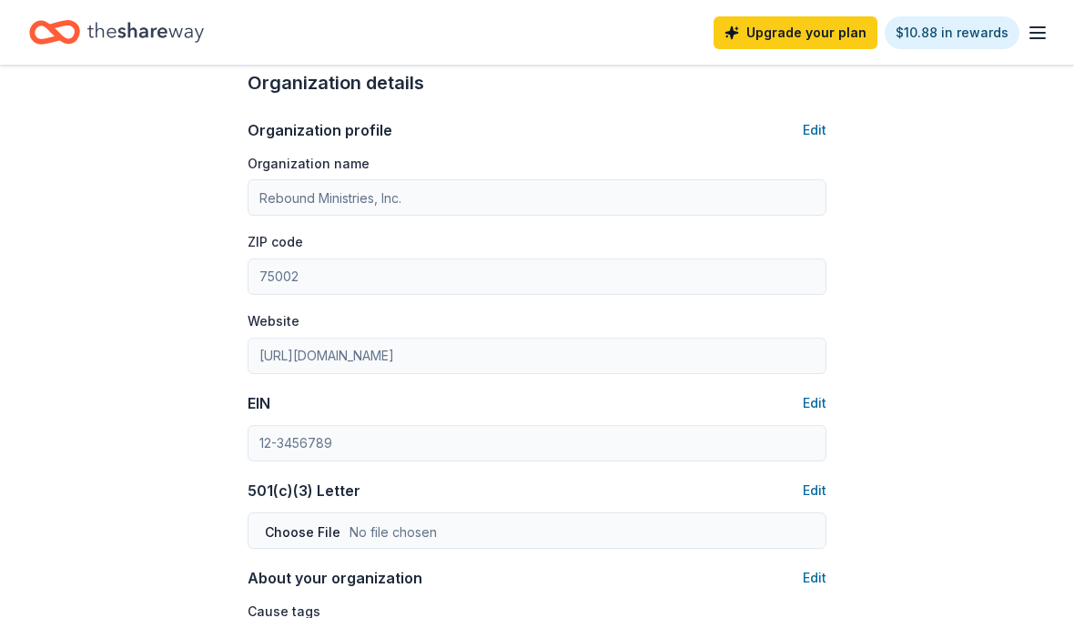
click at [820, 412] on button "Edit" at bounding box center [815, 403] width 24 height 22
click at [808, 425] on div "EIN Edit" at bounding box center [537, 426] width 579 height 69
click at [813, 414] on button "Edit" at bounding box center [815, 403] width 24 height 22
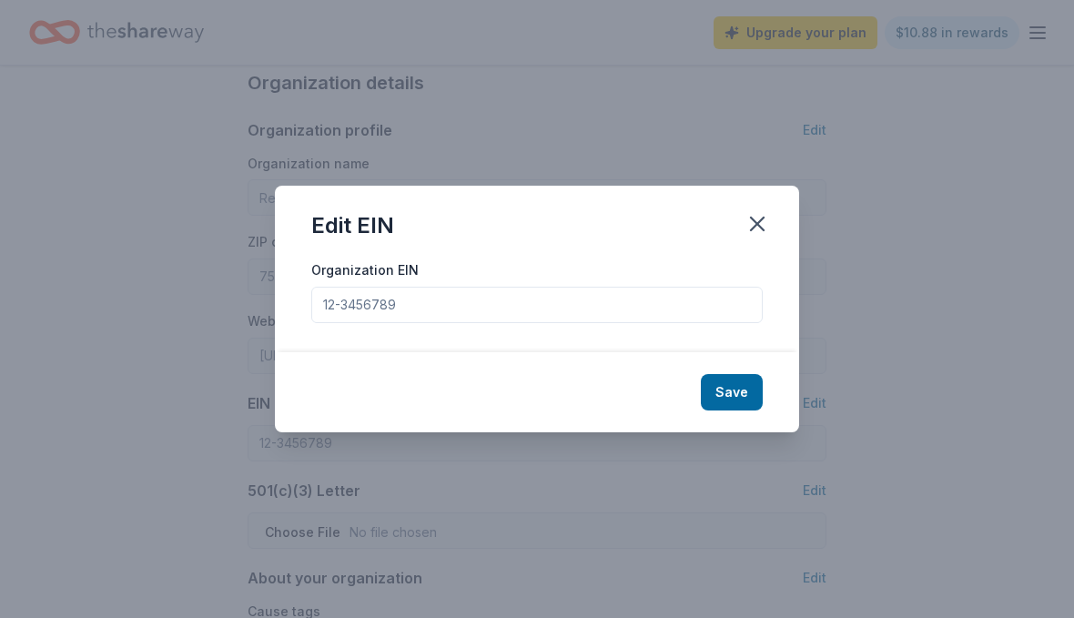
click at [406, 323] on input "Organization EIN" at bounding box center [537, 305] width 452 height 36
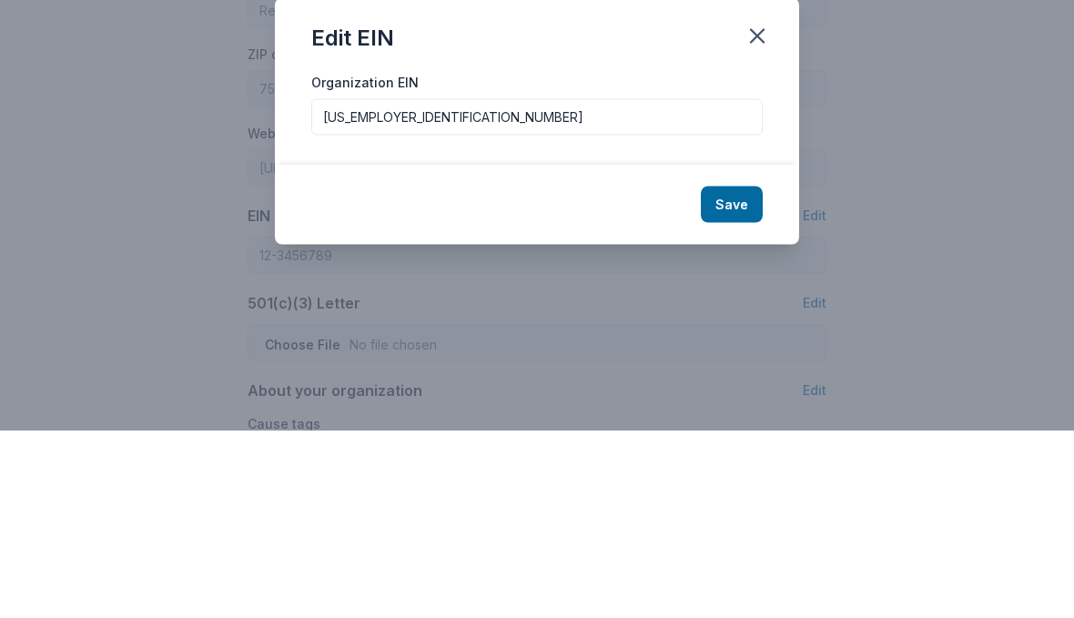
type input "[US_EMPLOYER_IDENTIFICATION_NUMBER]"
click at [734, 374] on button "Save" at bounding box center [732, 392] width 62 height 36
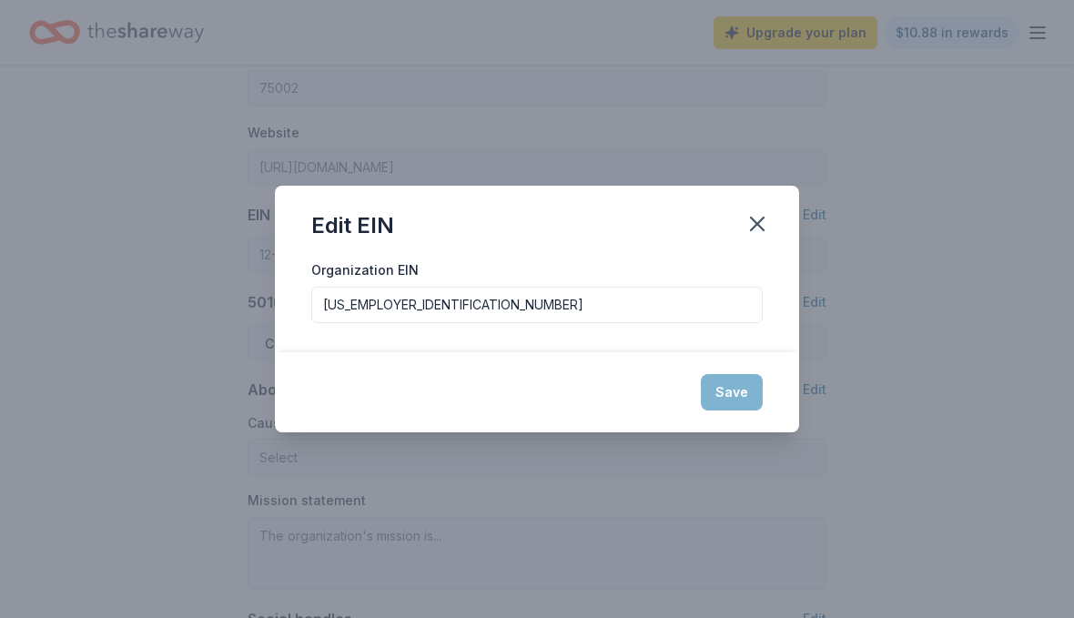
type input "[US_EMPLOYER_IDENTIFICATION_NUMBER]"
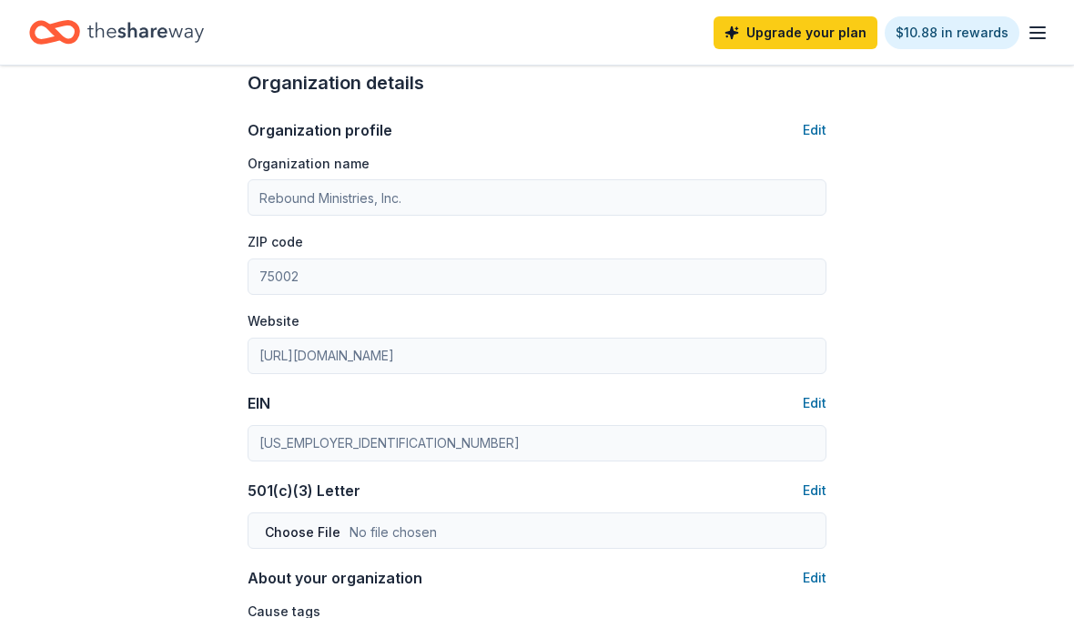
click at [816, 499] on button "Edit" at bounding box center [815, 491] width 24 height 22
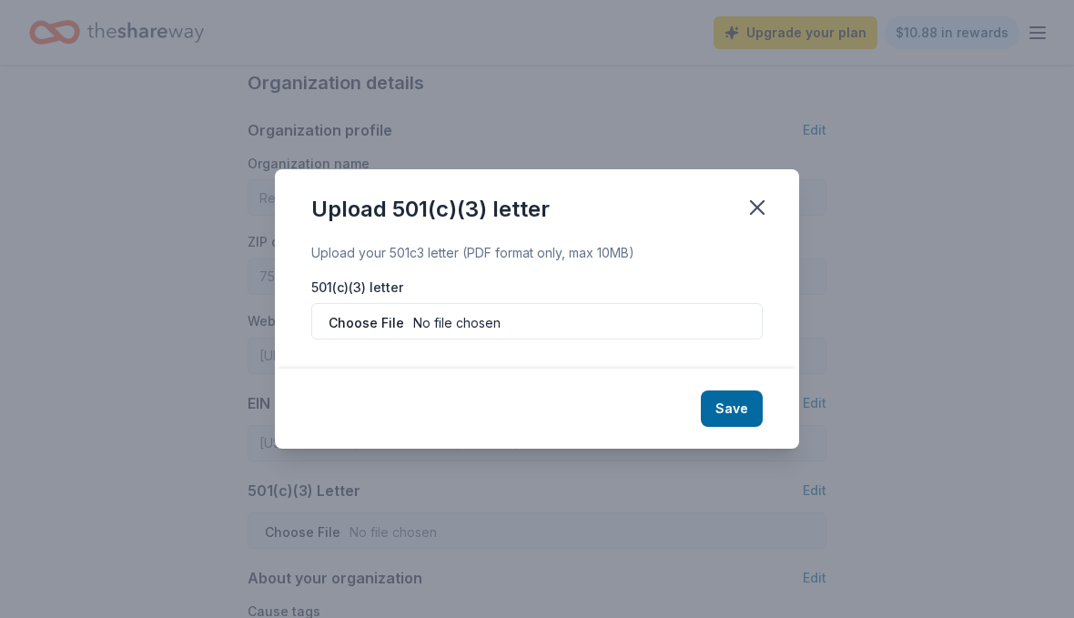
click at [345, 340] on input "file" at bounding box center [537, 321] width 452 height 36
click at [458, 340] on input "file" at bounding box center [537, 321] width 452 height 36
type input "C:\fakepath\Rebound IRS Ltr .pdf"
click at [726, 427] on button "Save" at bounding box center [732, 409] width 62 height 36
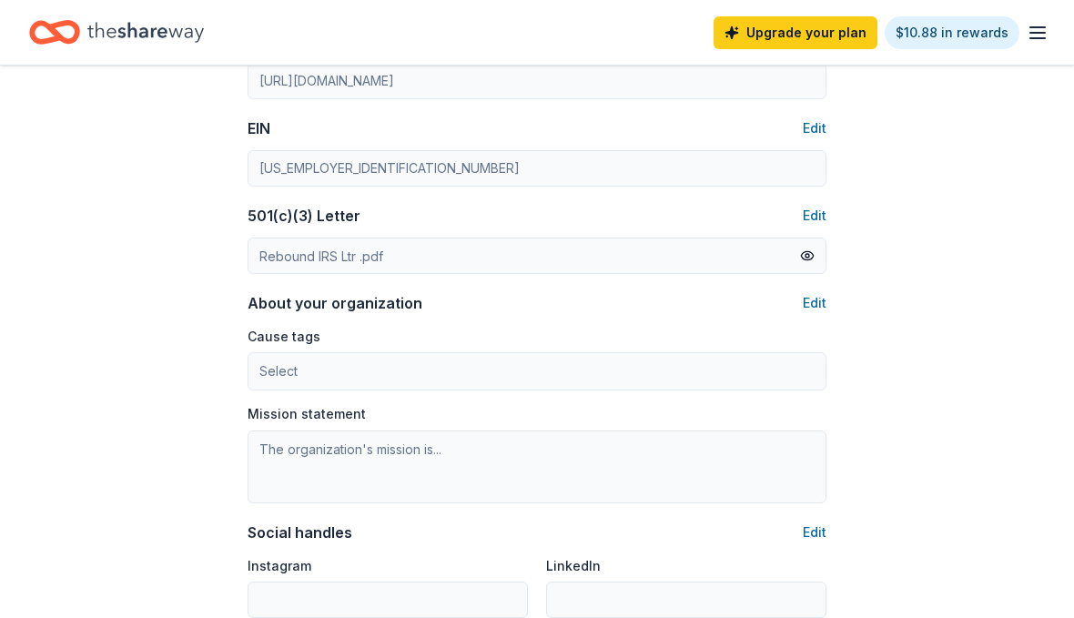
scroll to position [861, 0]
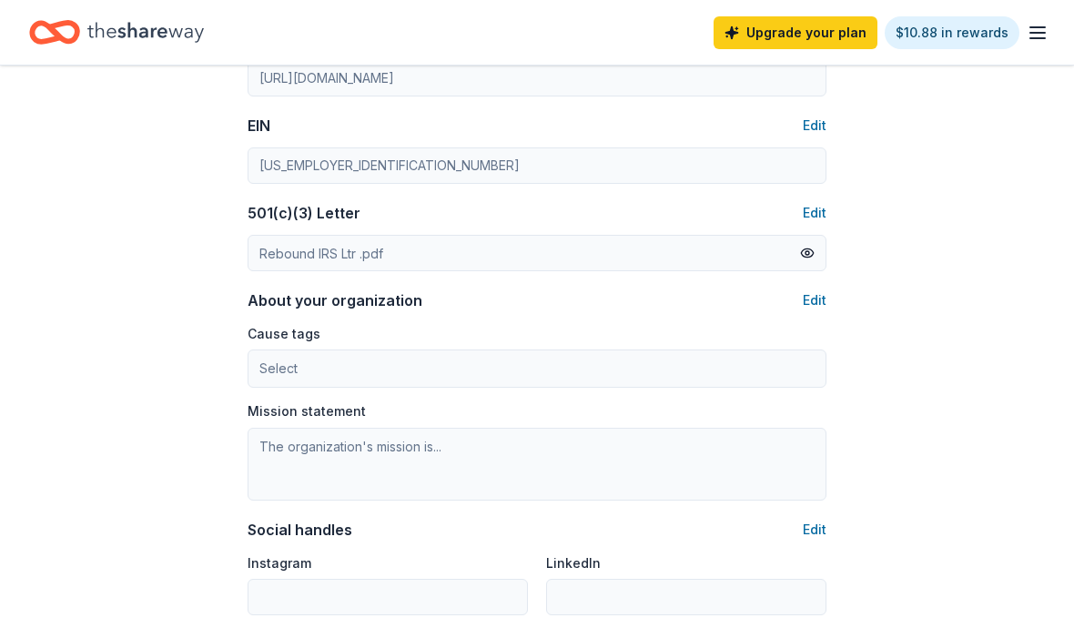
click at [816, 300] on button "Edit" at bounding box center [815, 301] width 24 height 22
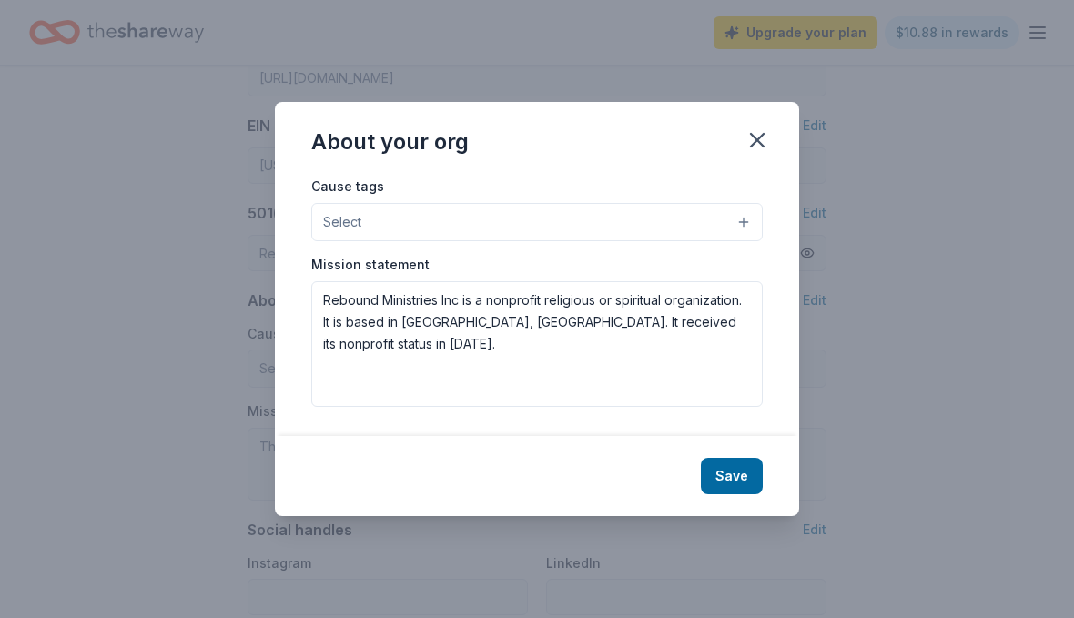
click at [313, 241] on button "Select" at bounding box center [537, 222] width 452 height 38
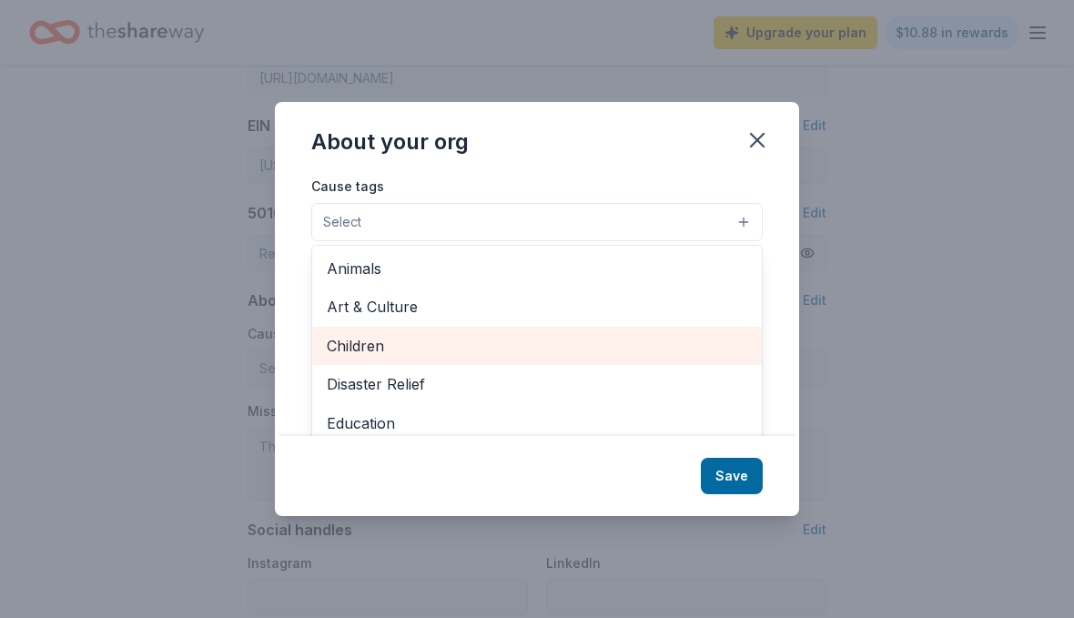
click at [335, 358] on span "Children" at bounding box center [537, 346] width 421 height 24
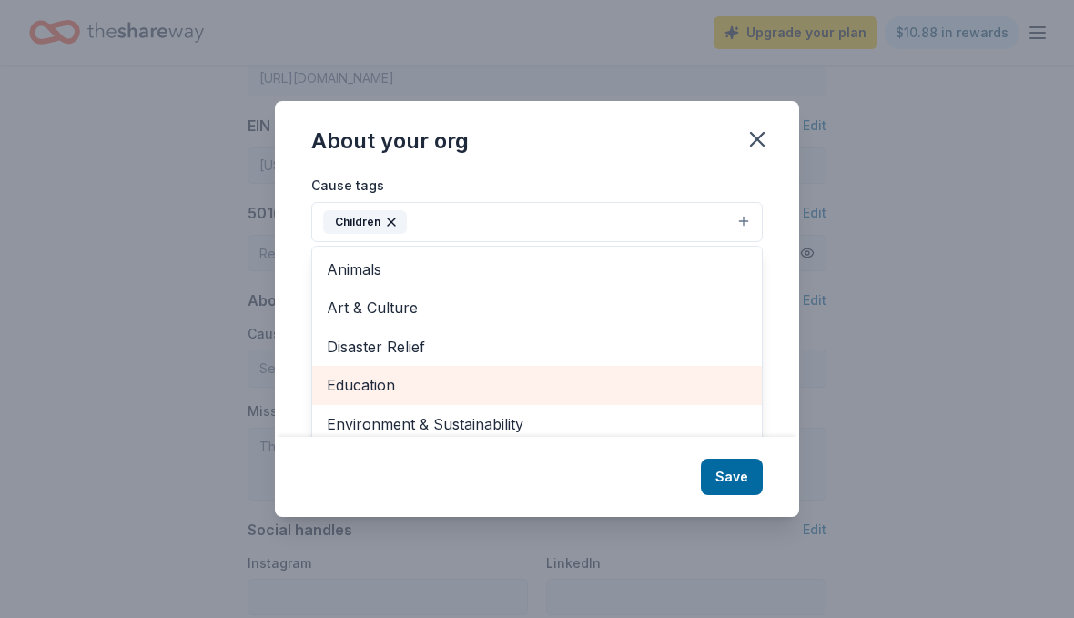
click at [328, 397] on span "Education" at bounding box center [537, 385] width 421 height 24
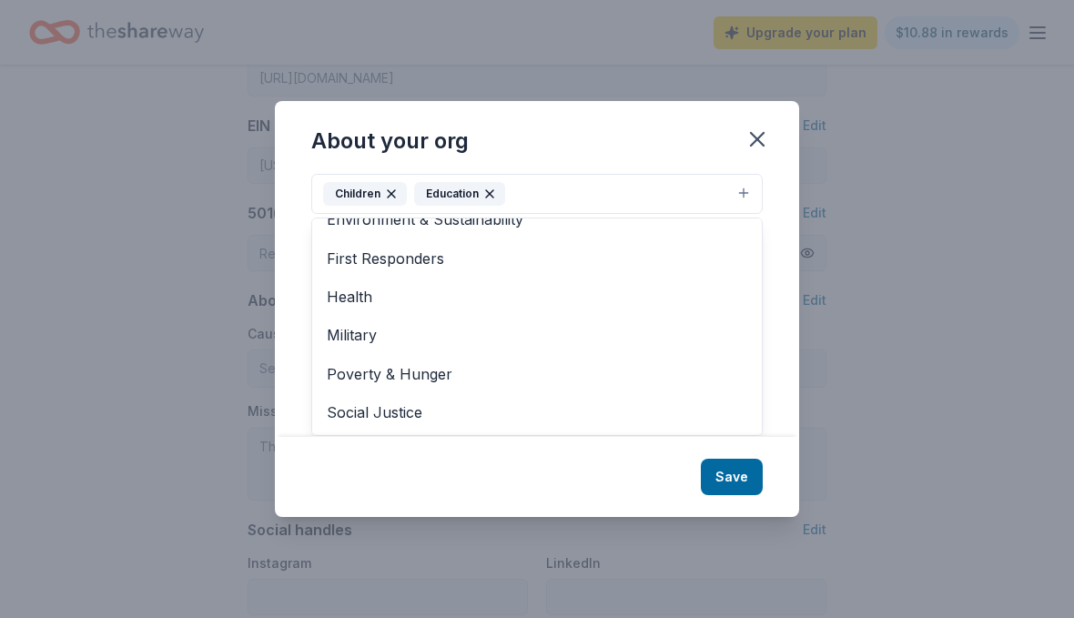
scroll to position [145, 0]
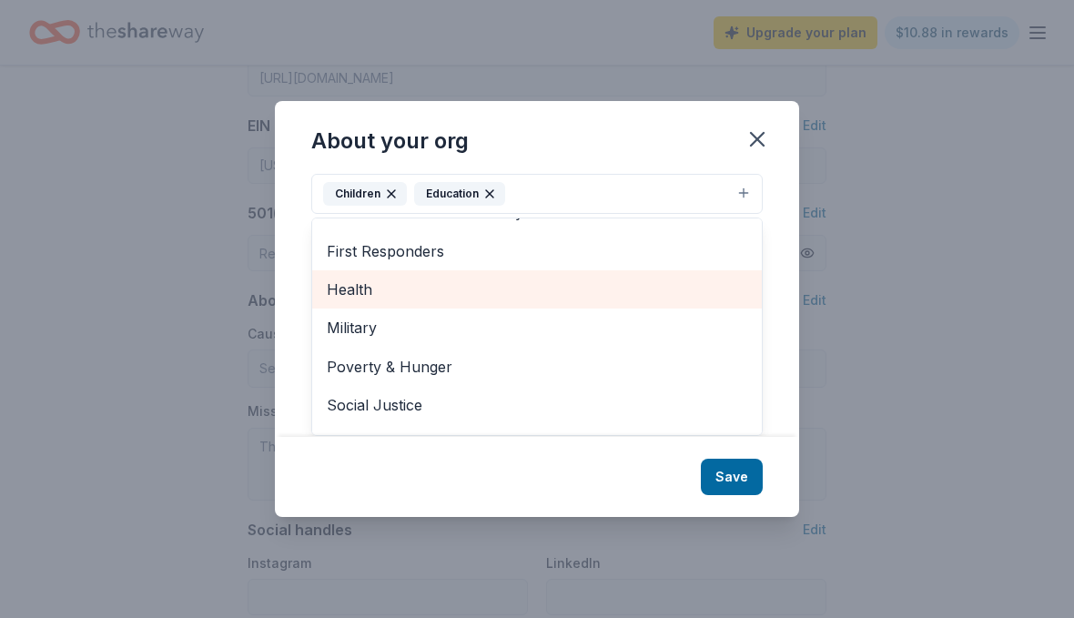
click at [344, 301] on span "Health" at bounding box center [537, 290] width 421 height 24
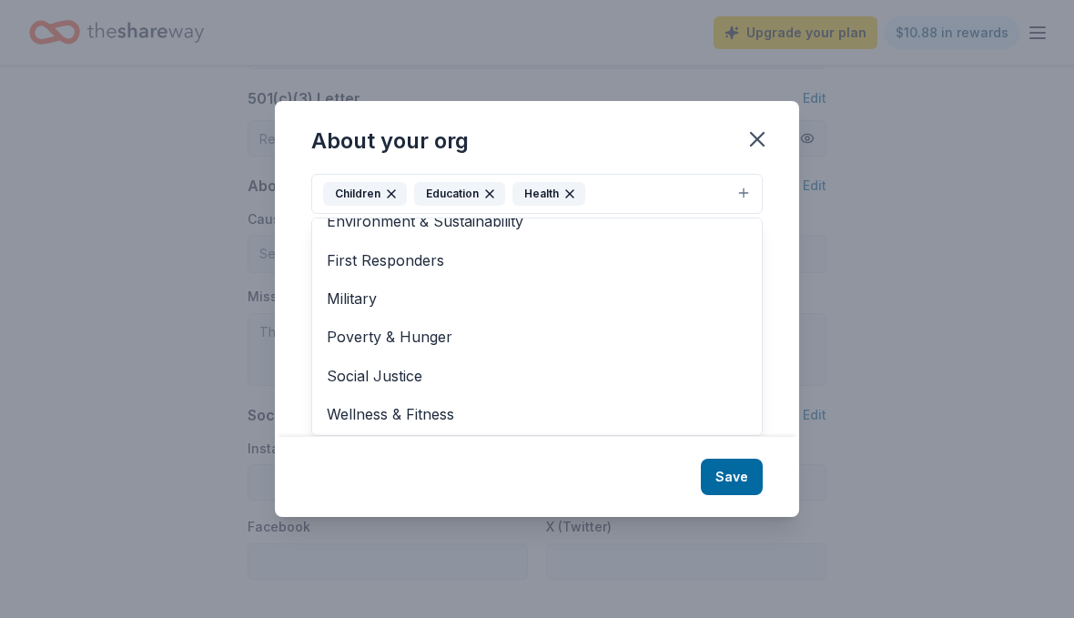
scroll to position [135, 0]
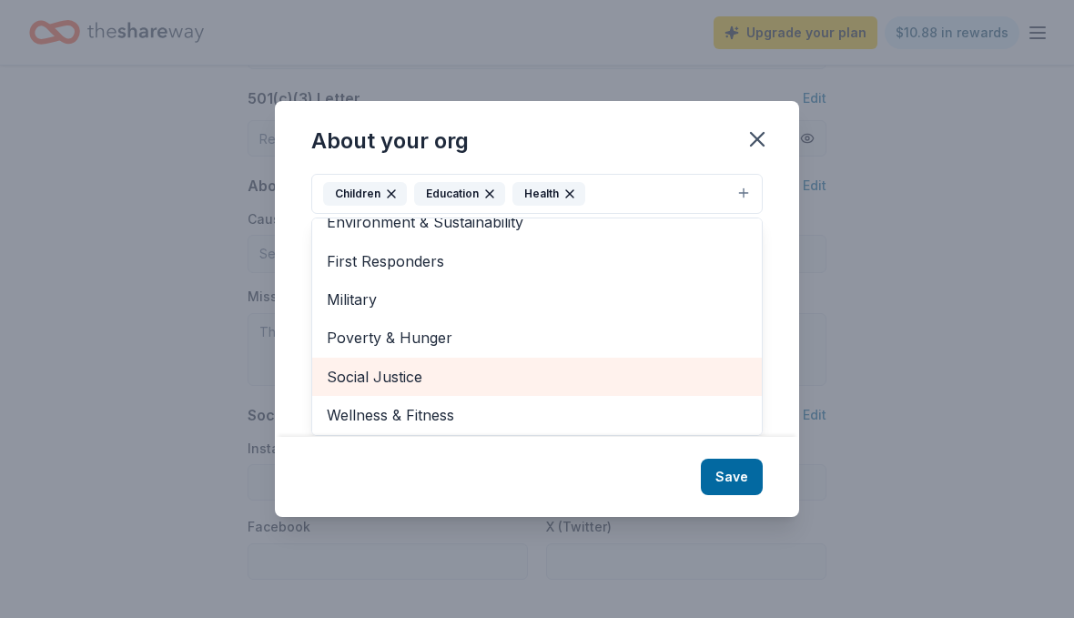
click at [361, 389] on span "Social Justice" at bounding box center [537, 377] width 421 height 24
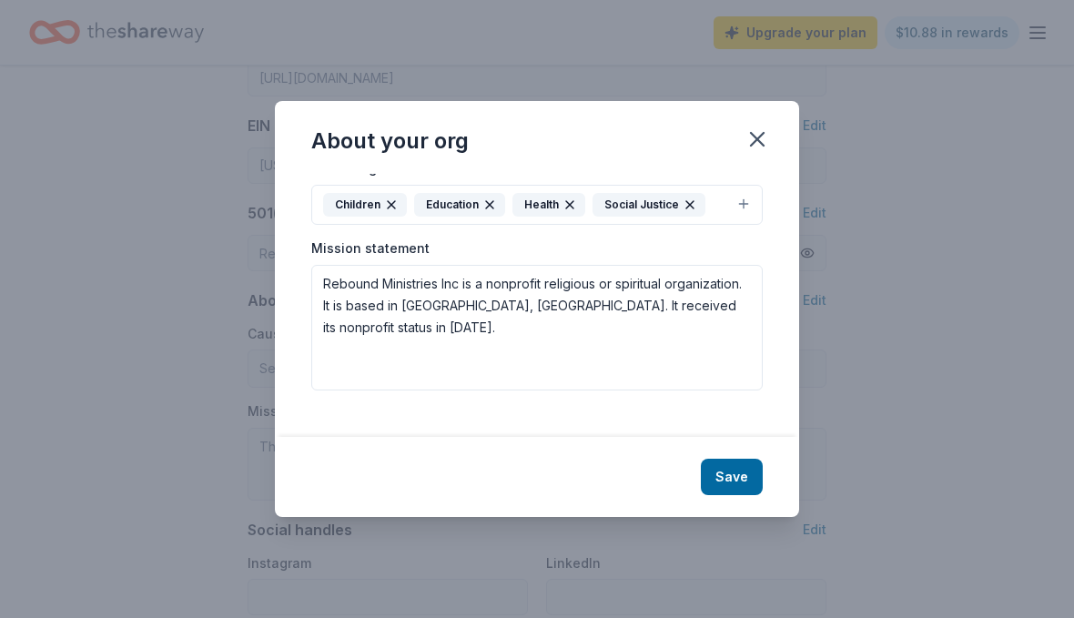
scroll to position [0, 0]
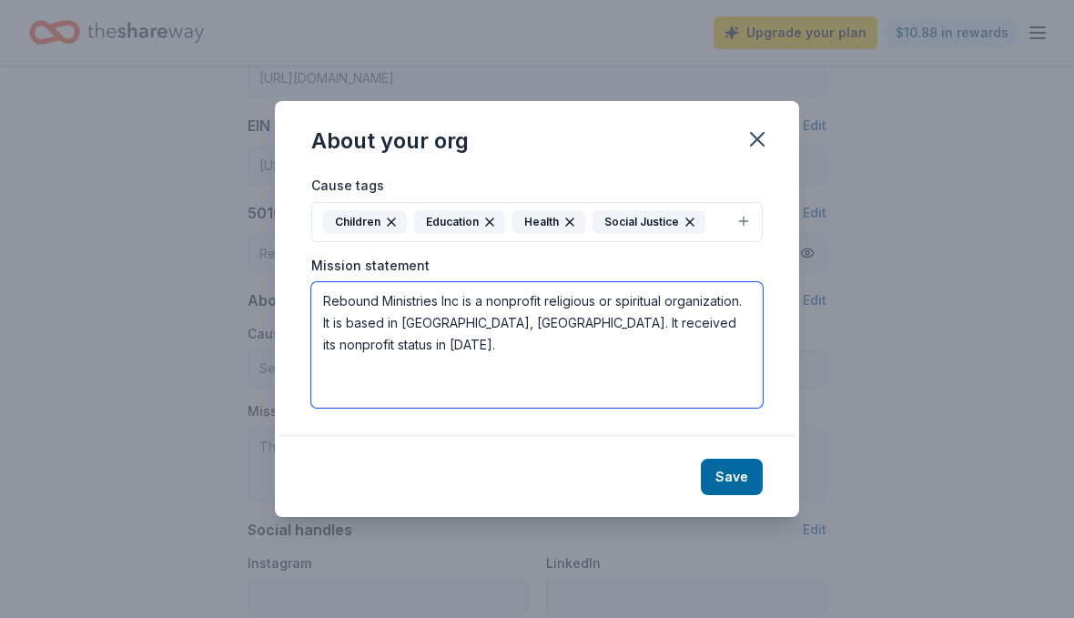
click at [658, 338] on textarea "Rebound Ministries Inc is a nonprofit religious or spiritual organization. It i…" at bounding box center [537, 345] width 452 height 126
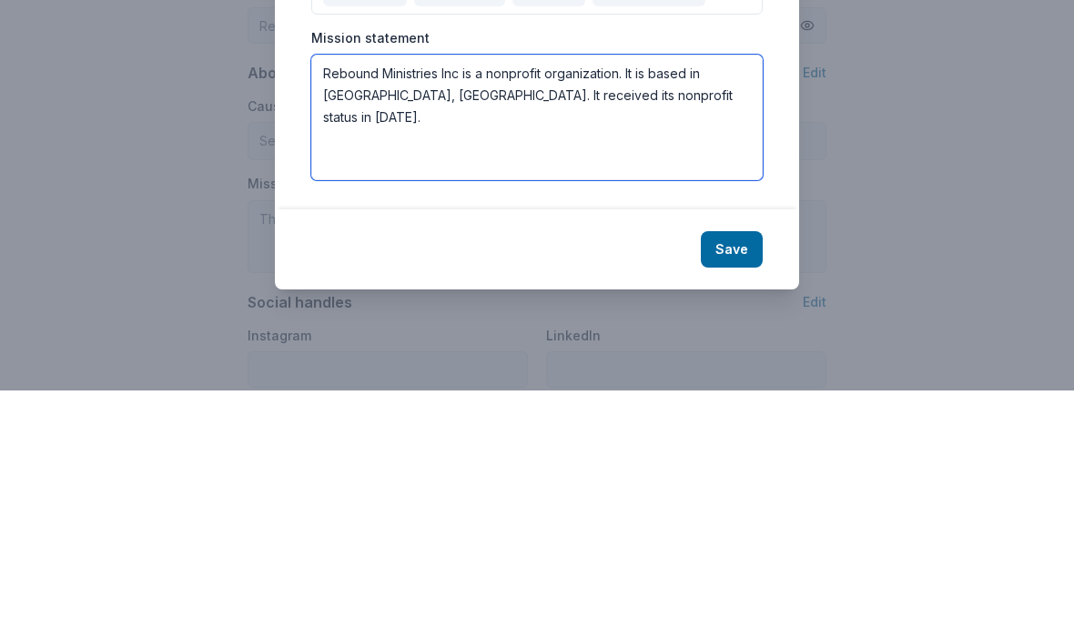
click at [661, 282] on textarea "Rebound Ministries Inc is a nonprofit organization. It is based in [GEOGRAPHIC_…" at bounding box center [537, 345] width 452 height 126
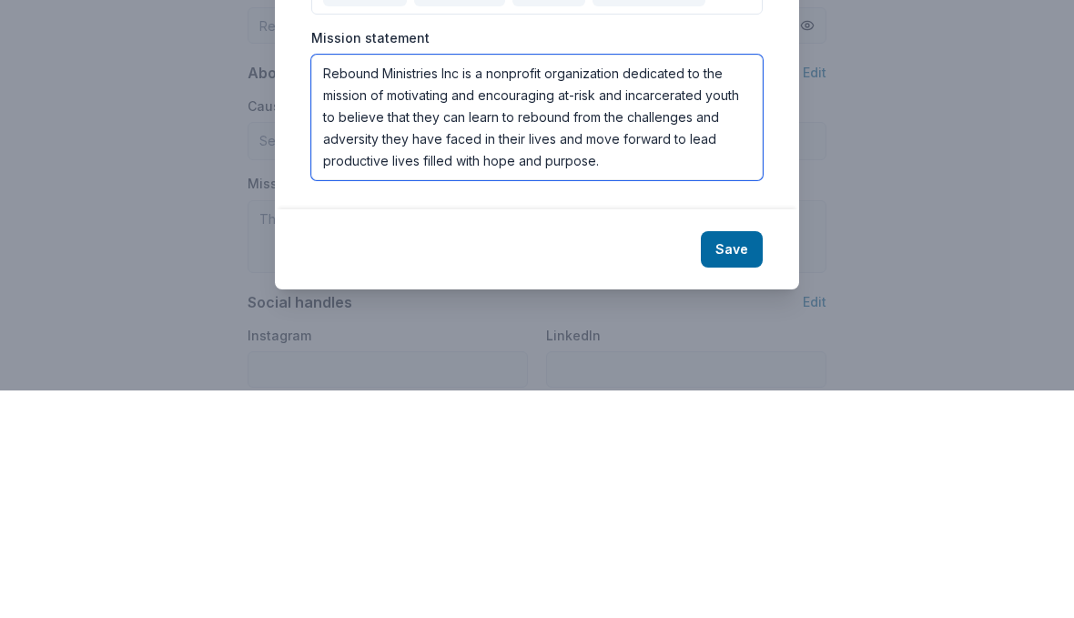
type textarea "Rebound Ministries Inc is a nonprofit organization dedicated to the mission of …"
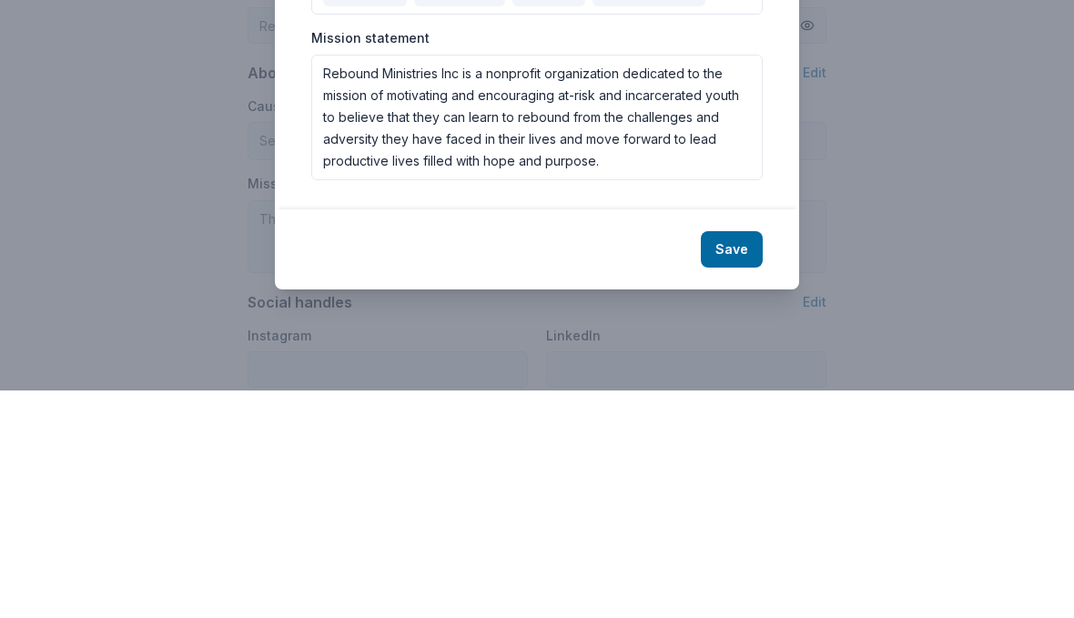
click at [725, 459] on button "Save" at bounding box center [732, 477] width 62 height 36
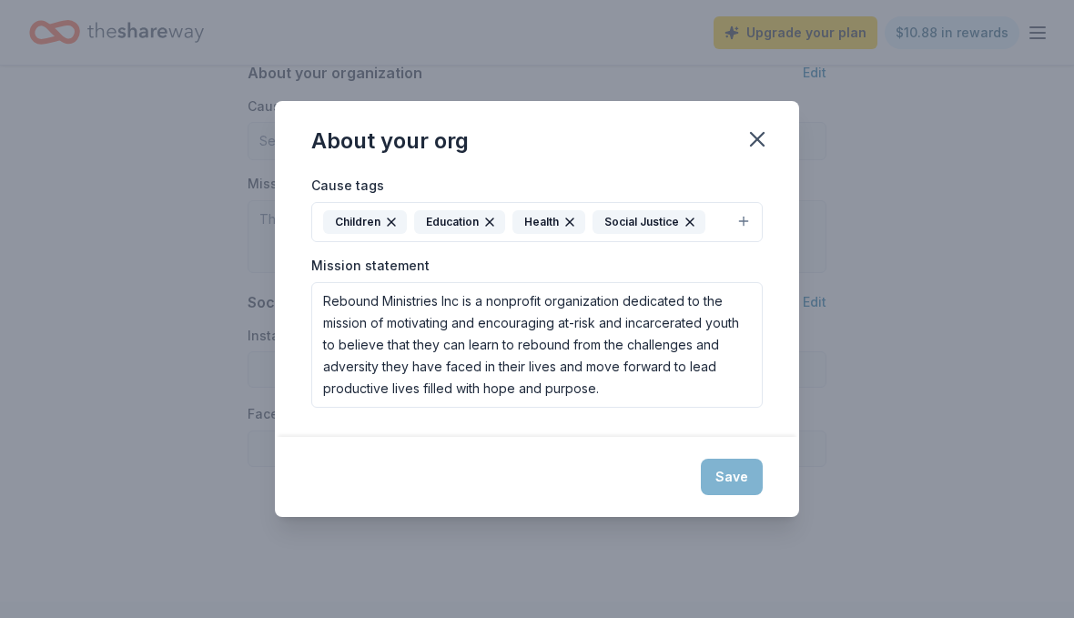
type textarea "Rebound Ministries Inc is a nonprofit organization dedicated to the mission of …"
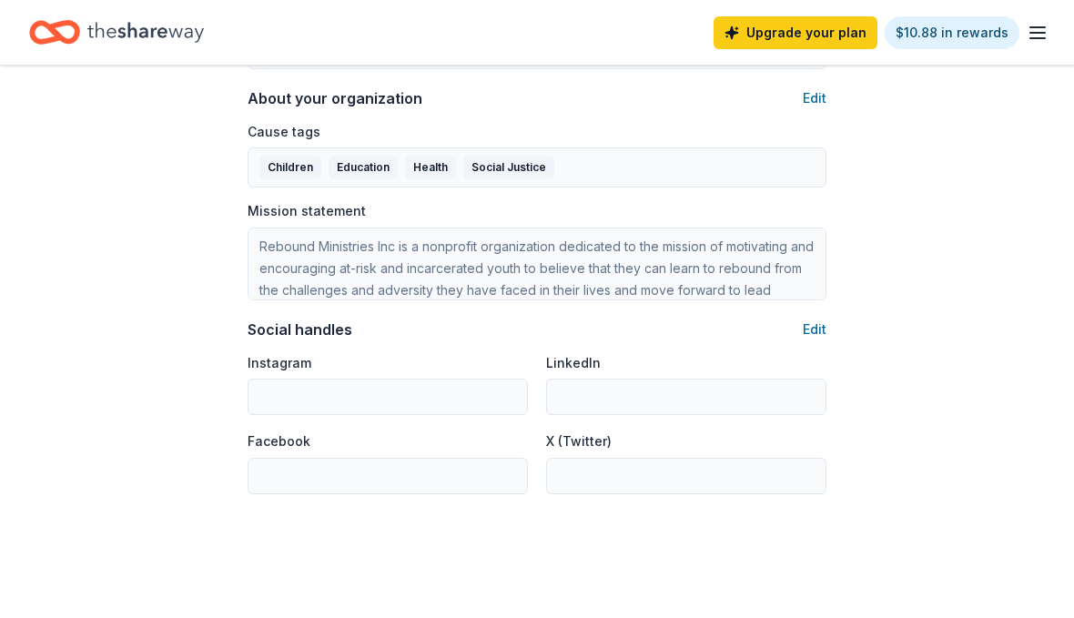
scroll to position [1064, 0]
click at [257, 439] on label "Facebook" at bounding box center [279, 441] width 63 height 18
click at [257, 444] on label "Facebook" at bounding box center [279, 441] width 63 height 18
click at [257, 442] on label "Facebook" at bounding box center [279, 441] width 63 height 18
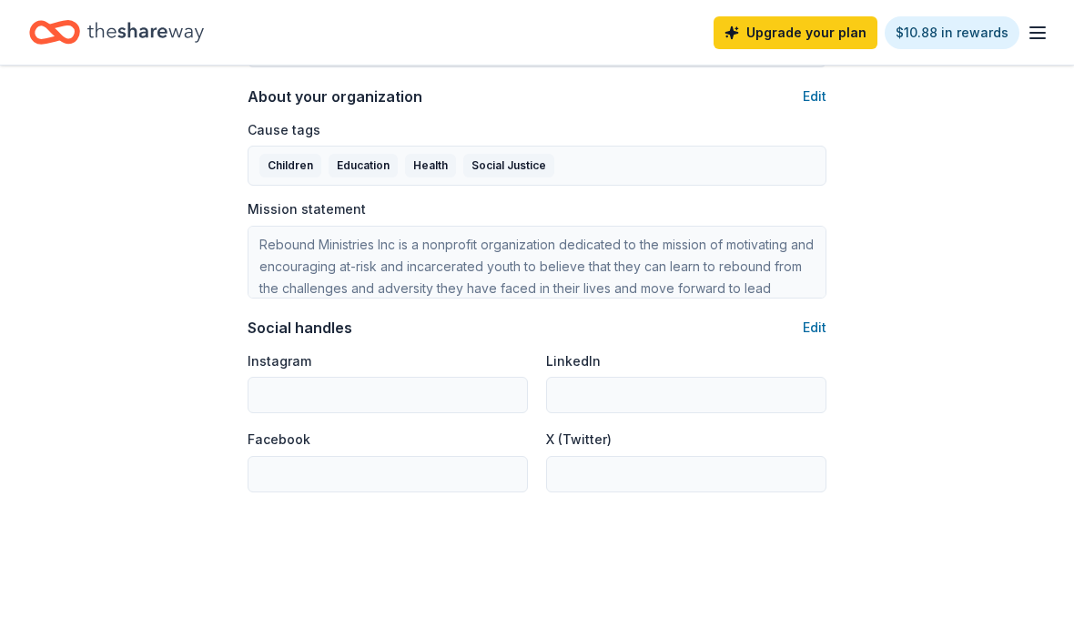
click at [813, 337] on button "Edit" at bounding box center [815, 329] width 24 height 22
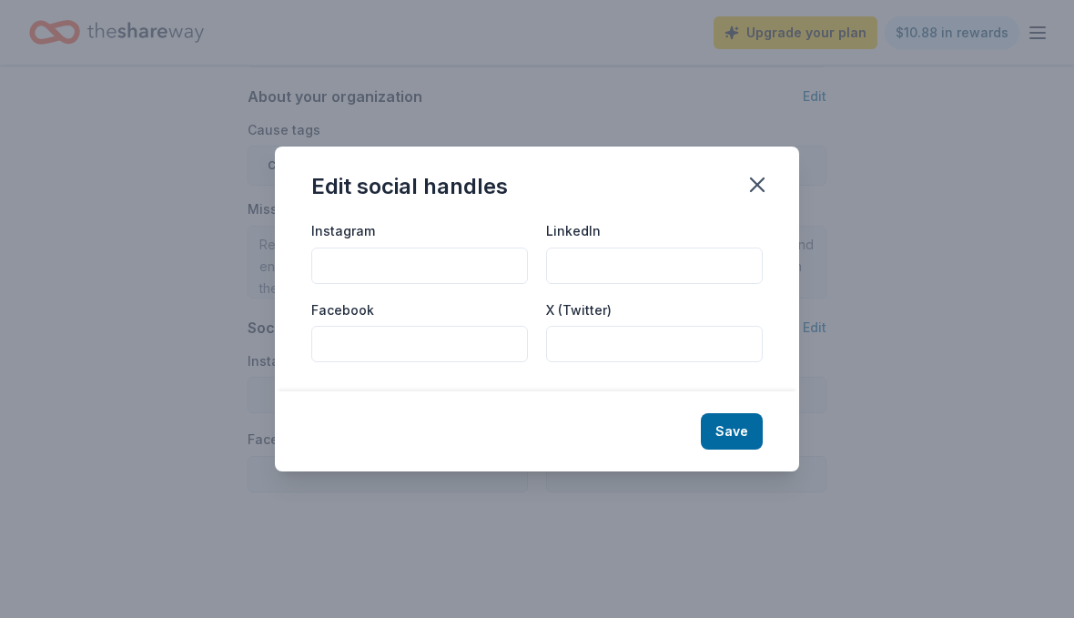
click at [321, 362] on input "Facebook" at bounding box center [419, 344] width 217 height 36
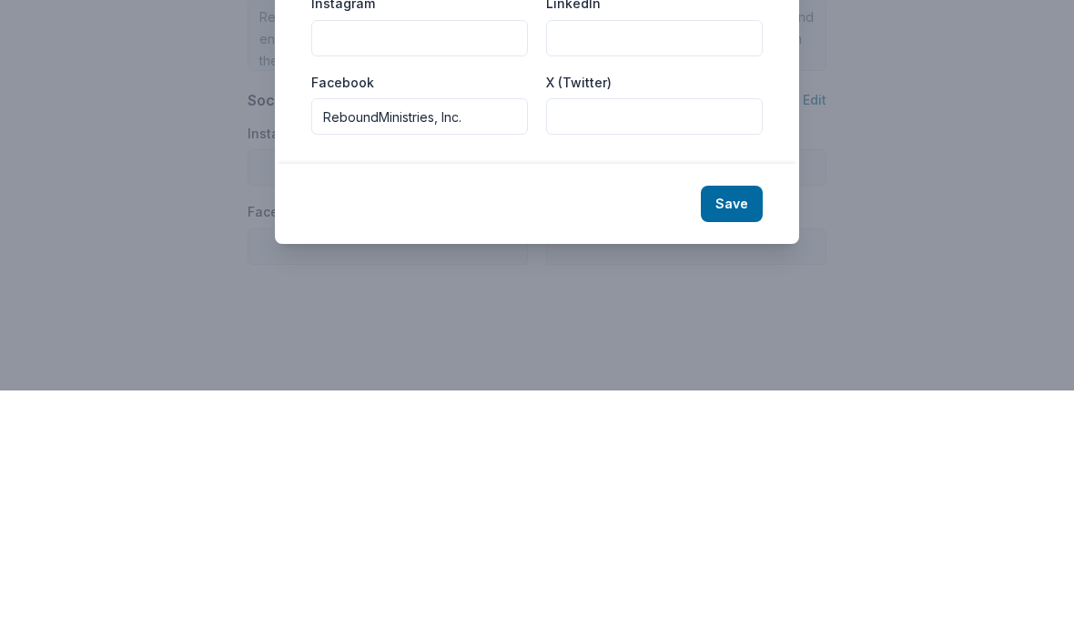
click at [730, 413] on button "Save" at bounding box center [732, 431] width 62 height 36
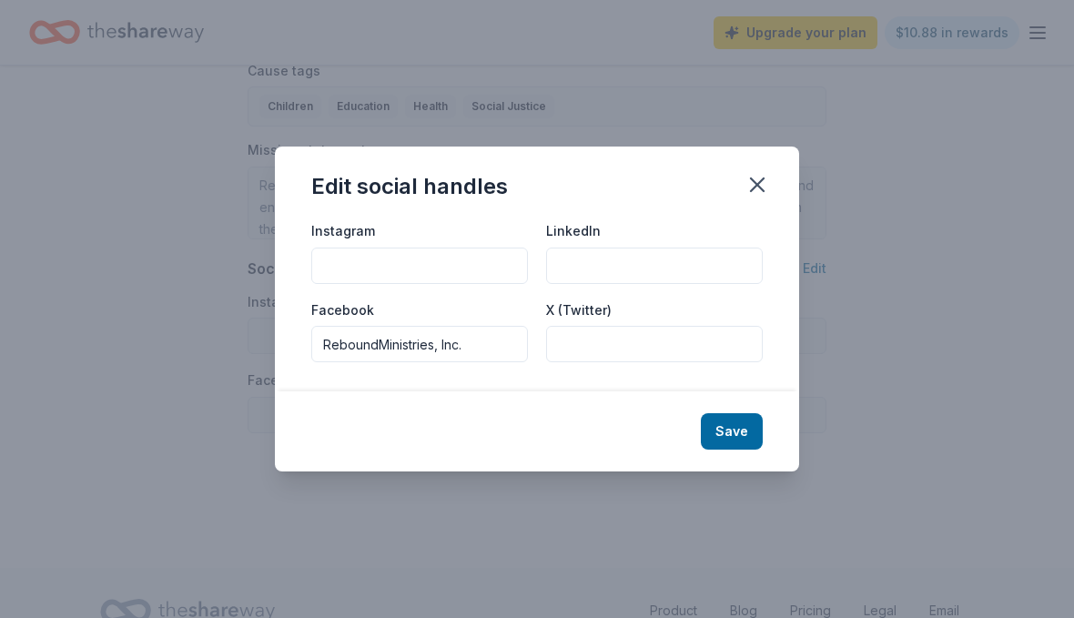
click at [385, 362] on input "ReboundMinistries, Inc." at bounding box center [419, 344] width 217 height 36
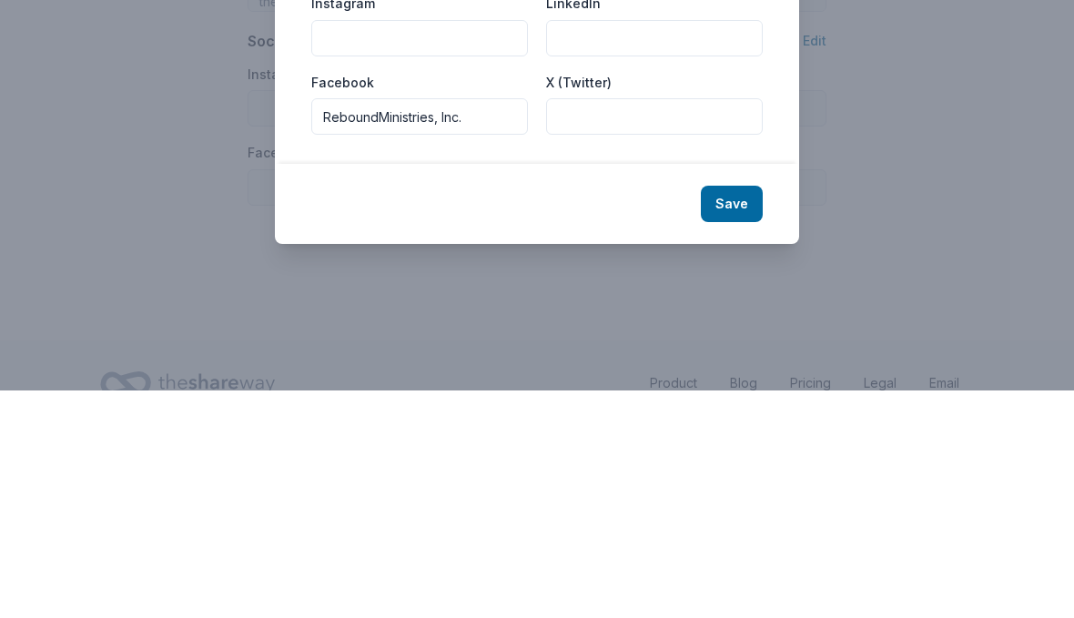
click at [381, 326] on input "ReboundMinistries, Inc." at bounding box center [419, 344] width 217 height 36
click at [382, 326] on input "ReboundMinistries, Inc." at bounding box center [419, 344] width 217 height 36
type input "Rebound Minis, Inc."
click at [756, 413] on button "Save" at bounding box center [732, 431] width 62 height 36
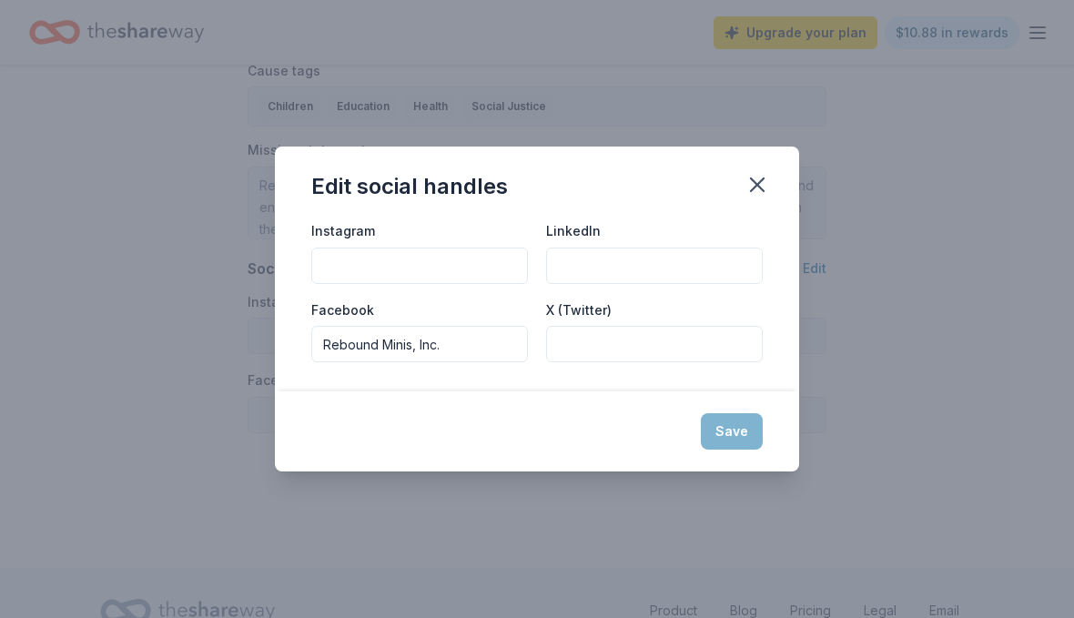
type input "Rebound Minis, Inc."
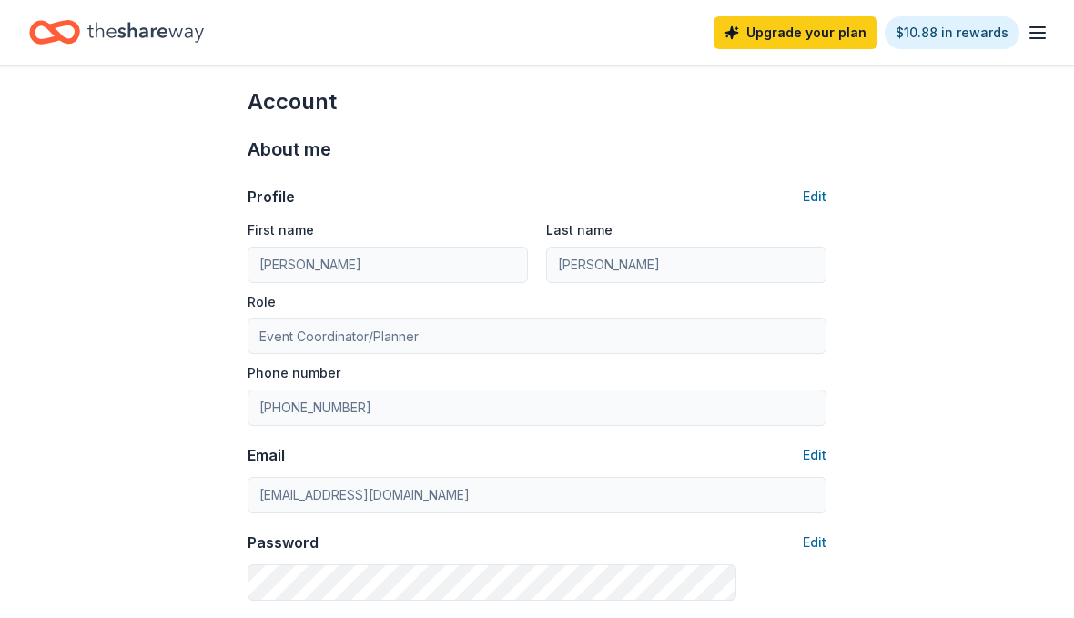
scroll to position [0, 0]
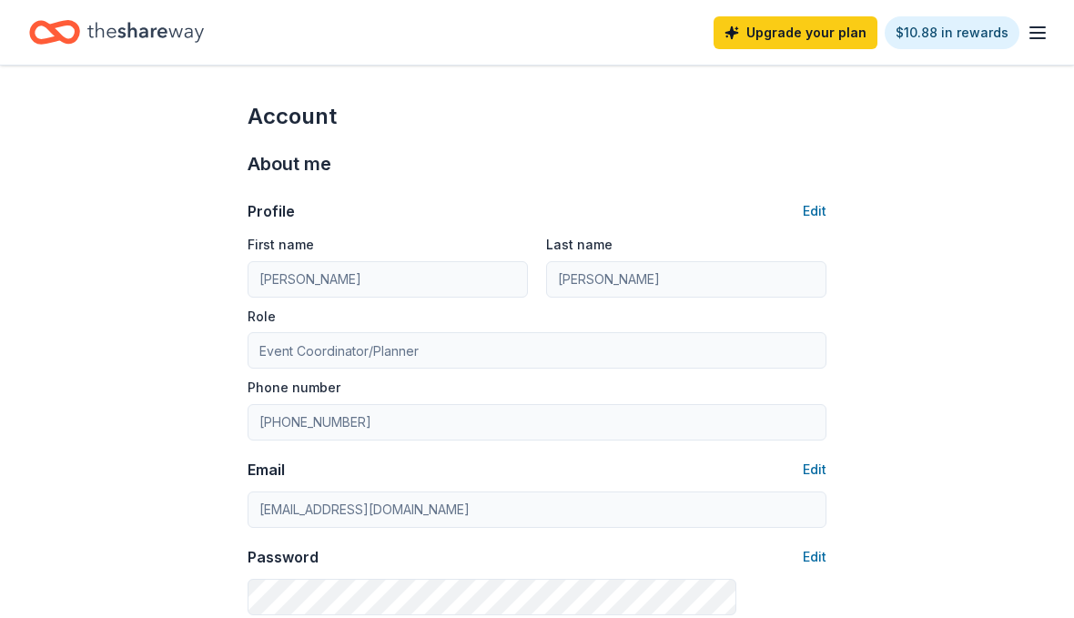
click at [1037, 14] on div "Upgrade your plan $10.88 in rewards" at bounding box center [881, 32] width 335 height 43
click at [1047, 22] on icon "button" at bounding box center [1038, 33] width 22 height 22
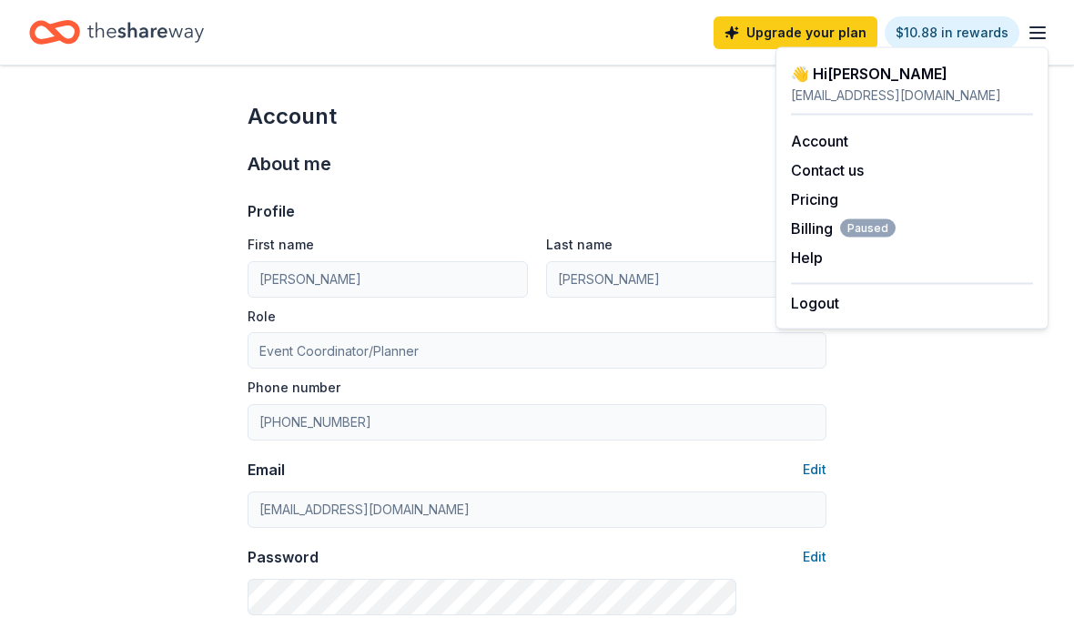
click at [906, 79] on div "👋 Hi [PERSON_NAME]" at bounding box center [912, 74] width 242 height 22
click at [832, 133] on link "Account" at bounding box center [819, 141] width 57 height 18
click at [855, 160] on button "Contact us" at bounding box center [827, 170] width 73 height 22
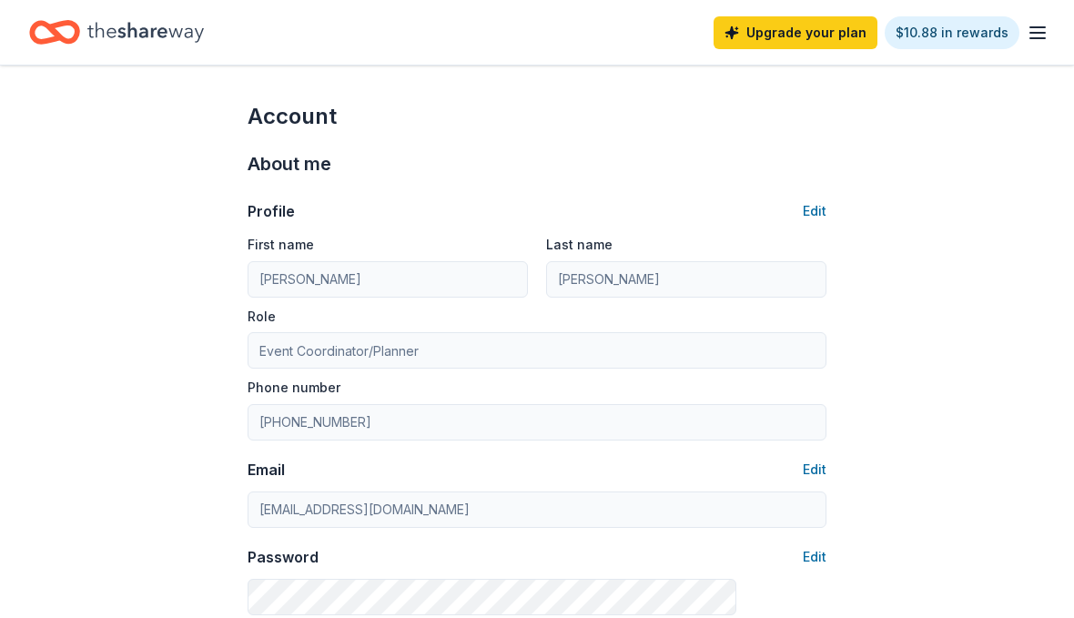
click at [1043, 22] on icon "button" at bounding box center [1038, 33] width 22 height 22
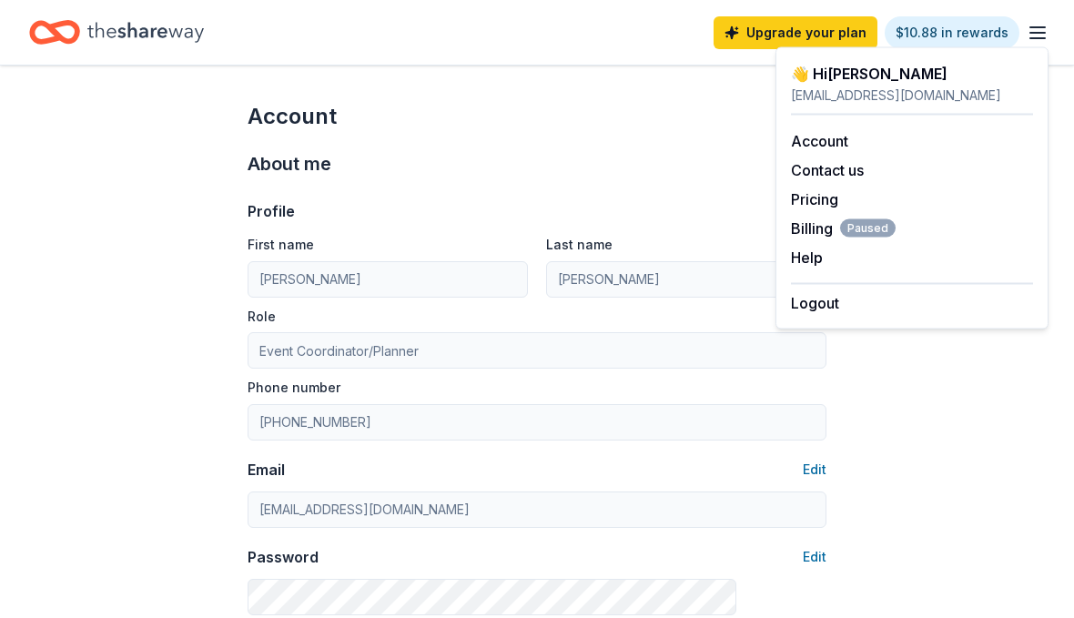
click at [821, 220] on span "Billing Paused" at bounding box center [843, 229] width 105 height 22
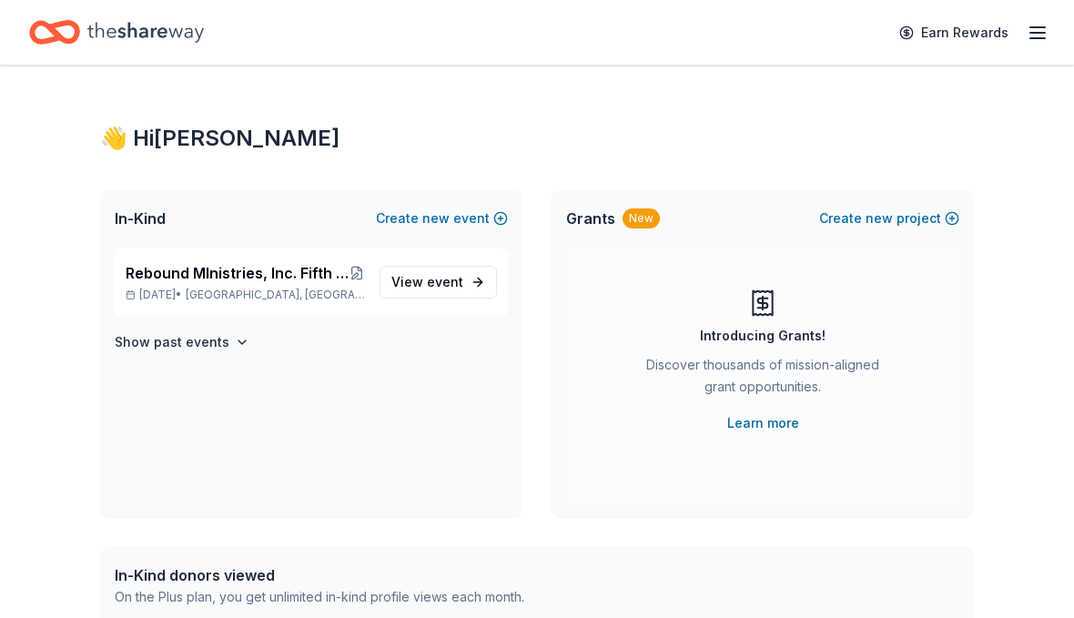
click at [188, 289] on p "Oct 24, 2025 • Plano, TX" at bounding box center [245, 295] width 239 height 15
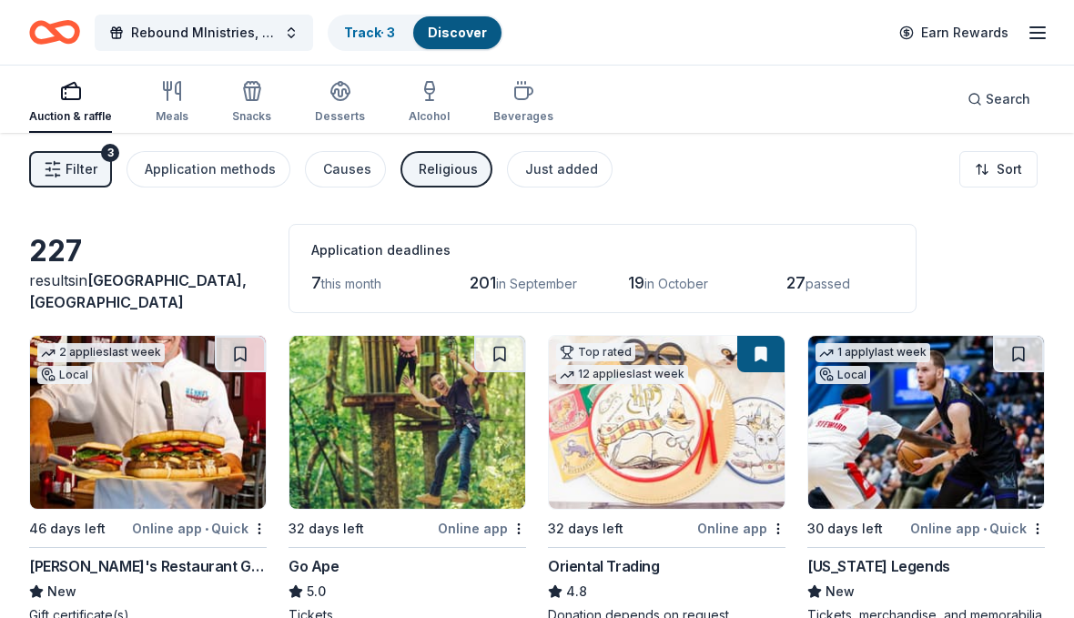
click at [138, 36] on span "Rebound MInistries, Inc. Fifth Anniversary Golf Tournament & Auction" at bounding box center [204, 33] width 146 height 22
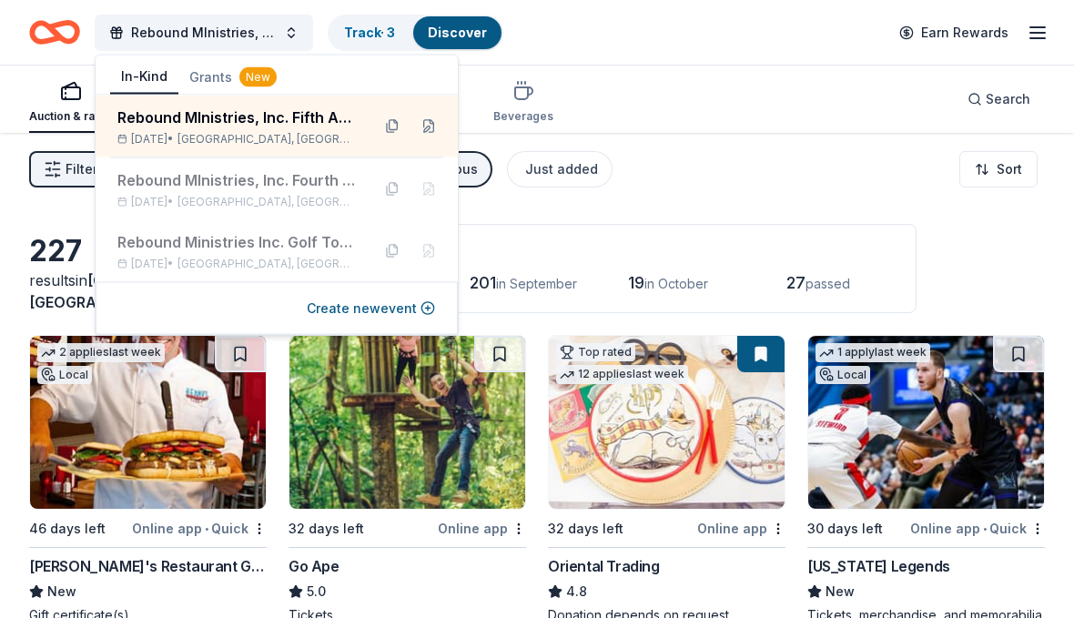
click at [1016, 239] on div "227 results in Plano, TX Application deadlines 7 this month 201 in September 19…" at bounding box center [537, 268] width 1016 height 89
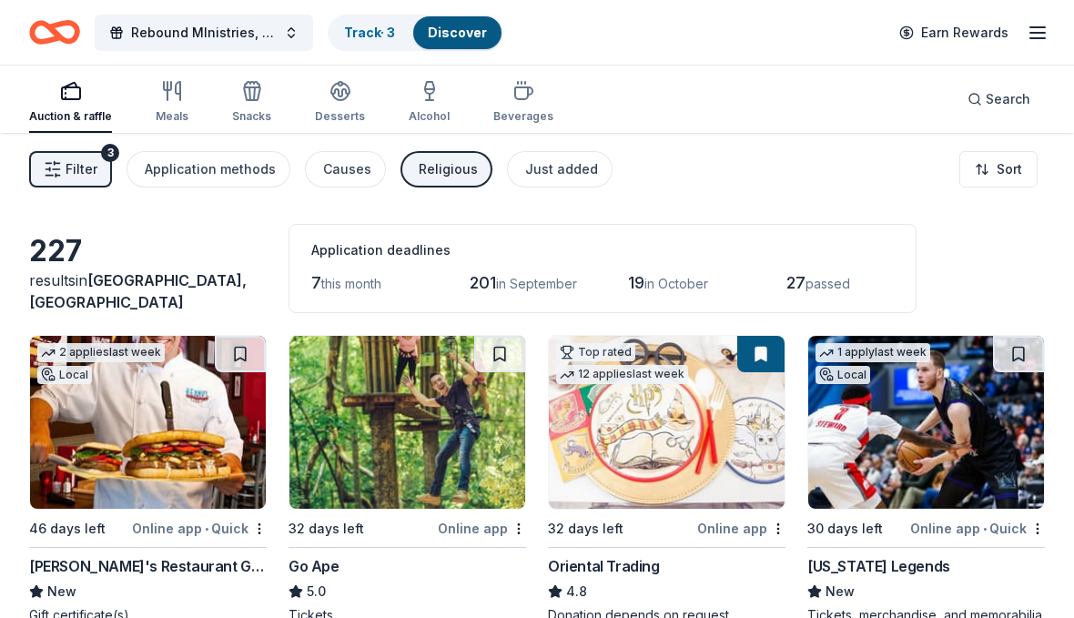
click at [169, 168] on div "Application methods" at bounding box center [210, 169] width 131 height 22
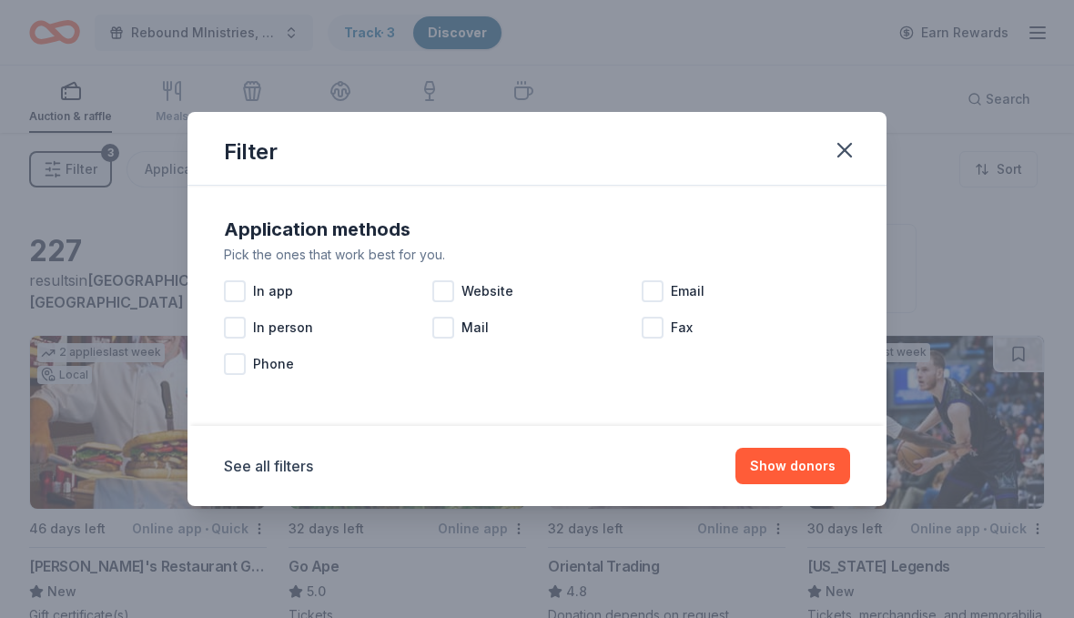
click at [228, 283] on div at bounding box center [235, 291] width 22 height 22
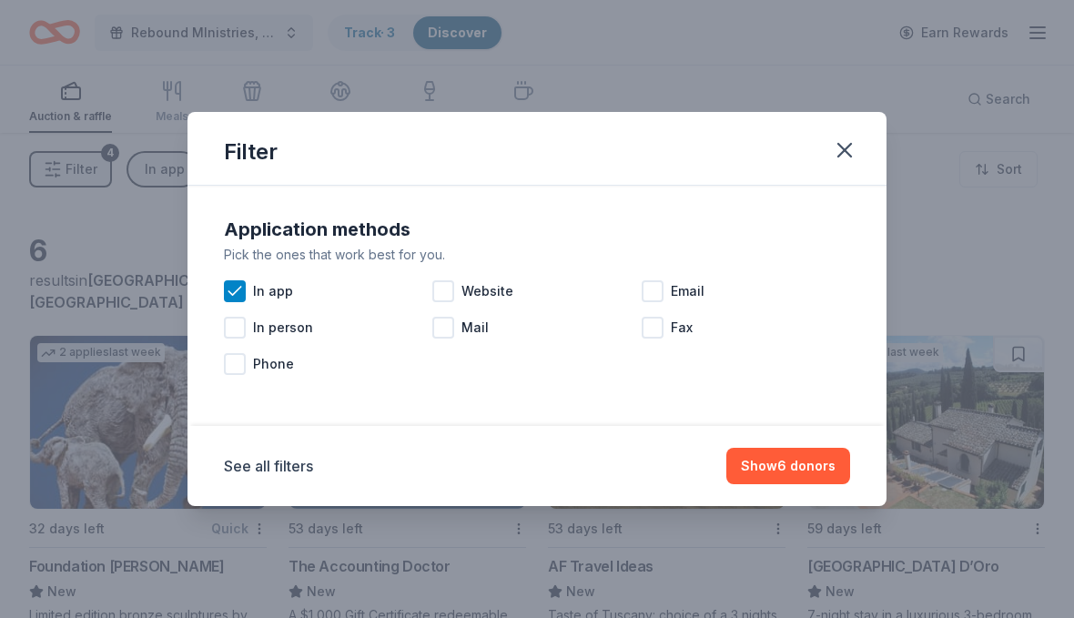
click at [431, 284] on div "In app" at bounding box center [328, 291] width 208 height 36
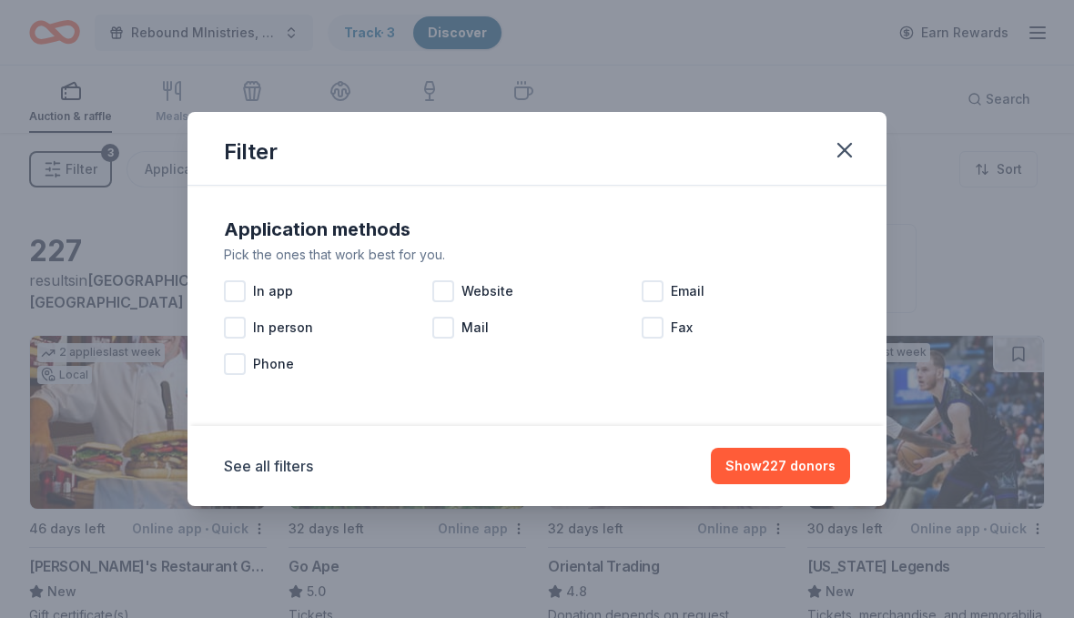
click at [431, 289] on div "In app" at bounding box center [328, 291] width 208 height 36
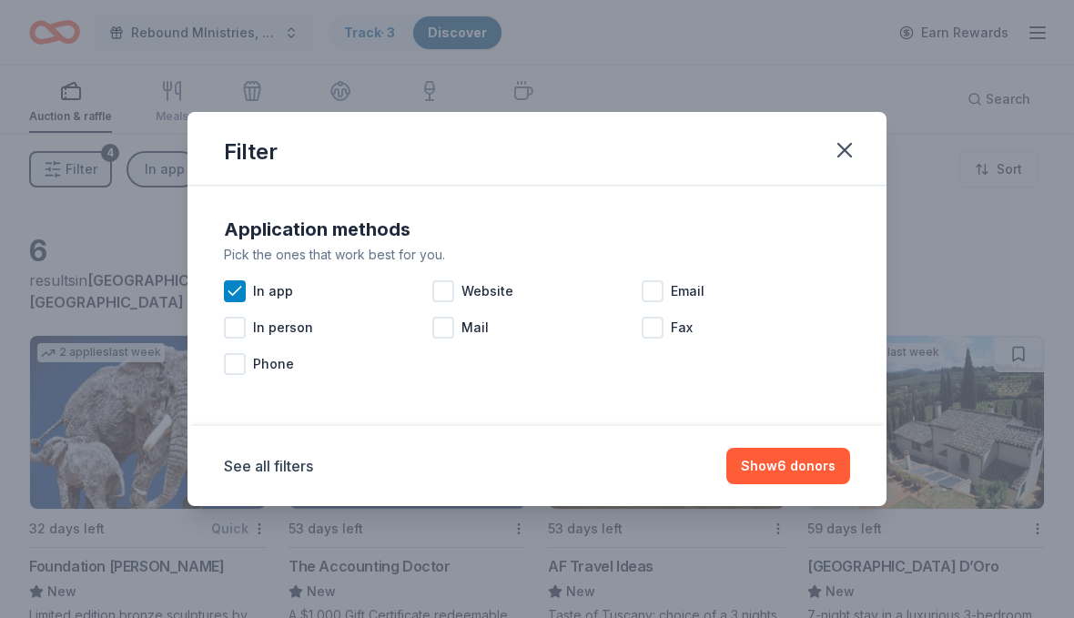
click at [433, 291] on div at bounding box center [443, 291] width 22 height 22
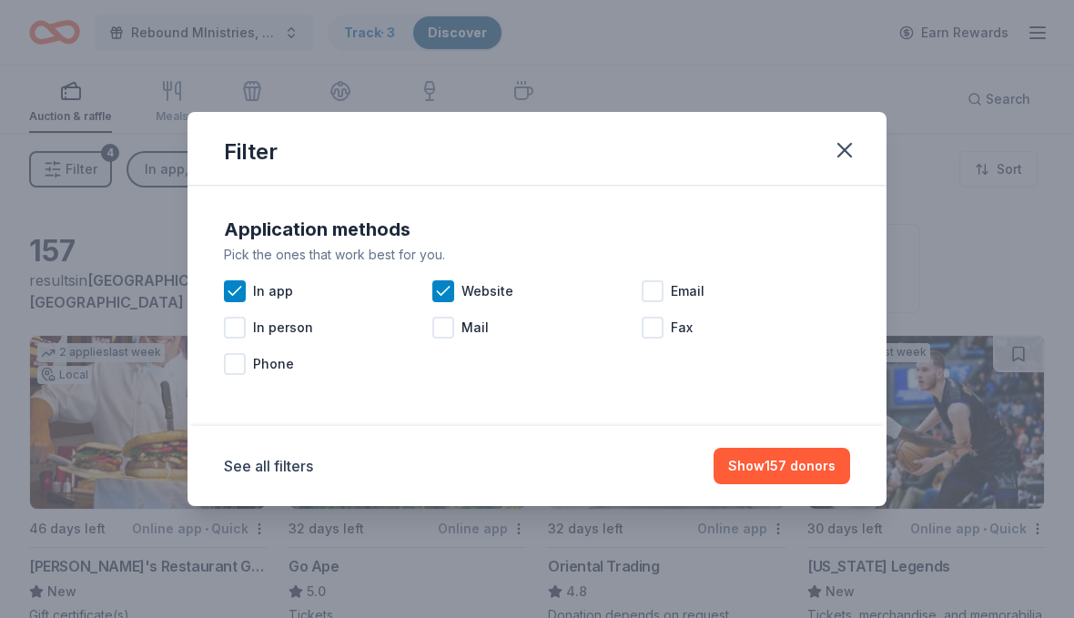
click at [658, 289] on div at bounding box center [653, 291] width 22 height 22
click at [309, 473] on button "See all filters" at bounding box center [268, 466] width 89 height 22
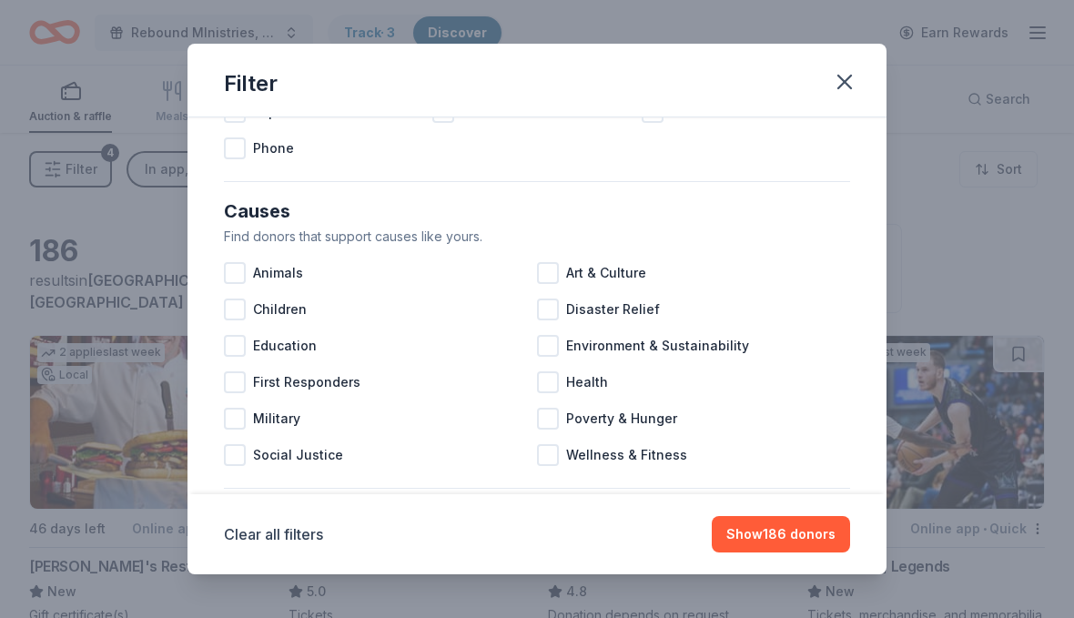
scroll to position [148, 0]
click at [227, 305] on div at bounding box center [235, 309] width 22 height 22
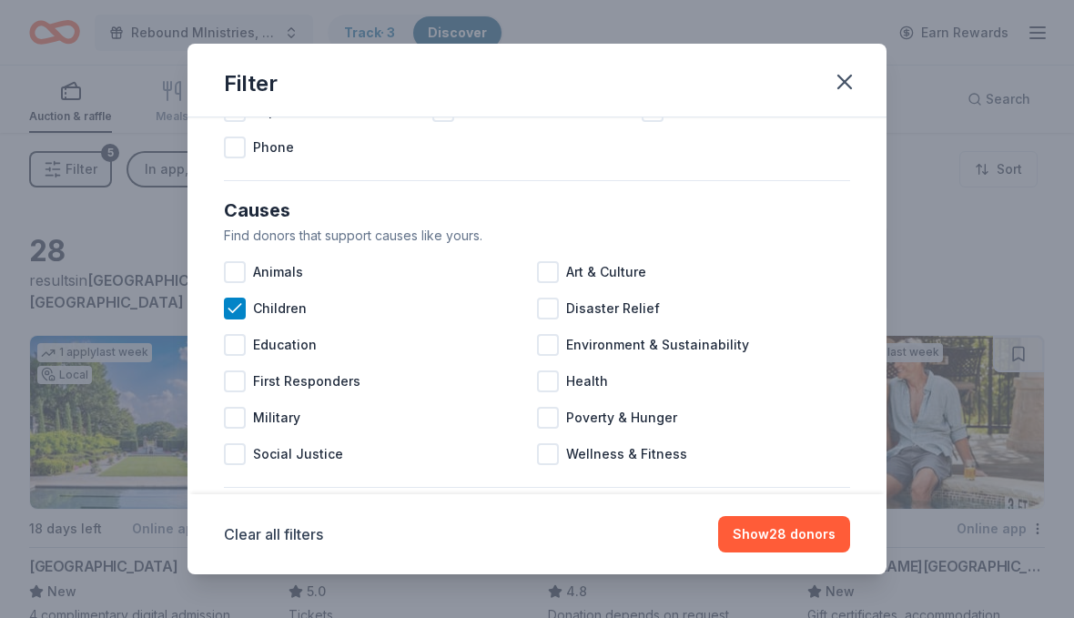
click at [229, 344] on div at bounding box center [235, 345] width 22 height 22
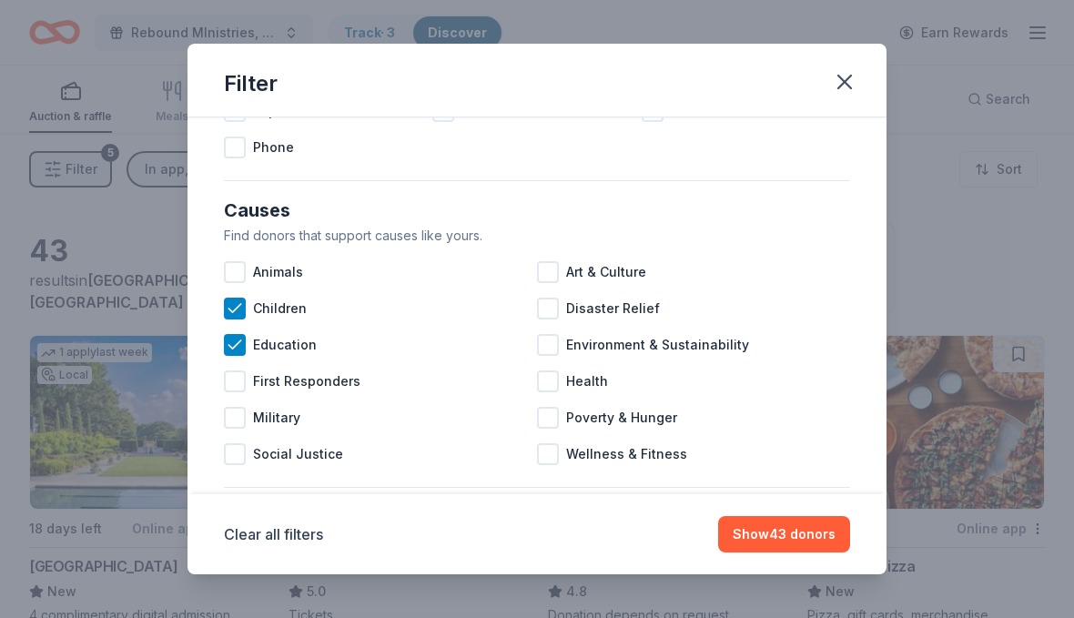
click at [551, 459] on div at bounding box center [548, 454] width 22 height 22
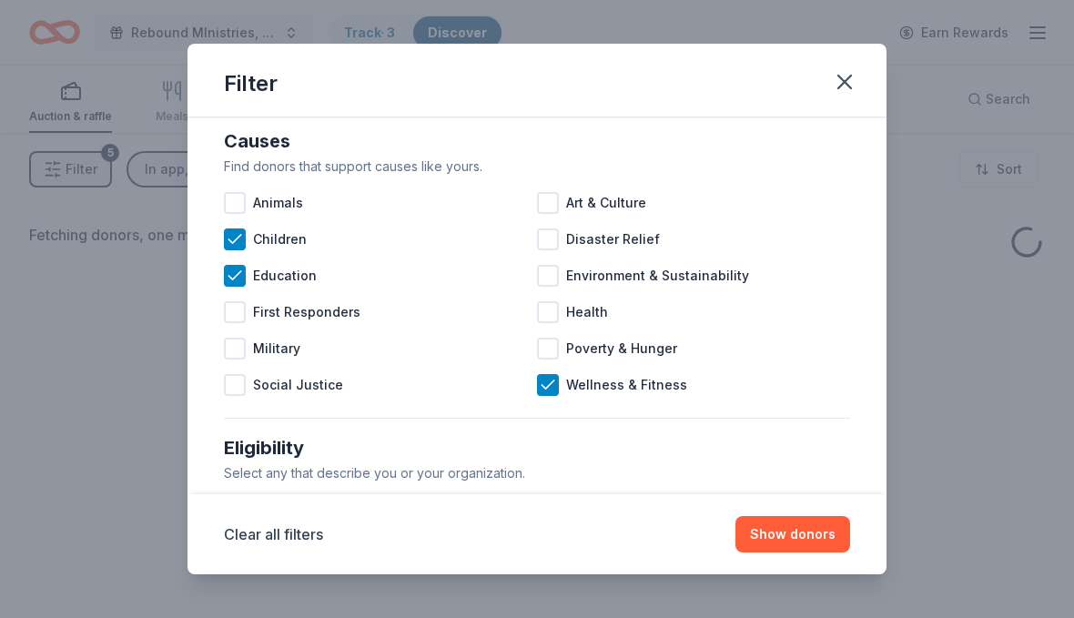
scroll to position [219, 0]
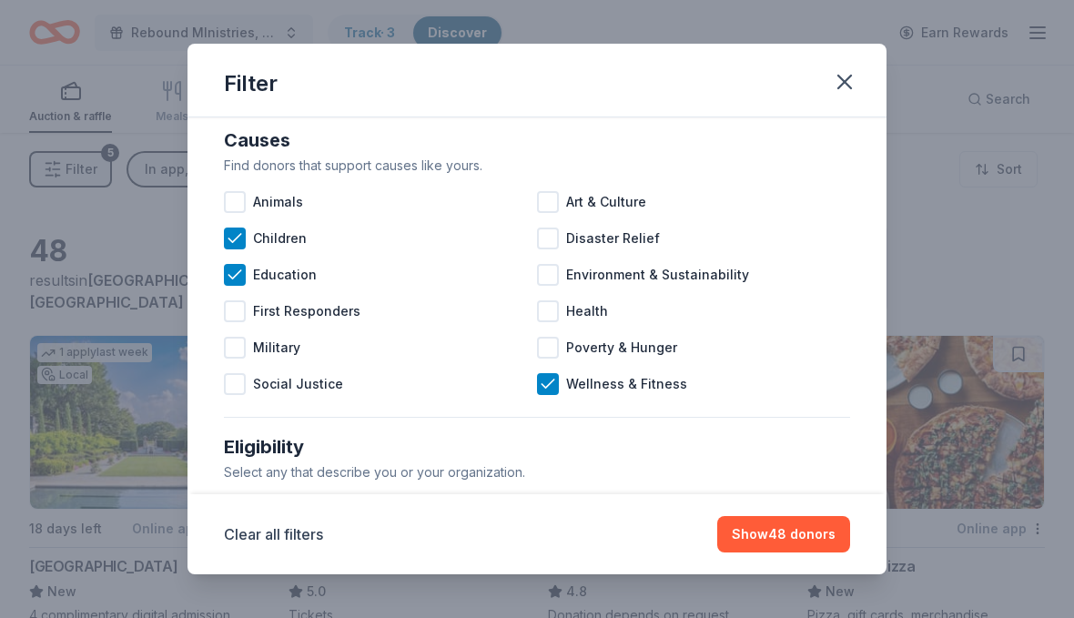
click at [235, 402] on div "Social Justice" at bounding box center [380, 384] width 313 height 36
click at [556, 310] on div at bounding box center [548, 311] width 22 height 22
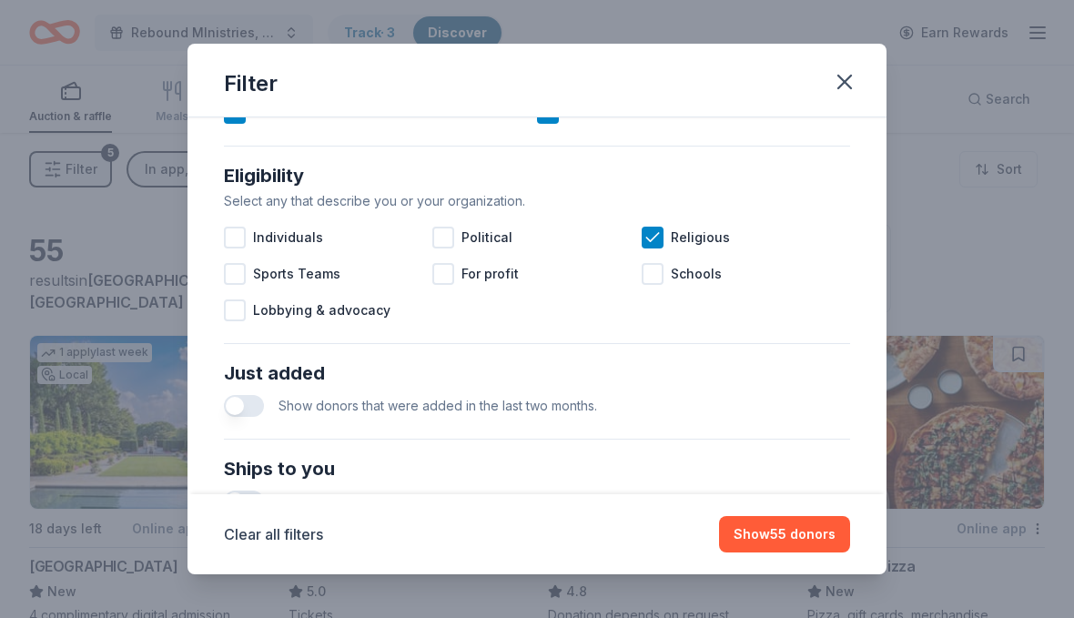
scroll to position [491, 0]
click at [660, 229] on icon at bounding box center [653, 237] width 18 height 18
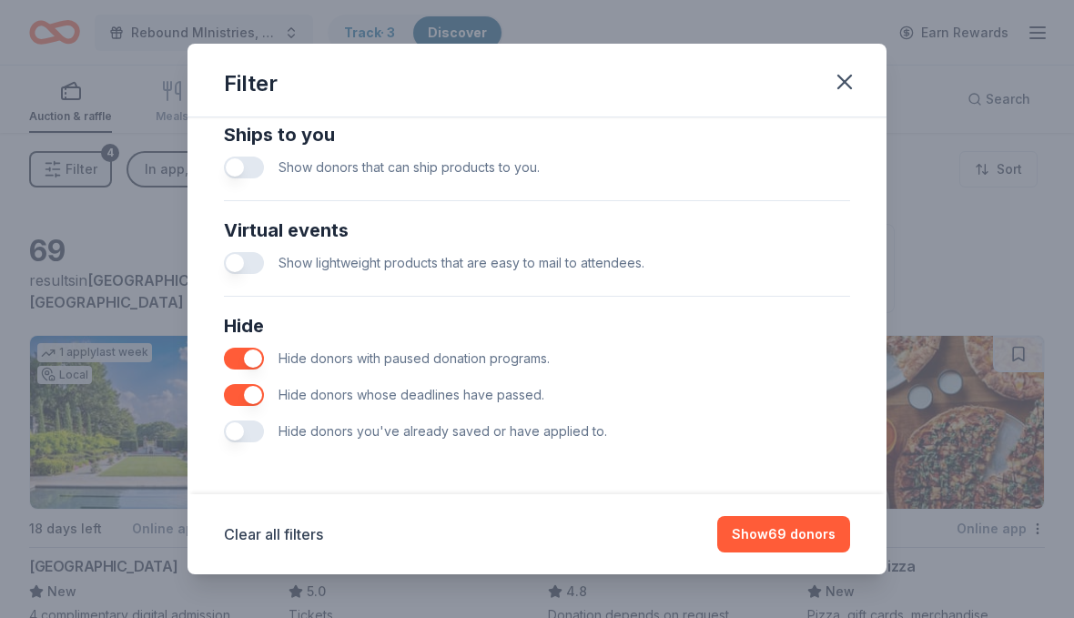
scroll to position [824, 0]
click at [783, 539] on button "Show 69 donors" at bounding box center [783, 534] width 133 height 36
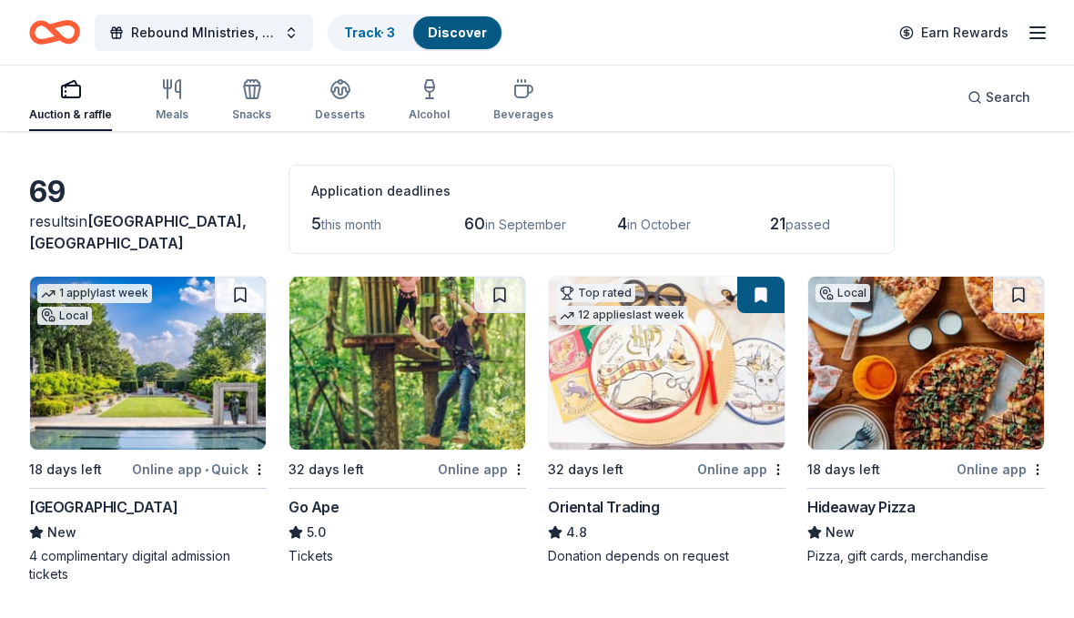
scroll to position [60, 0]
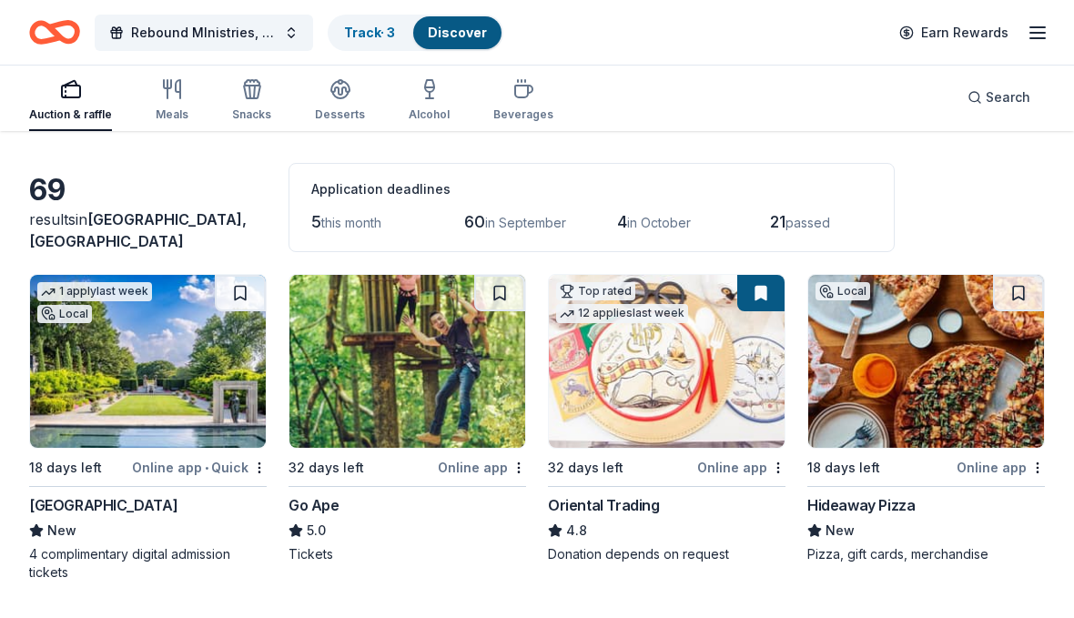
click at [114, 366] on img at bounding box center [148, 362] width 236 height 173
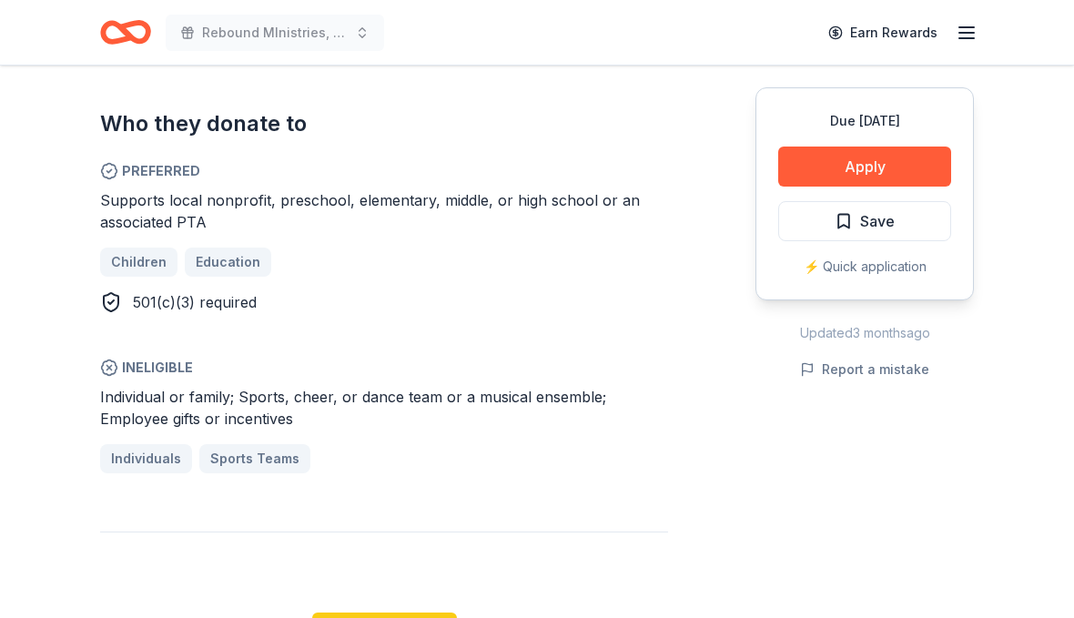
scroll to position [1098, 0]
click at [911, 162] on button "Apply" at bounding box center [864, 167] width 173 height 40
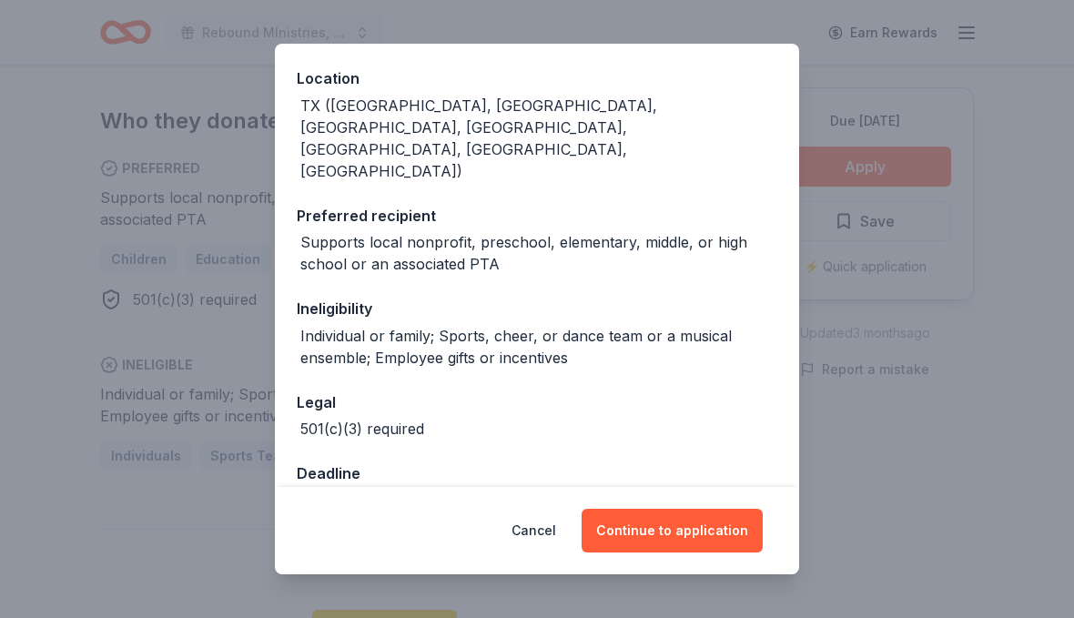
scroll to position [1111, 0]
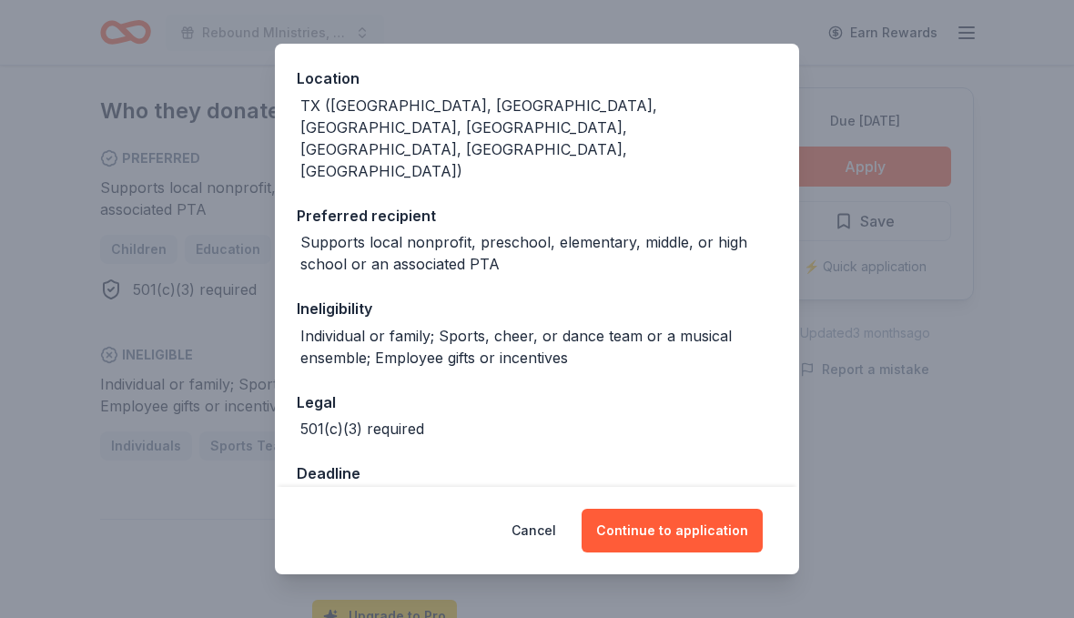
click at [707, 553] on button "Continue to application" at bounding box center [672, 531] width 181 height 44
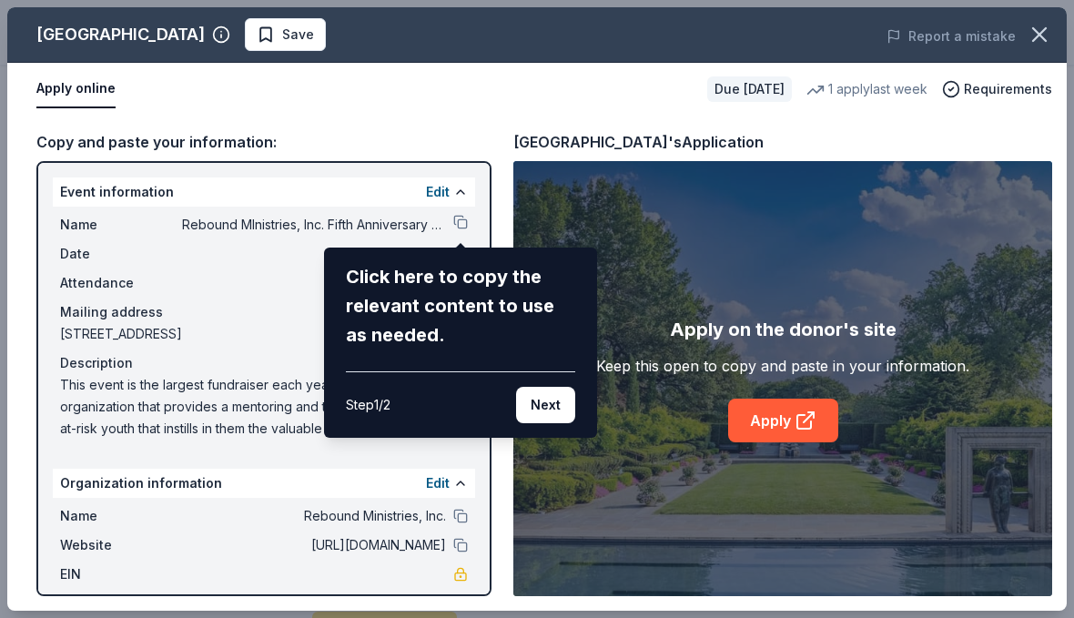
click at [479, 301] on div "Click here to copy the relevant content to use as needed." at bounding box center [460, 305] width 229 height 87
click at [461, 228] on div "Dallas Arboretum and Botanical Garden Save Report a mistake Apply online Due in…" at bounding box center [537, 309] width 1060 height 604
click at [463, 227] on div "Dallas Arboretum and Botanical Garden Save Report a mistake Apply online Due in…" at bounding box center [537, 309] width 1060 height 604
click at [422, 154] on div "Dallas Arboretum and Botanical Garden Save Report a mistake Apply online Due in…" at bounding box center [537, 309] width 1060 height 604
click at [458, 227] on div "Dallas Arboretum and Botanical Garden Save Report a mistake Apply online Due in…" at bounding box center [537, 309] width 1060 height 604
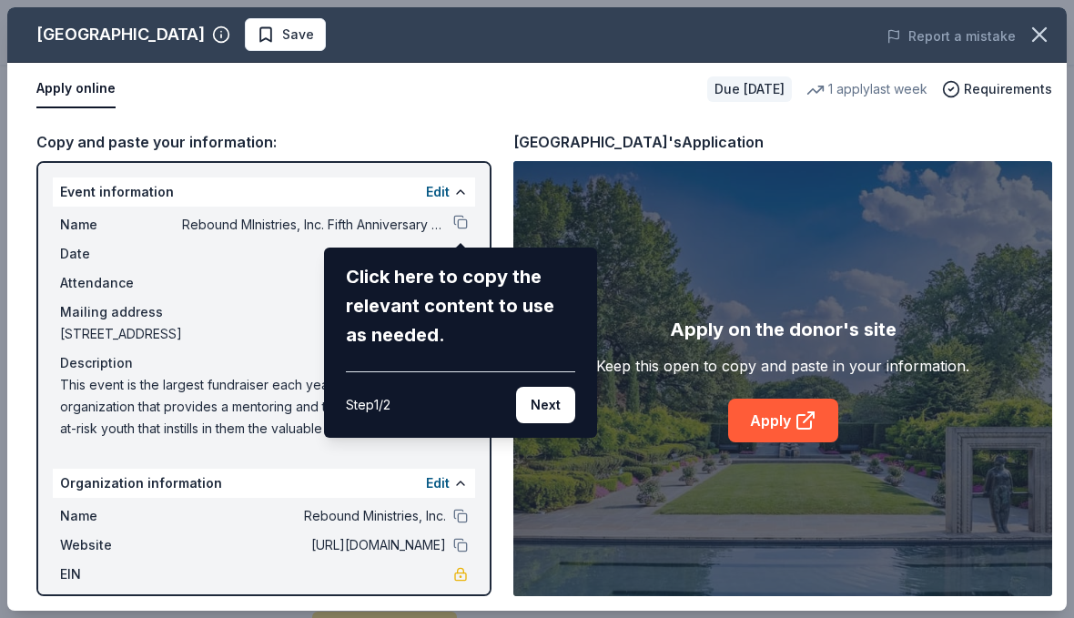
click at [477, 289] on div "Click here to copy the relevant content to use as needed." at bounding box center [460, 305] width 229 height 87
click at [551, 412] on button "Next" at bounding box center [545, 405] width 59 height 36
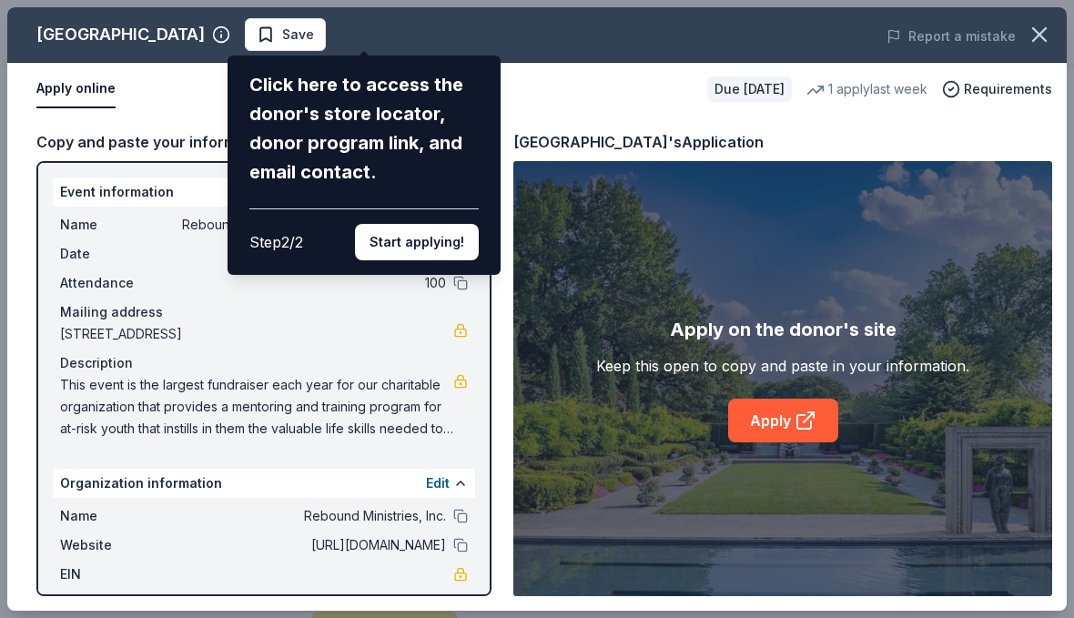
click at [416, 91] on div "Click here to access the donor's store locator, donor program link, and email c…" at bounding box center [363, 128] width 229 height 117
click at [441, 224] on button "Start applying!" at bounding box center [417, 242] width 124 height 36
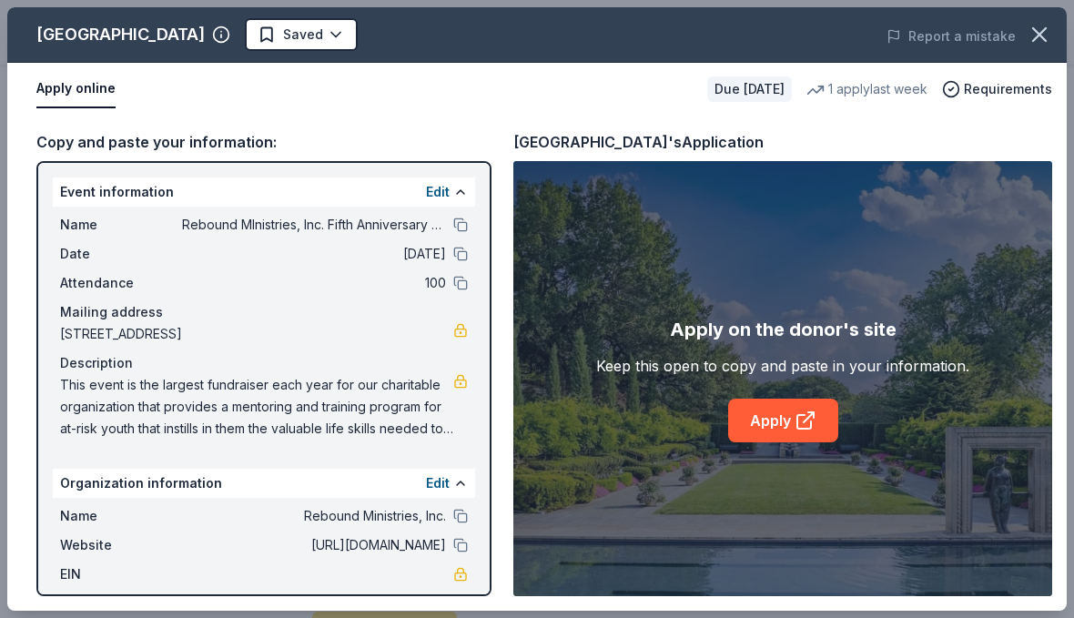
click at [826, 442] on link "Apply" at bounding box center [783, 421] width 110 height 44
